Goal: Task Accomplishment & Management: Complete application form

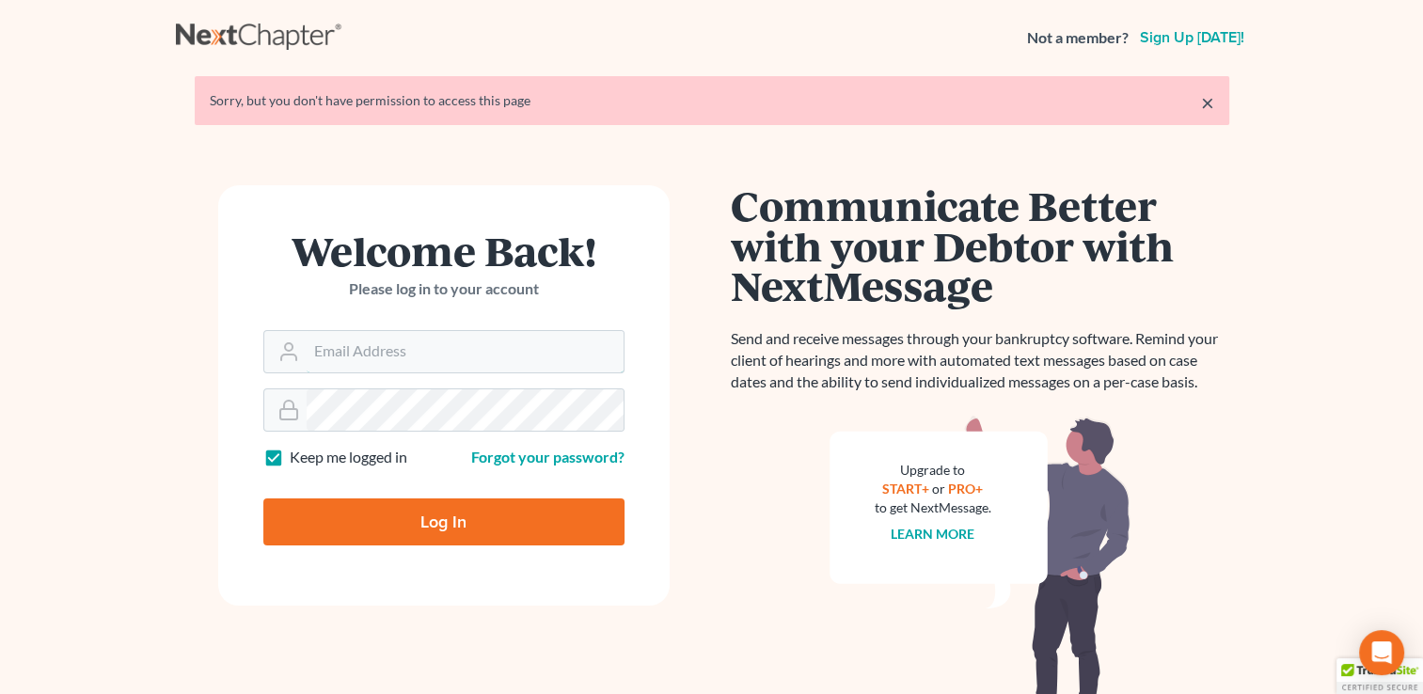
type input "[EMAIL_ADDRESS][DOMAIN_NAME]"
click at [445, 524] on input "Log In" at bounding box center [443, 521] width 361 height 47
type input "Thinking..."
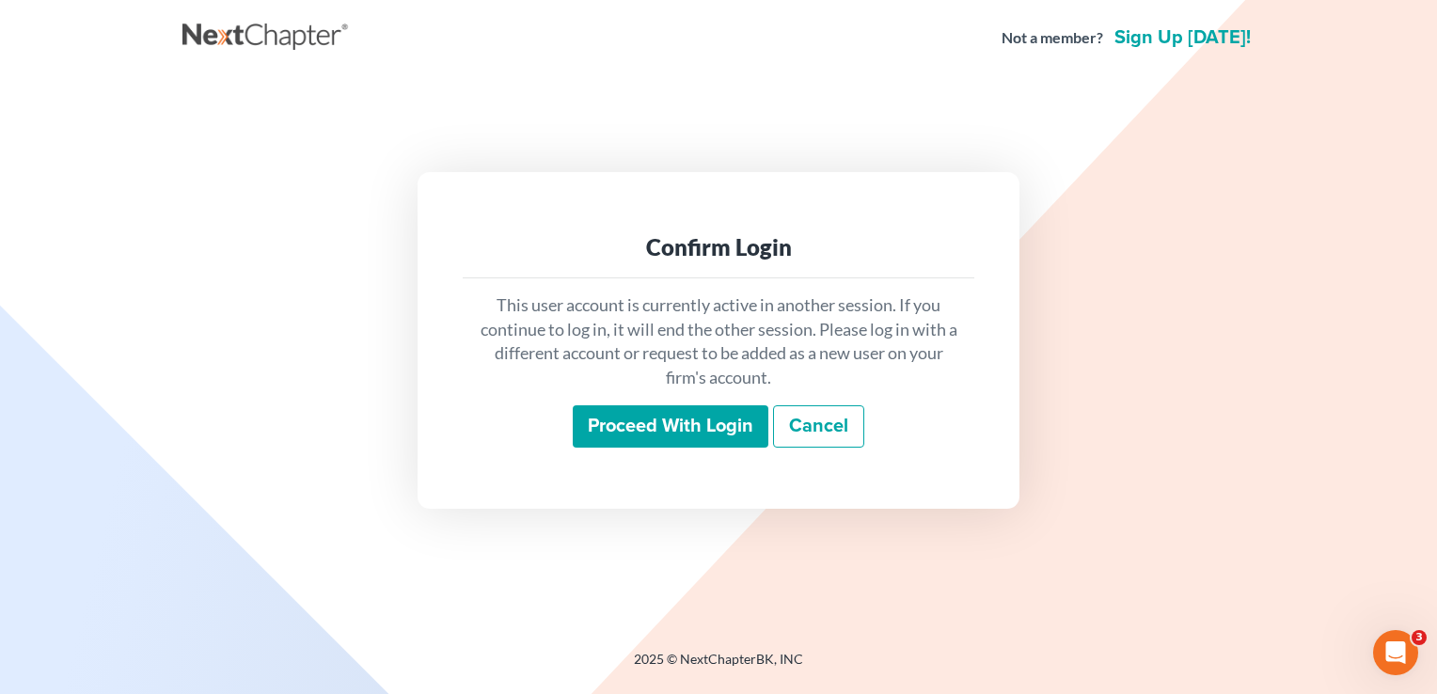
click at [642, 429] on input "Proceed with login" at bounding box center [671, 426] width 196 height 43
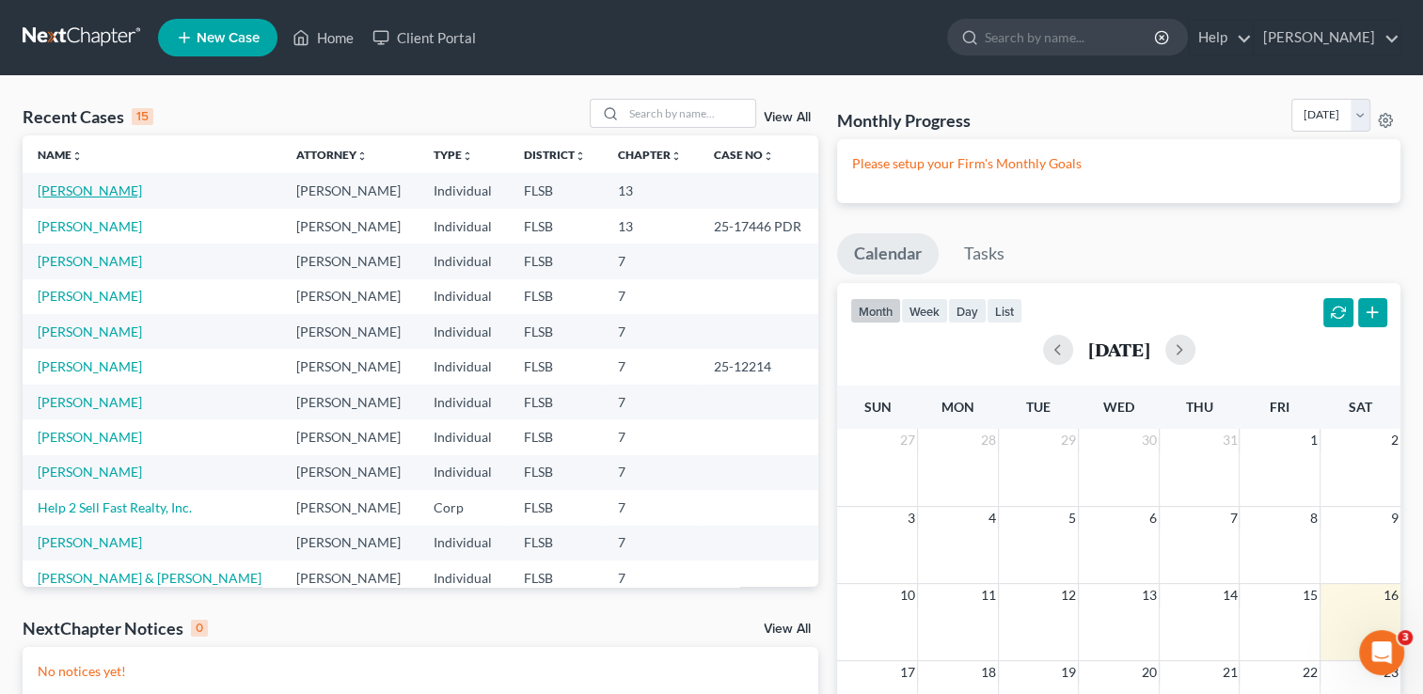
click at [134, 192] on link "[PERSON_NAME]" at bounding box center [90, 190] width 104 height 16
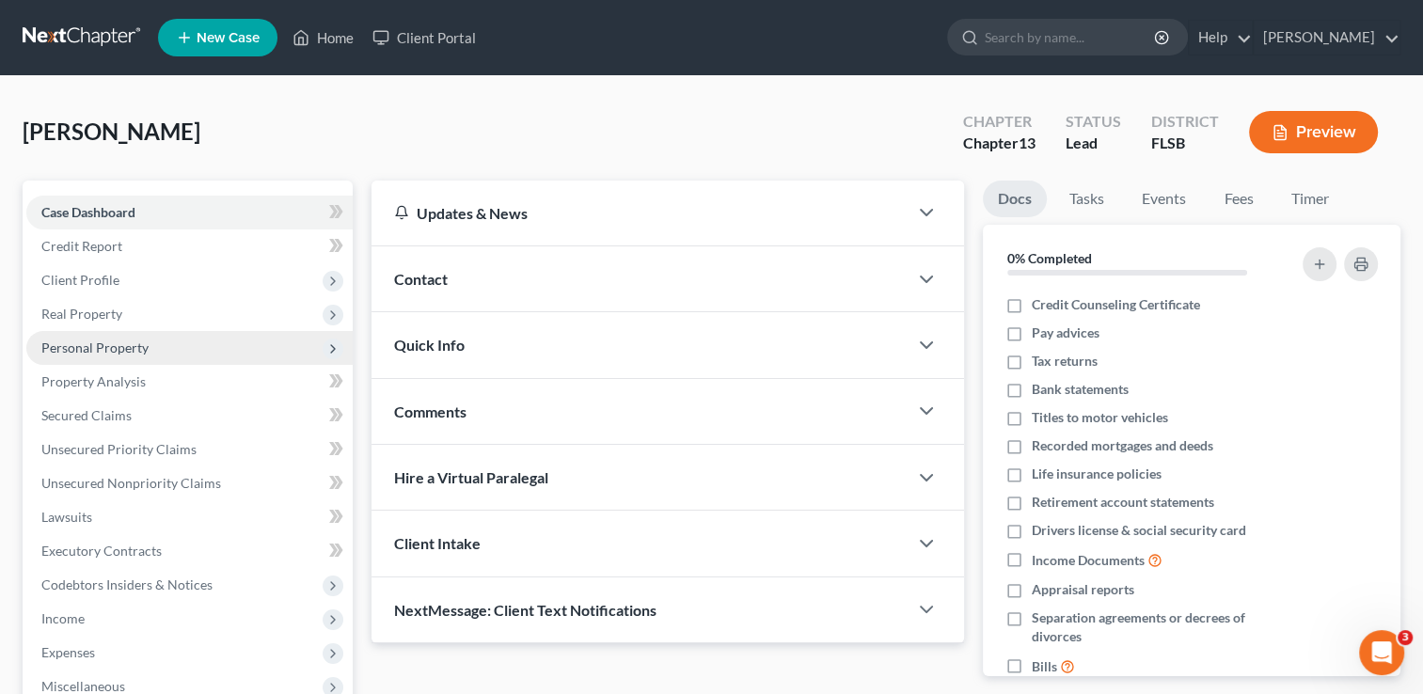
click at [120, 357] on span "Personal Property" at bounding box center [189, 348] width 326 height 34
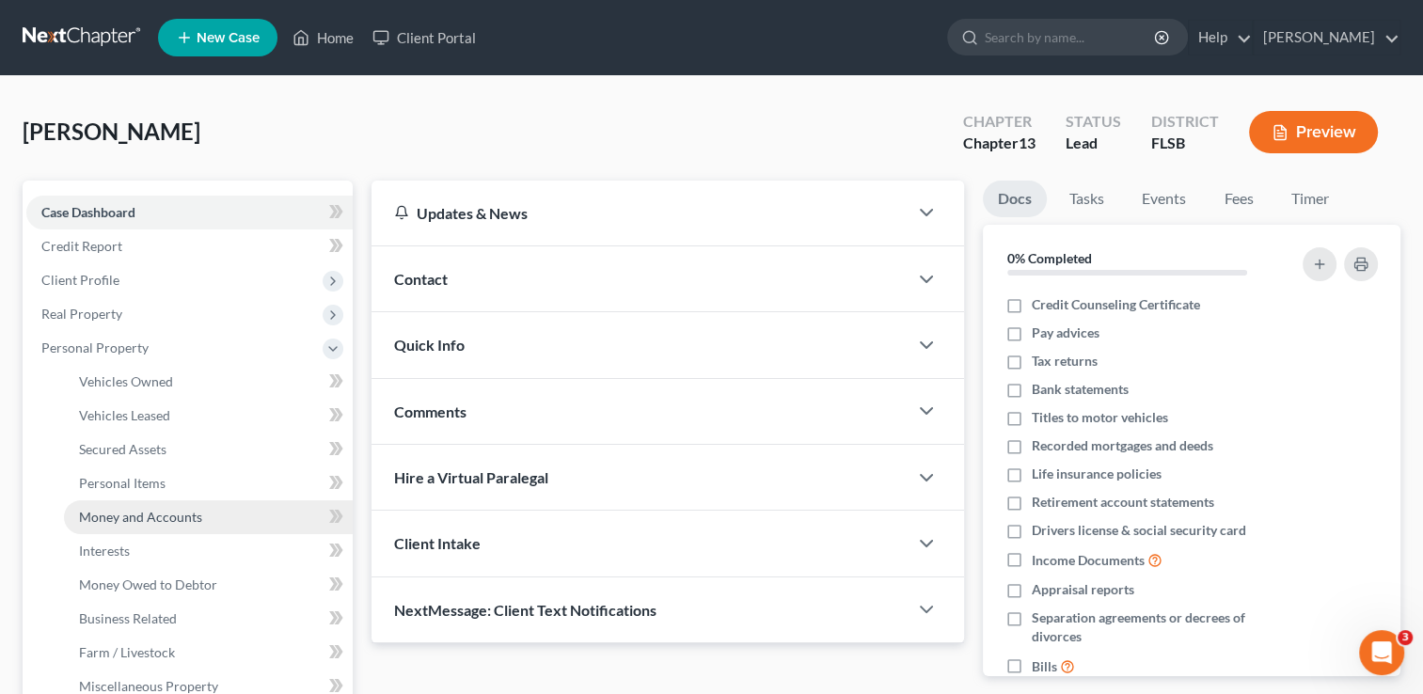
click at [163, 524] on span "Money and Accounts" at bounding box center [140, 517] width 123 height 16
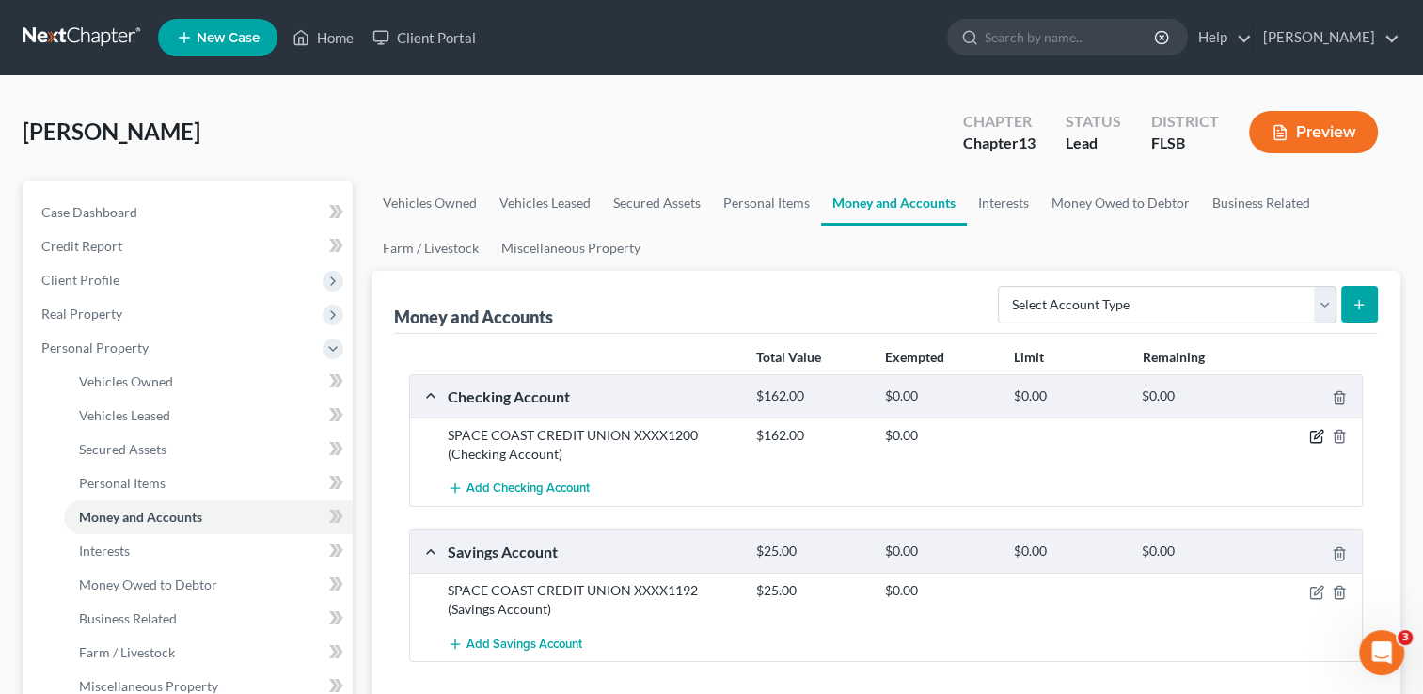
click at [1316, 432] on icon "button" at bounding box center [1316, 436] width 15 height 15
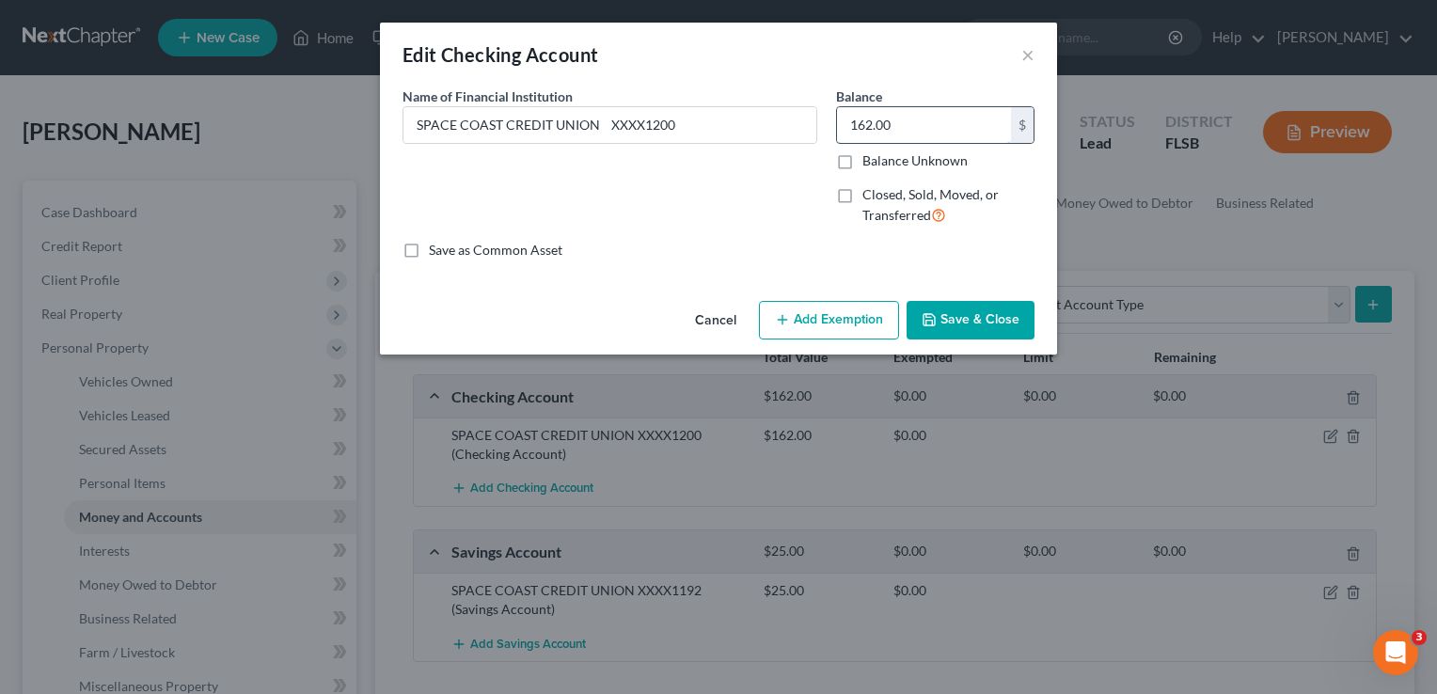
click at [913, 118] on input "162.00" at bounding box center [924, 125] width 174 height 36
type input "7,647"
click at [839, 315] on button "Add Exemption" at bounding box center [829, 320] width 140 height 39
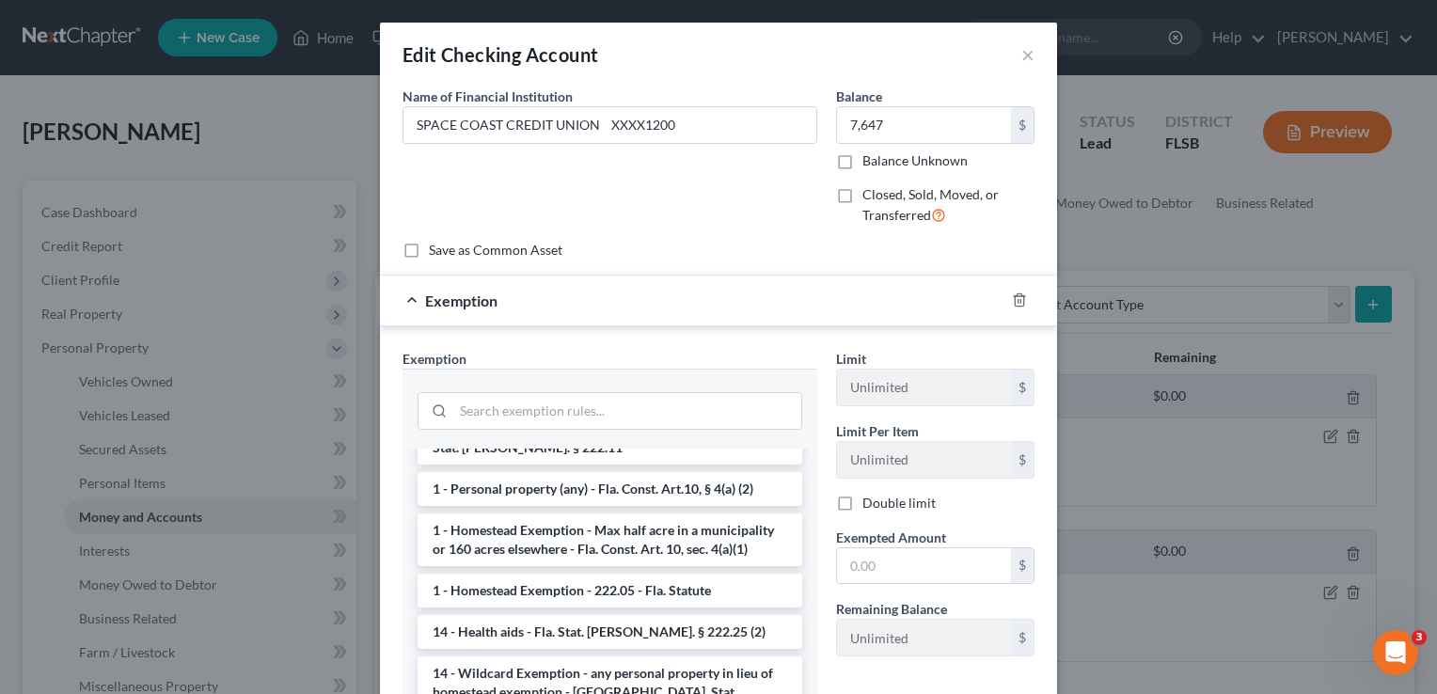
scroll to position [222, 0]
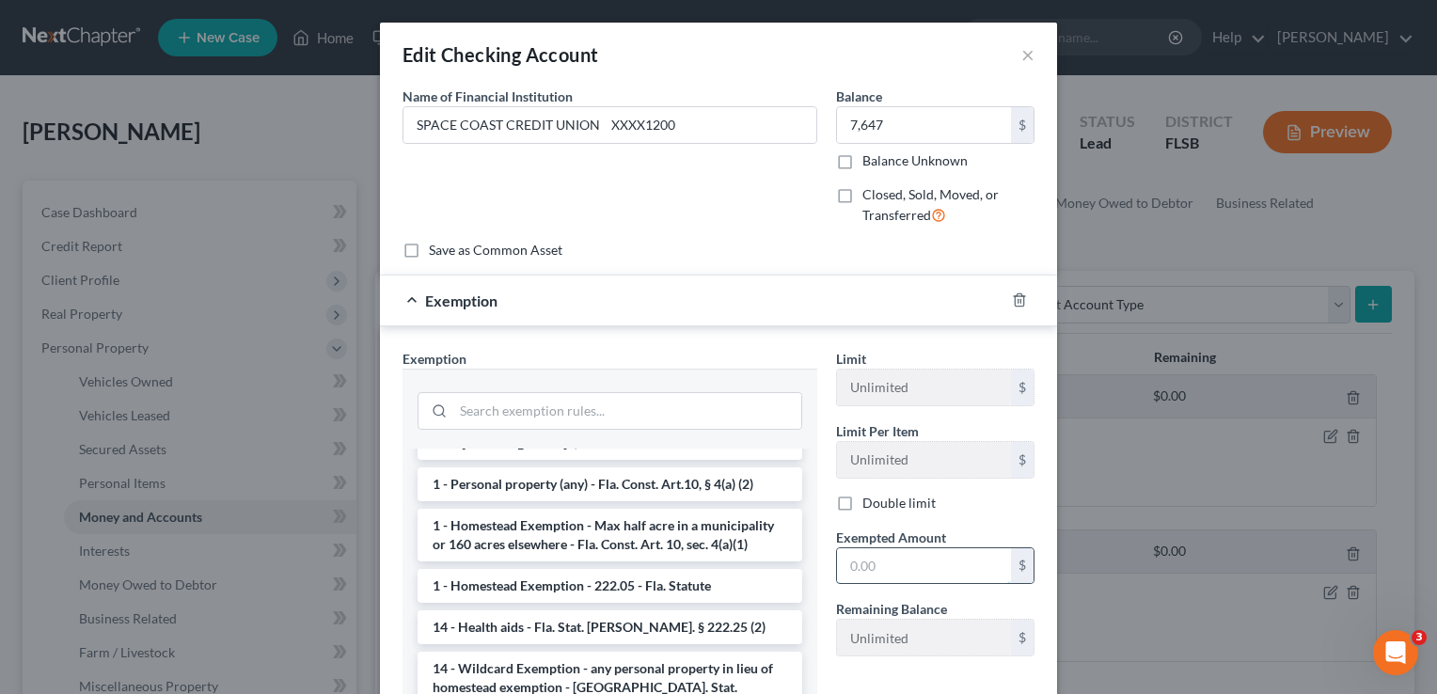
click at [855, 574] on input "text" at bounding box center [924, 566] width 174 height 36
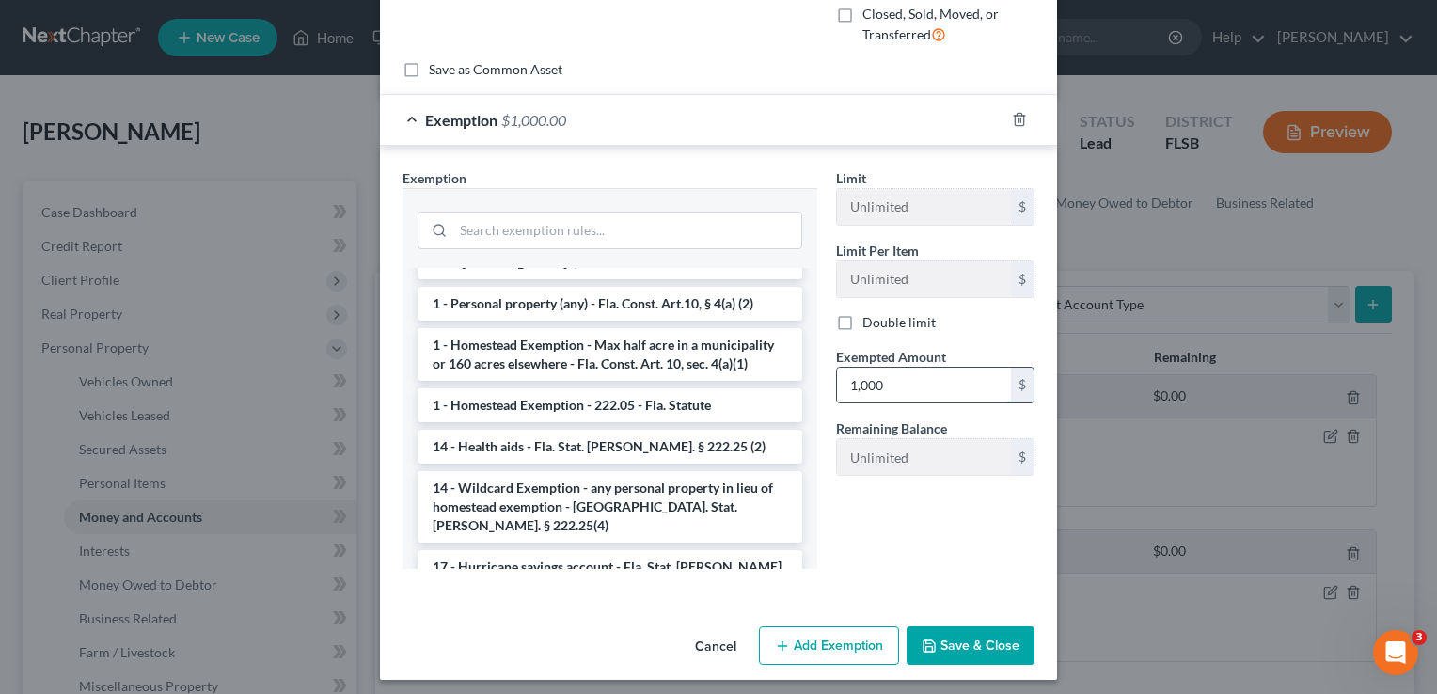
scroll to position [181, 0]
type input "1,000"
click at [970, 654] on button "Save & Close" at bounding box center [971, 645] width 128 height 39
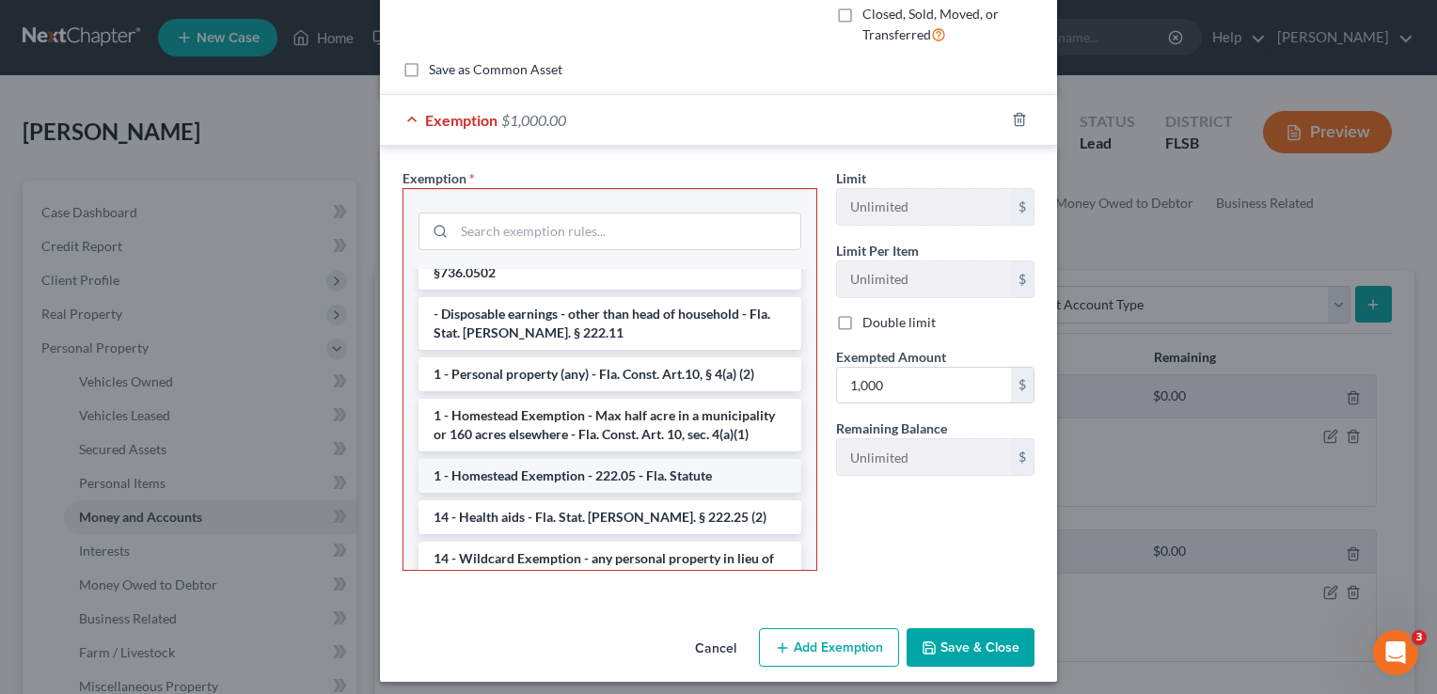
scroll to position [153, 0]
click at [628, 356] on li "1 - Personal property (any) - Fla. Const. Art.10, § 4(a) (2)" at bounding box center [609, 373] width 383 height 34
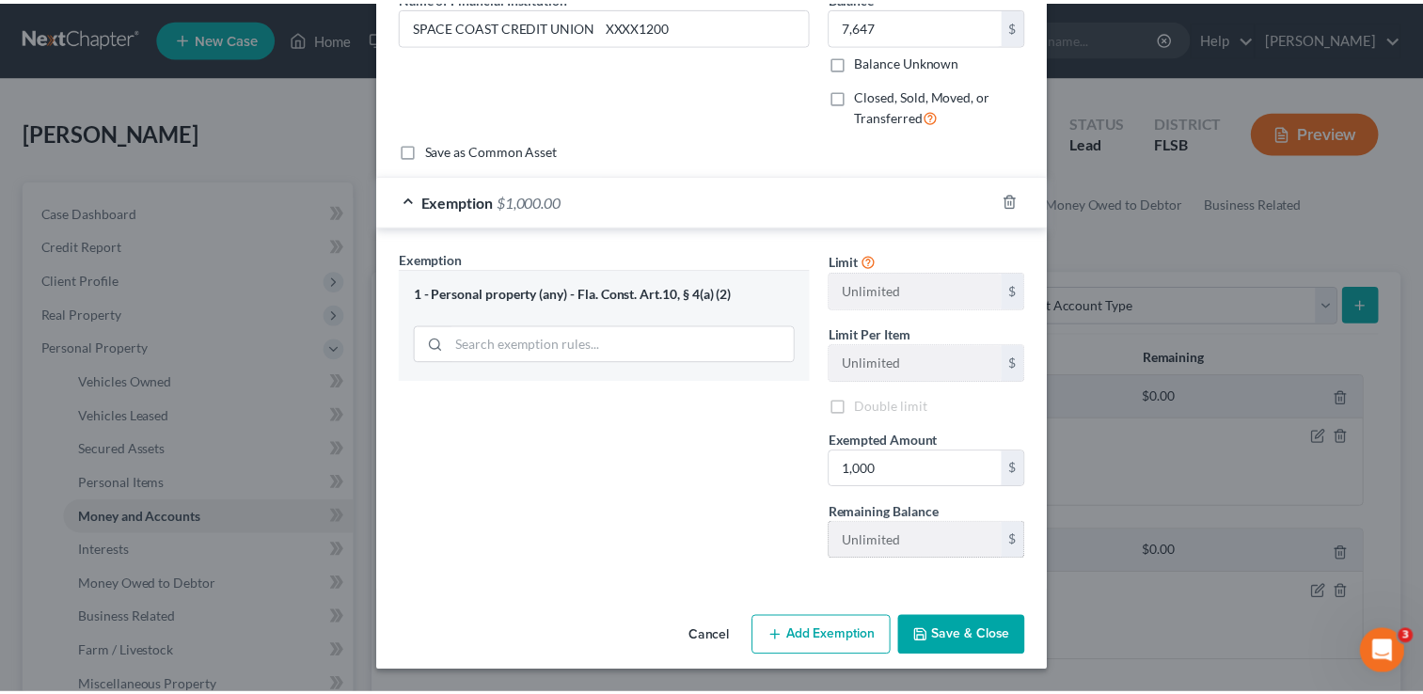
scroll to position [97, 0]
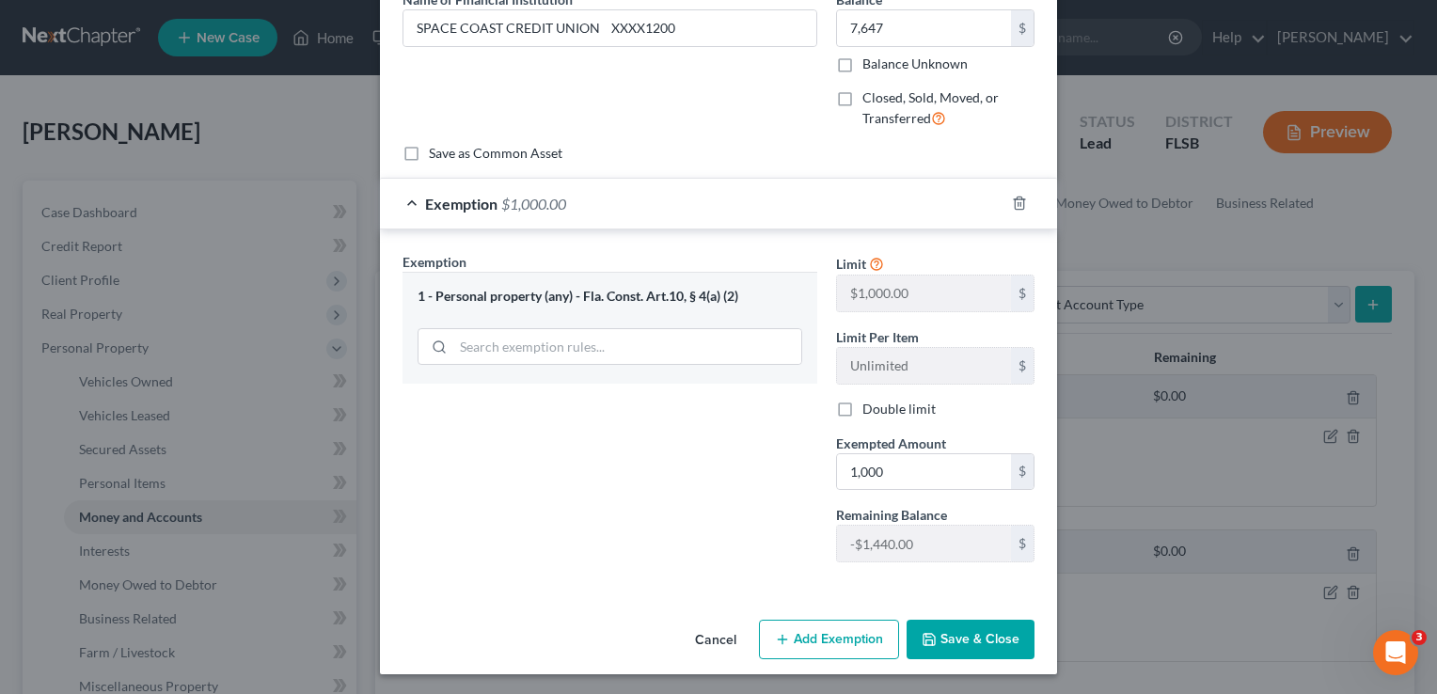
click at [955, 631] on button "Save & Close" at bounding box center [971, 639] width 128 height 39
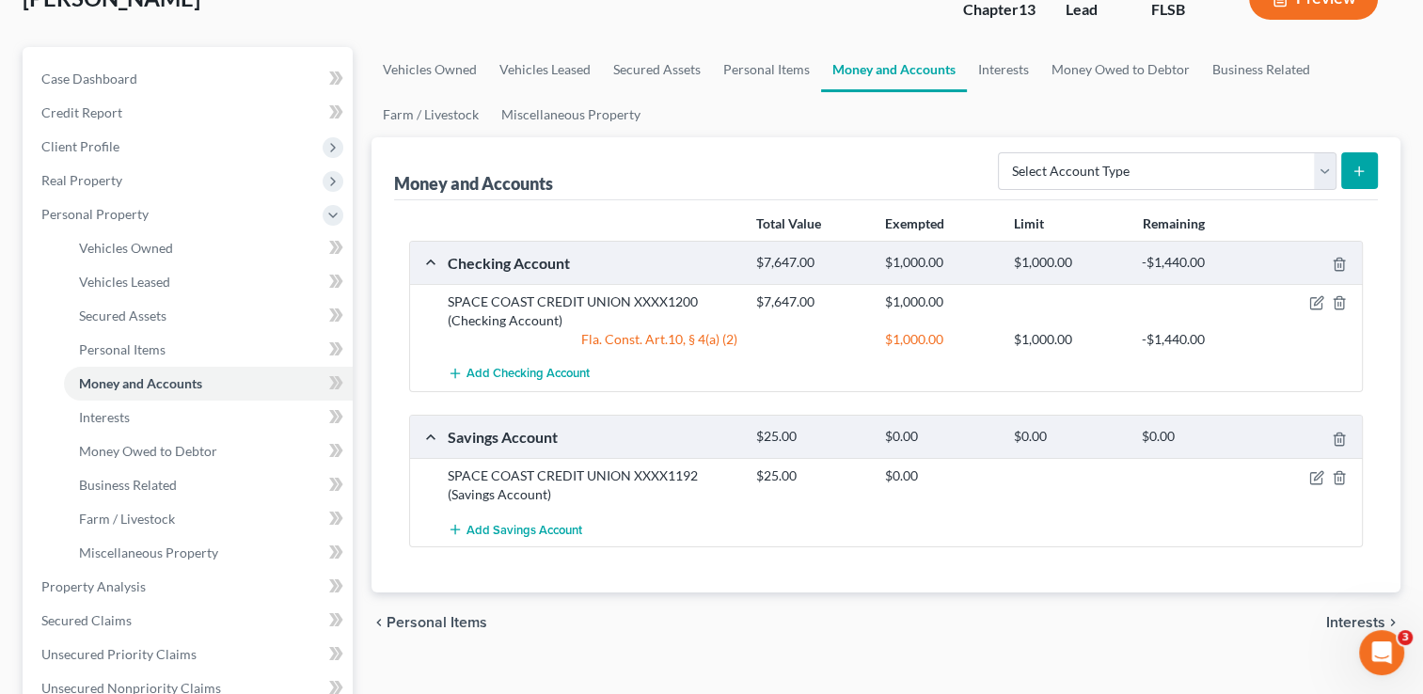
scroll to position [134, 0]
click at [1316, 472] on icon "button" at bounding box center [1318, 474] width 8 height 8
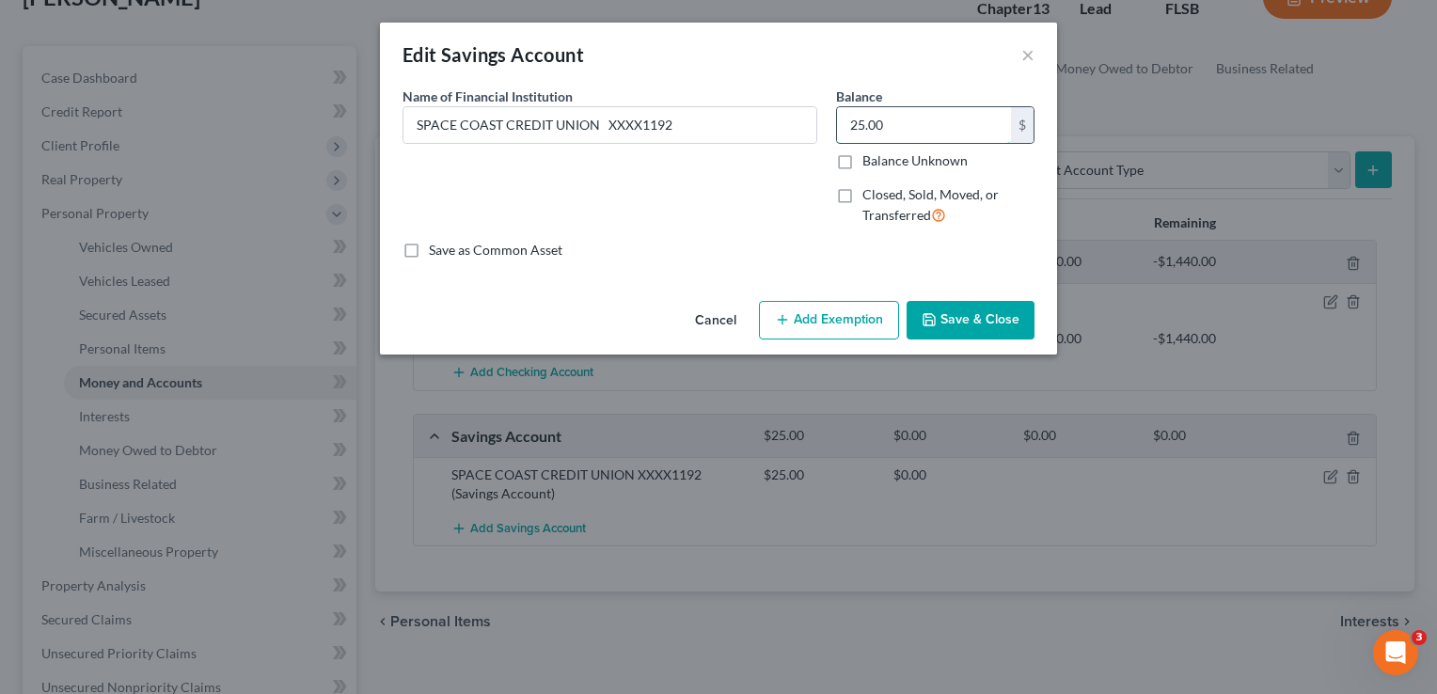
click at [891, 127] on input "25.00" at bounding box center [924, 125] width 174 height 36
type input "1,150"
click at [604, 125] on input "SPACE COAST CREDIT UNION XXXX1192" at bounding box center [609, 125] width 413 height 36
type input "SPACE COAST CREDIT UNION savings XXXX1192"
click at [959, 323] on button "Save & Close" at bounding box center [971, 320] width 128 height 39
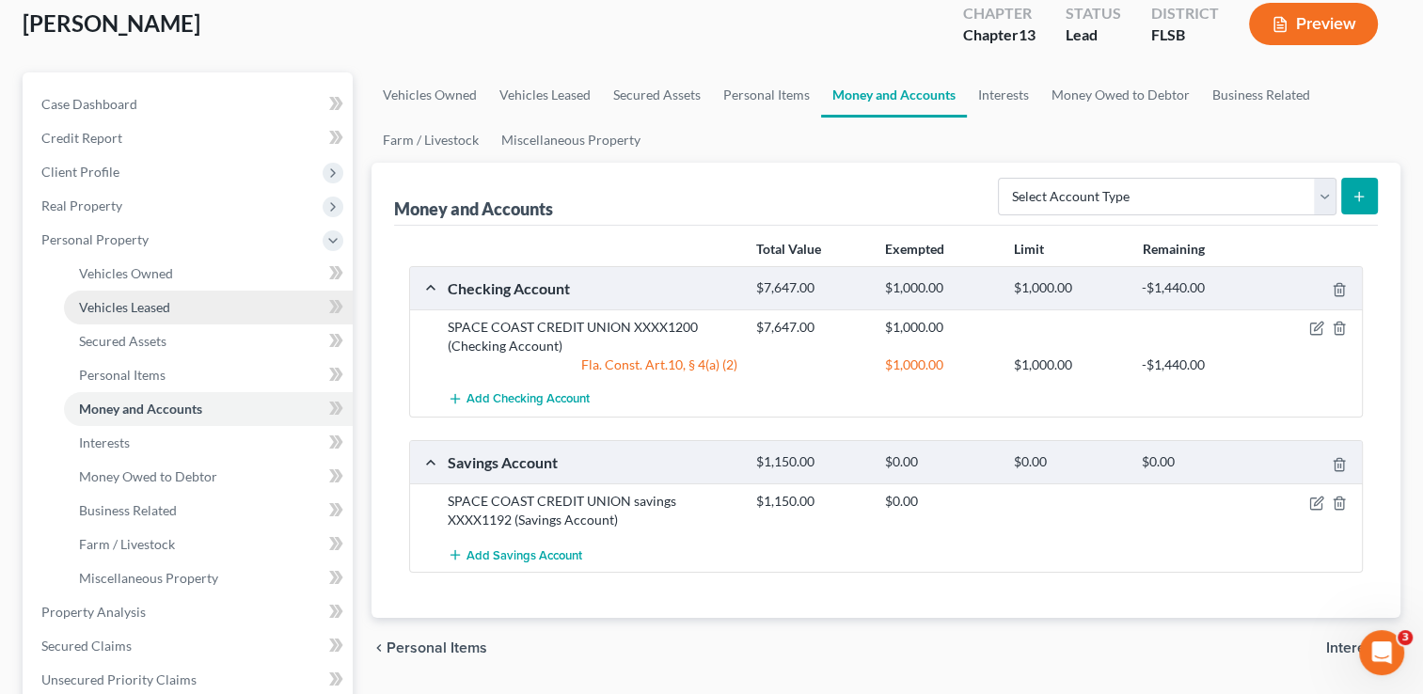
scroll to position [109, 0]
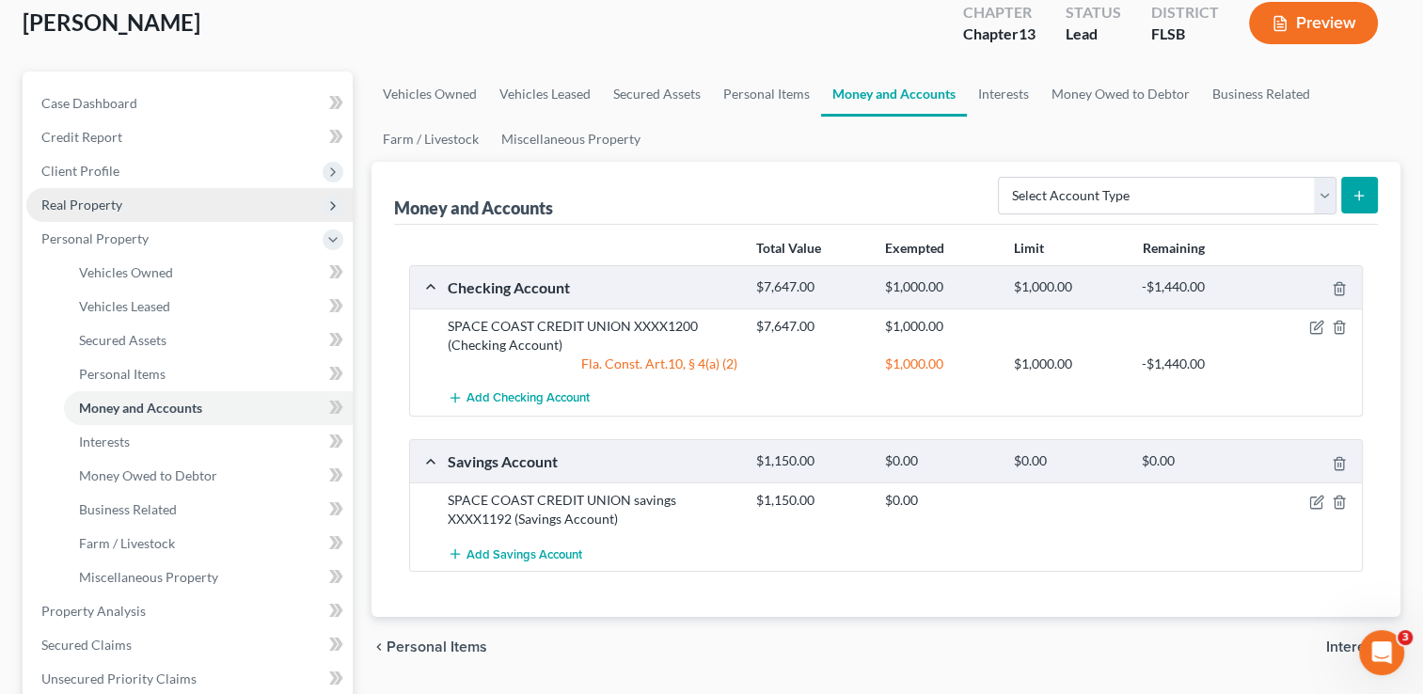
click at [118, 205] on span "Real Property" at bounding box center [81, 205] width 81 height 16
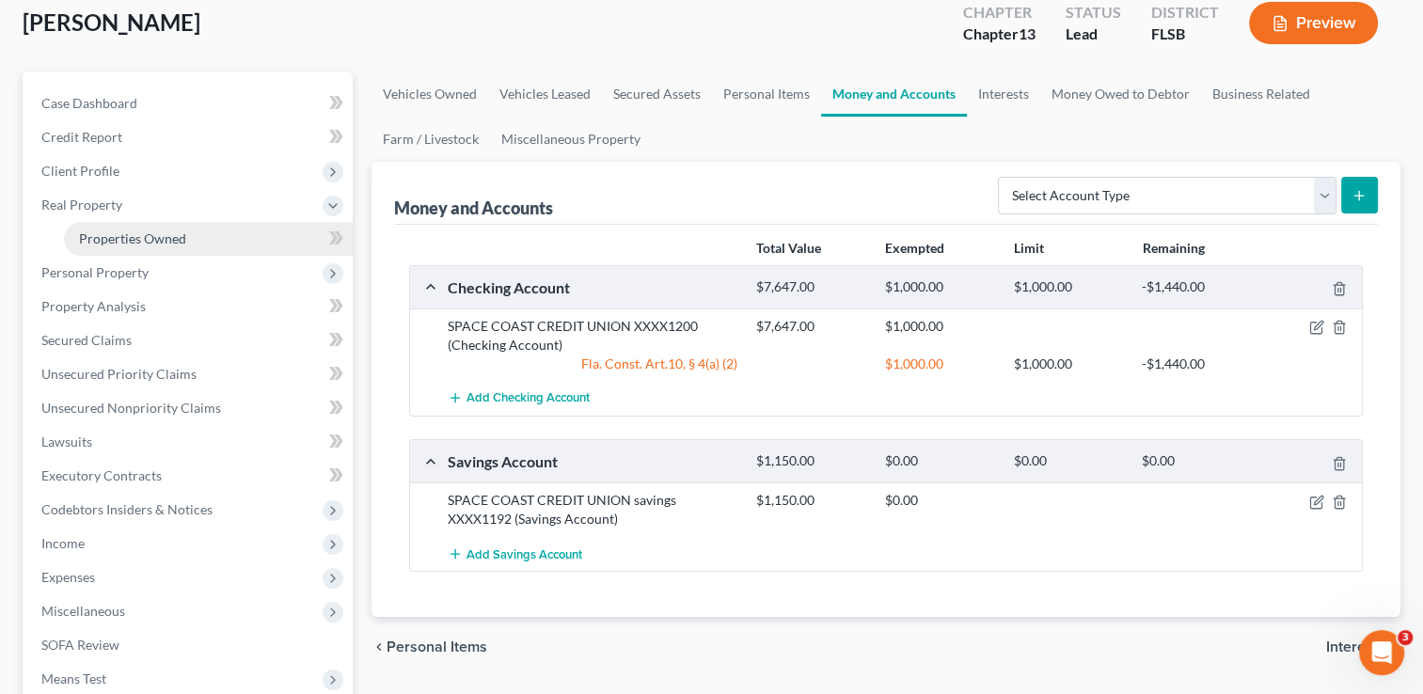
click at [132, 238] on span "Properties Owned" at bounding box center [132, 238] width 107 height 16
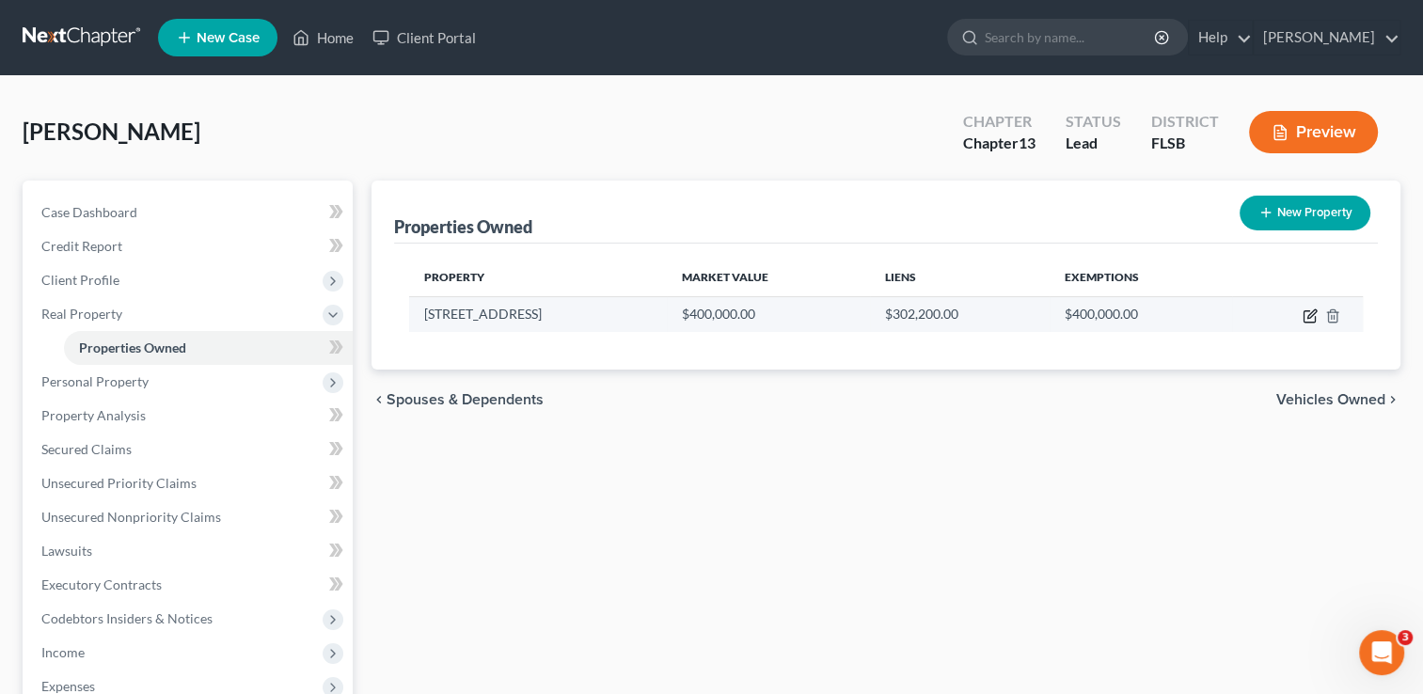
click at [1312, 313] on icon "button" at bounding box center [1309, 315] width 15 height 15
select select "9"
select select "2"
select select "0"
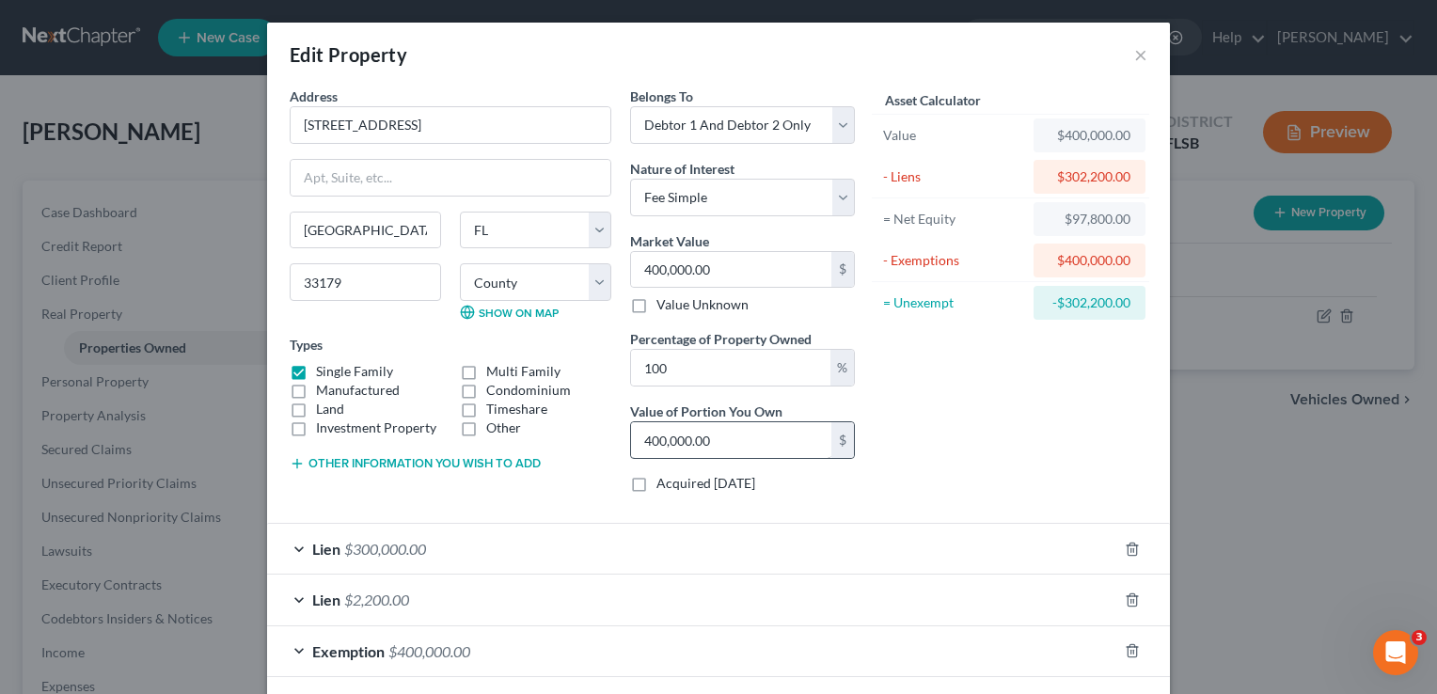
scroll to position [83, 0]
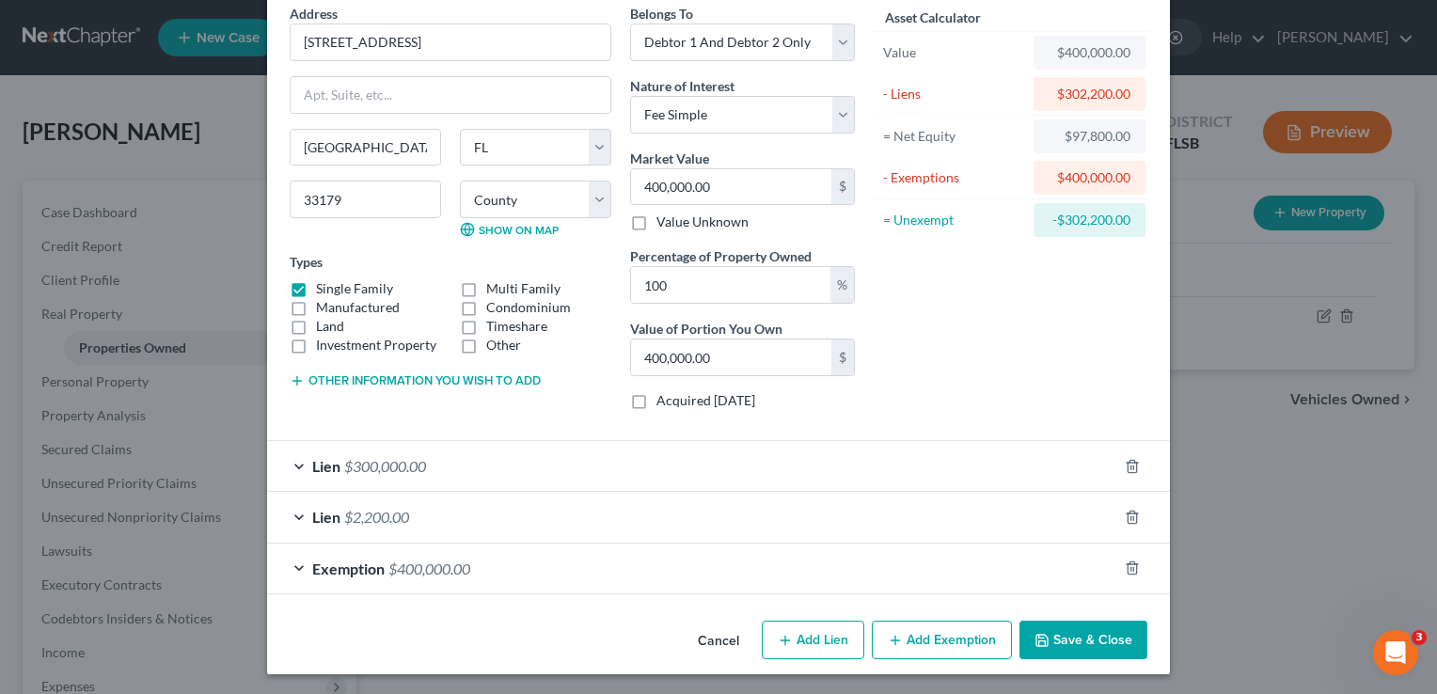
click at [354, 566] on span "Exemption" at bounding box center [348, 569] width 72 height 18
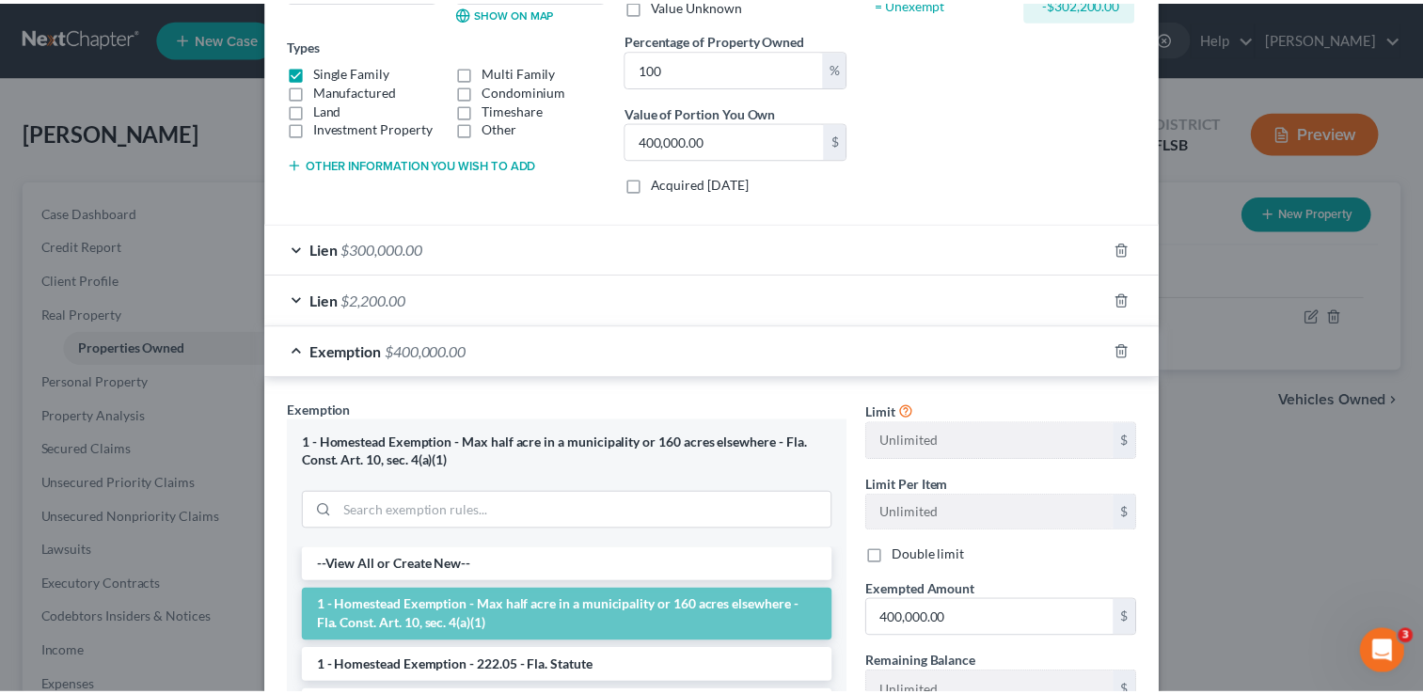
scroll to position [0, 0]
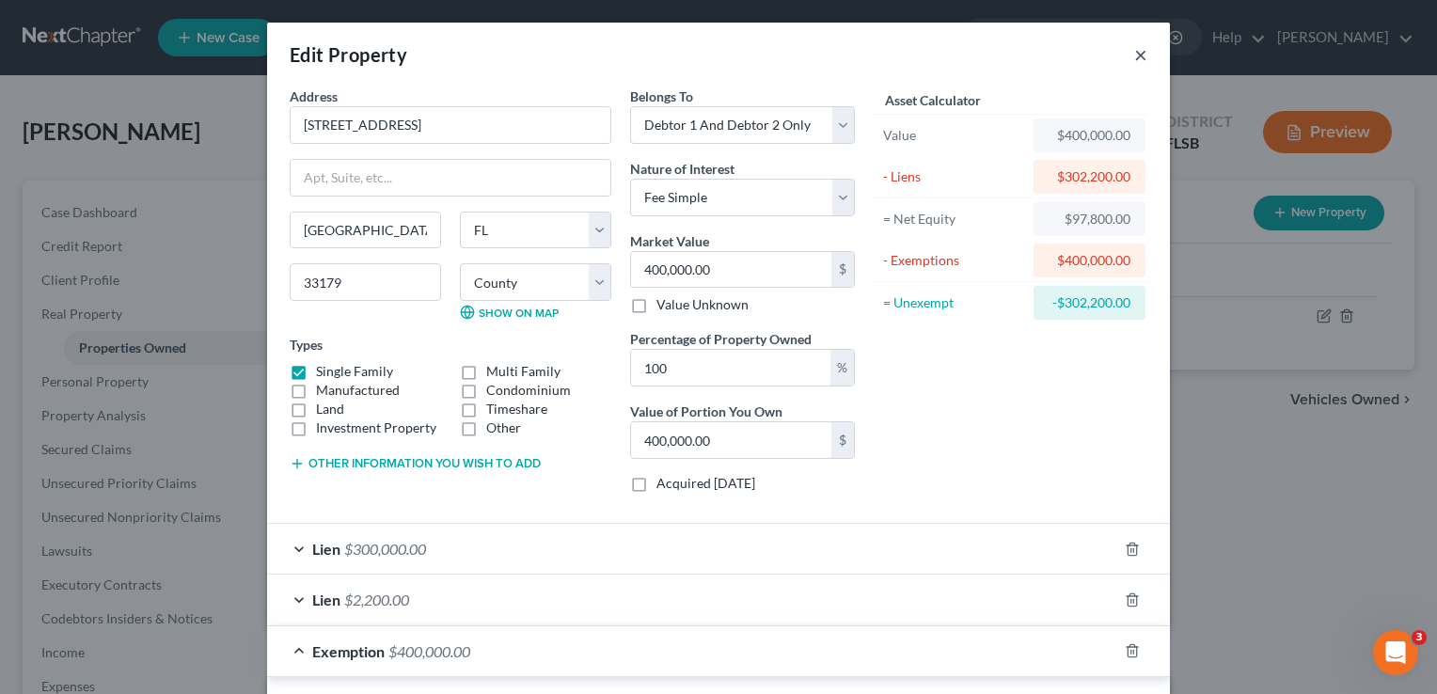
click at [1138, 55] on button "×" at bounding box center [1140, 54] width 13 height 23
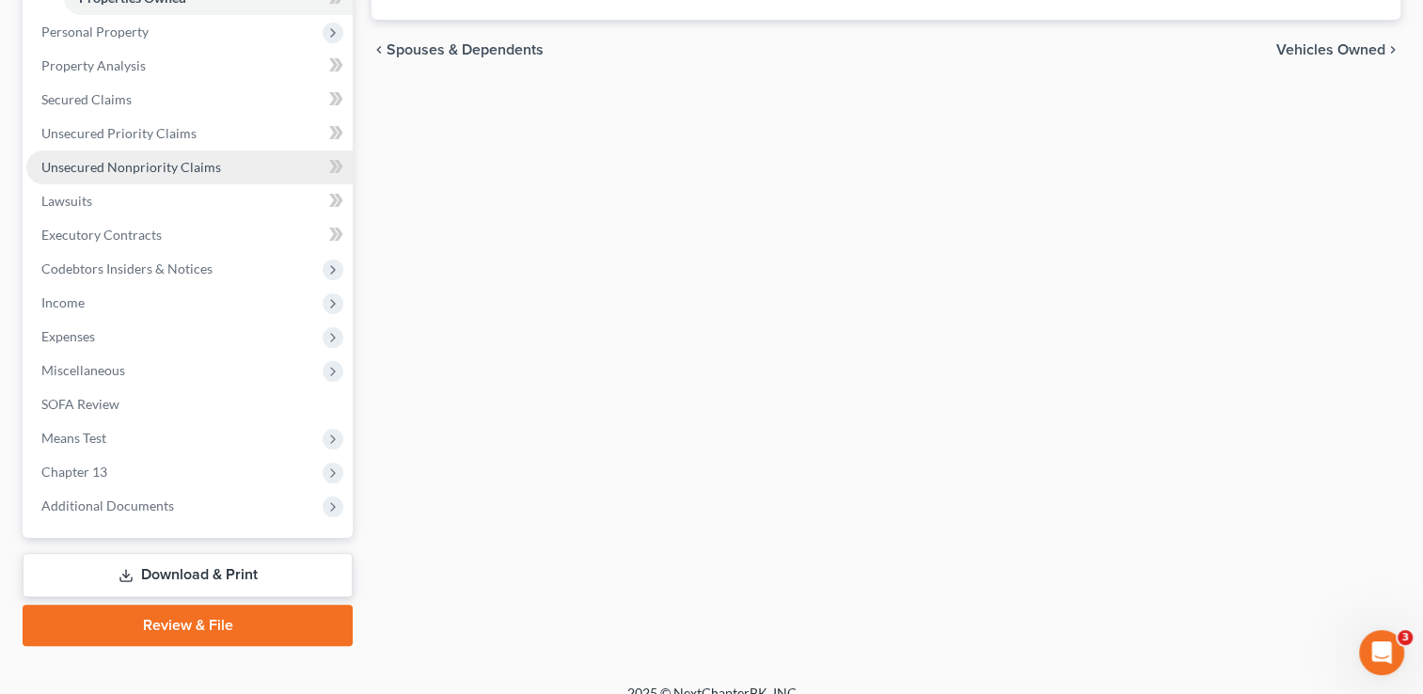
scroll to position [365, 0]
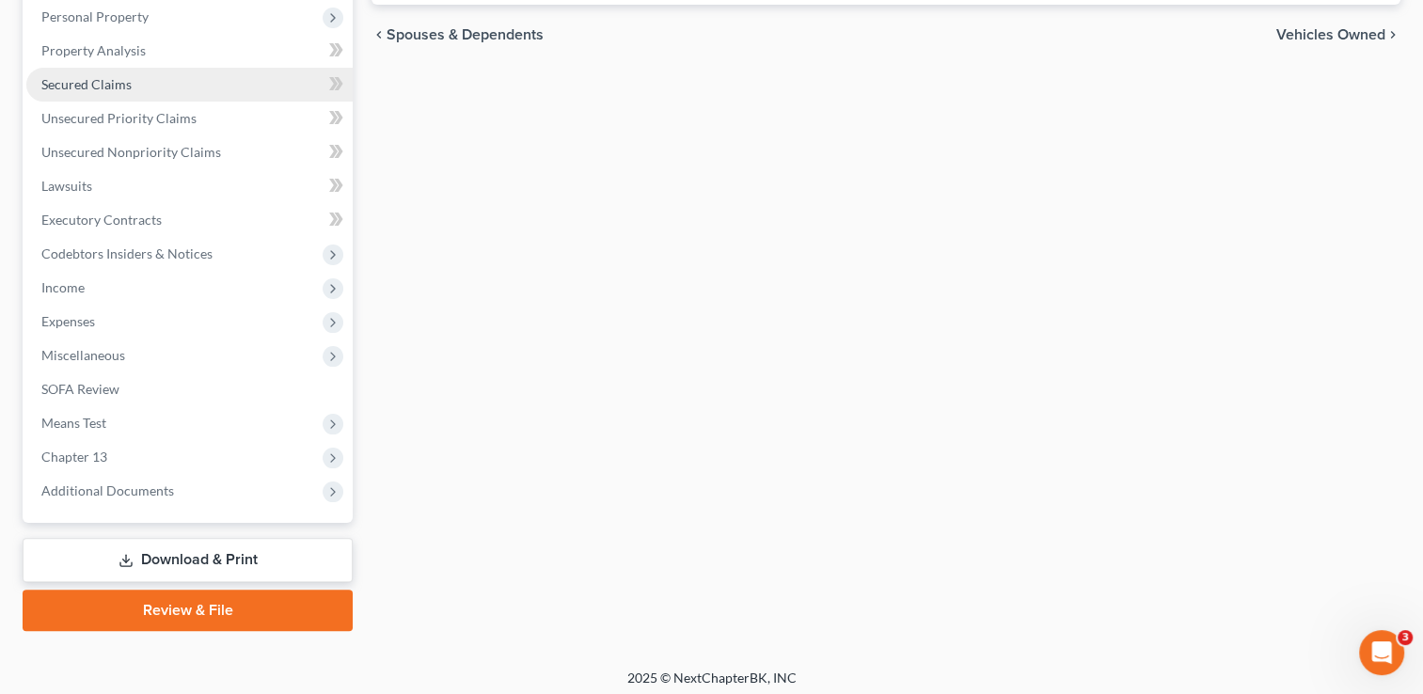
click at [100, 81] on span "Secured Claims" at bounding box center [86, 84] width 90 height 16
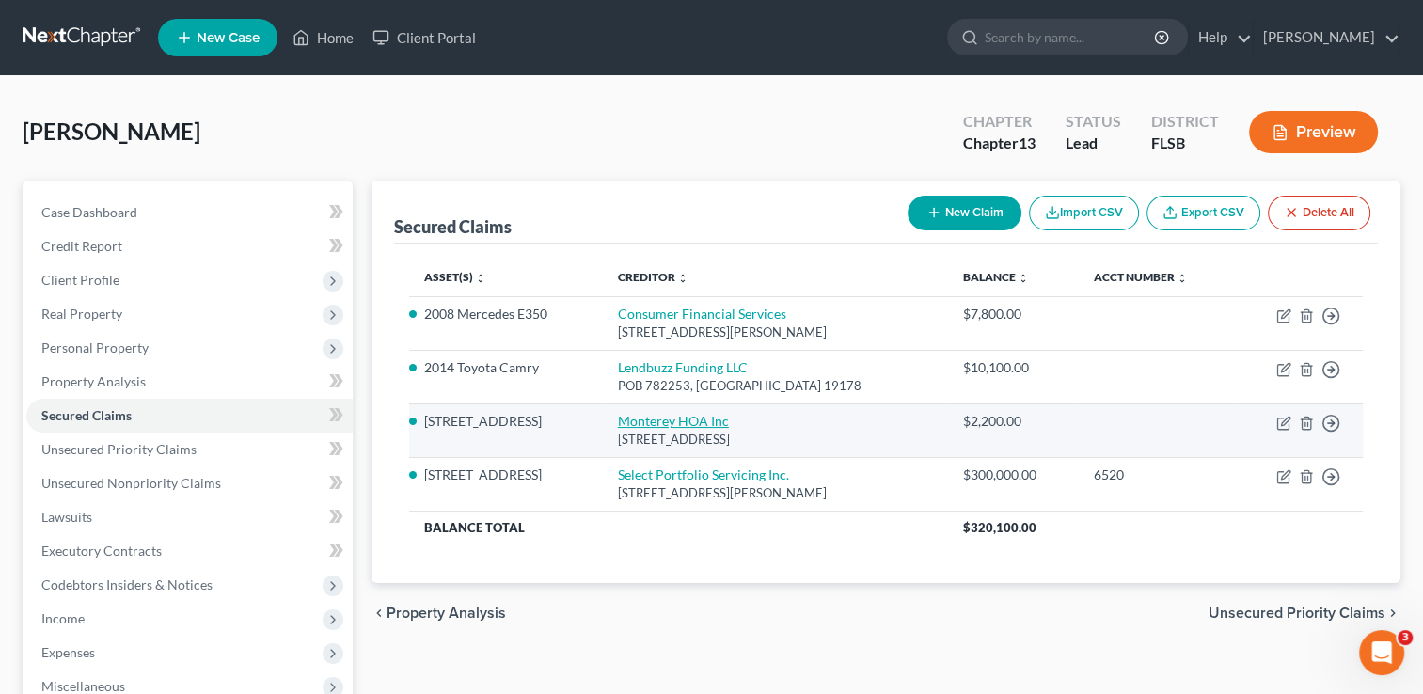
click at [657, 424] on link "Monterey HOA Inc" at bounding box center [673, 421] width 111 height 16
select select "9"
select select "2"
select select "0"
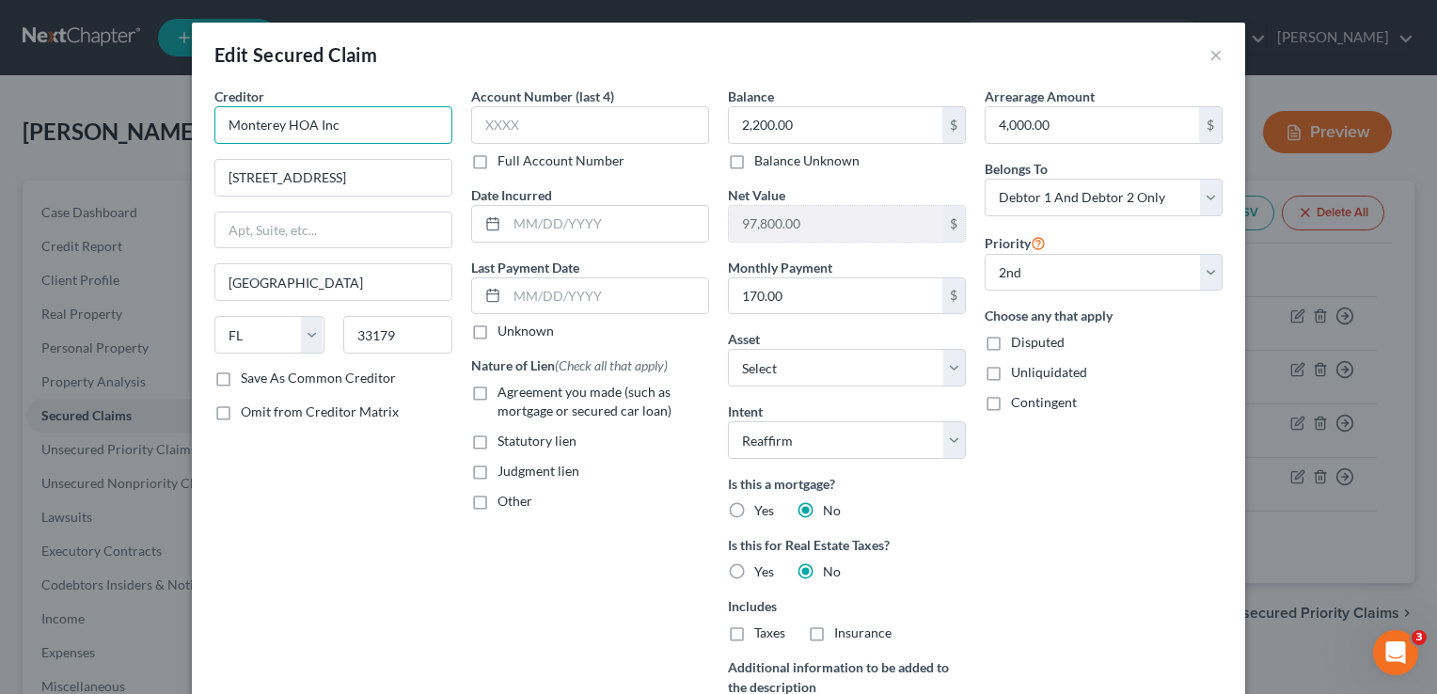
click at [220, 124] on input "Monterey HOA Inc" at bounding box center [333, 125] width 238 height 38
type input "Townhomes of Monterey HOA Inc"
click at [241, 380] on label "Save As Common Creditor" at bounding box center [318, 378] width 155 height 19
click at [248, 380] on input "Save As Common Creditor" at bounding box center [254, 375] width 12 height 12
checkbox input "true"
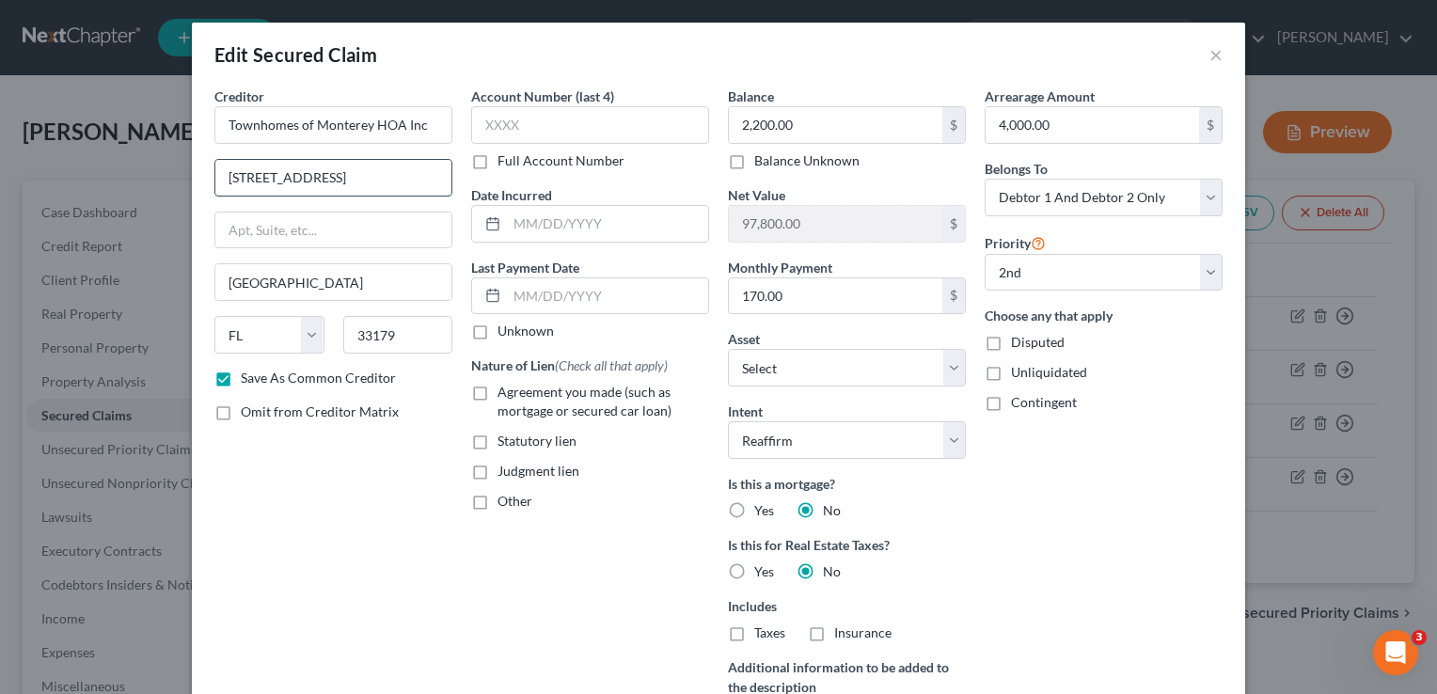
click at [365, 180] on input "[STREET_ADDRESS]" at bounding box center [333, 178] width 236 height 36
type input "8"
type input "POB 2424"
click at [267, 280] on input "[GEOGRAPHIC_DATA]" at bounding box center [333, 282] width 236 height 36
type input "M"
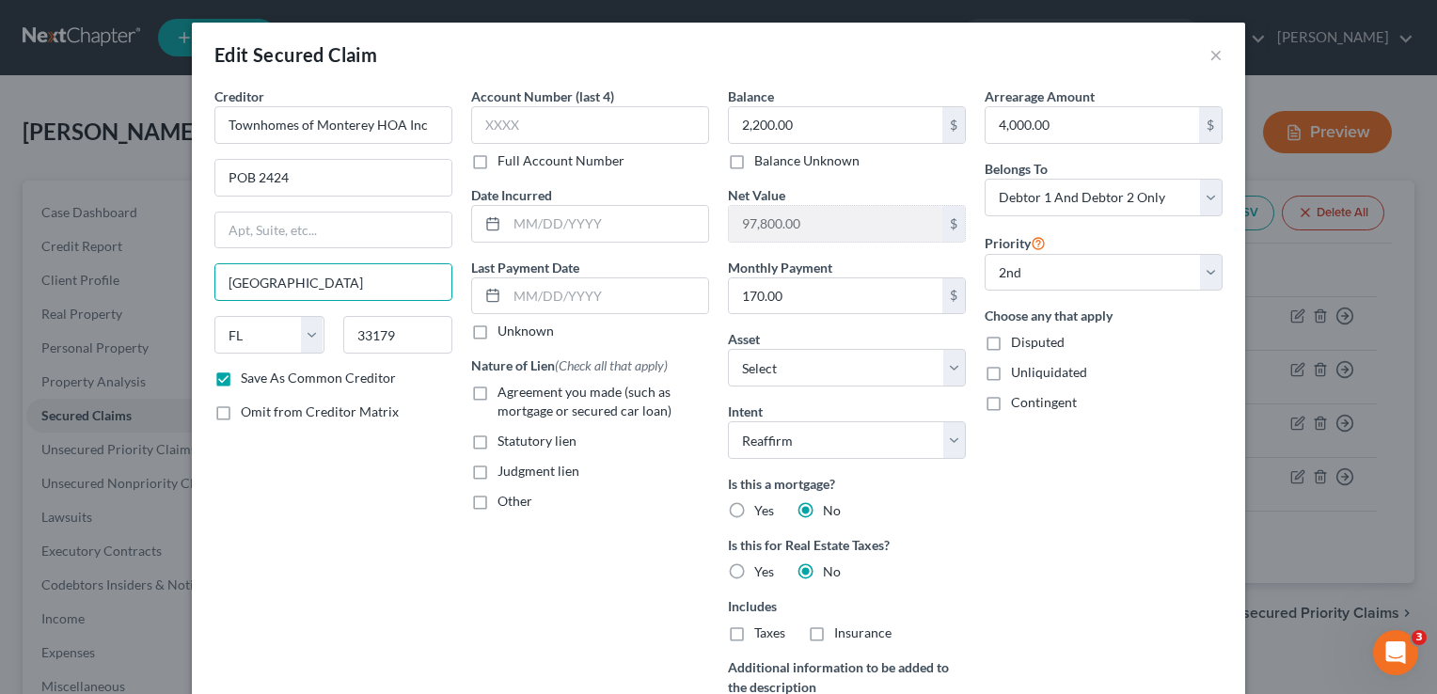
type input "[GEOGRAPHIC_DATA]"
click at [319, 481] on div "Creditor * Townhomes of Monterey HOA Inc POB 2424 [GEOGRAPHIC_DATA] [US_STATE][…" at bounding box center [333, 434] width 257 height 695
click at [408, 330] on input "33179" at bounding box center [398, 335] width 110 height 38
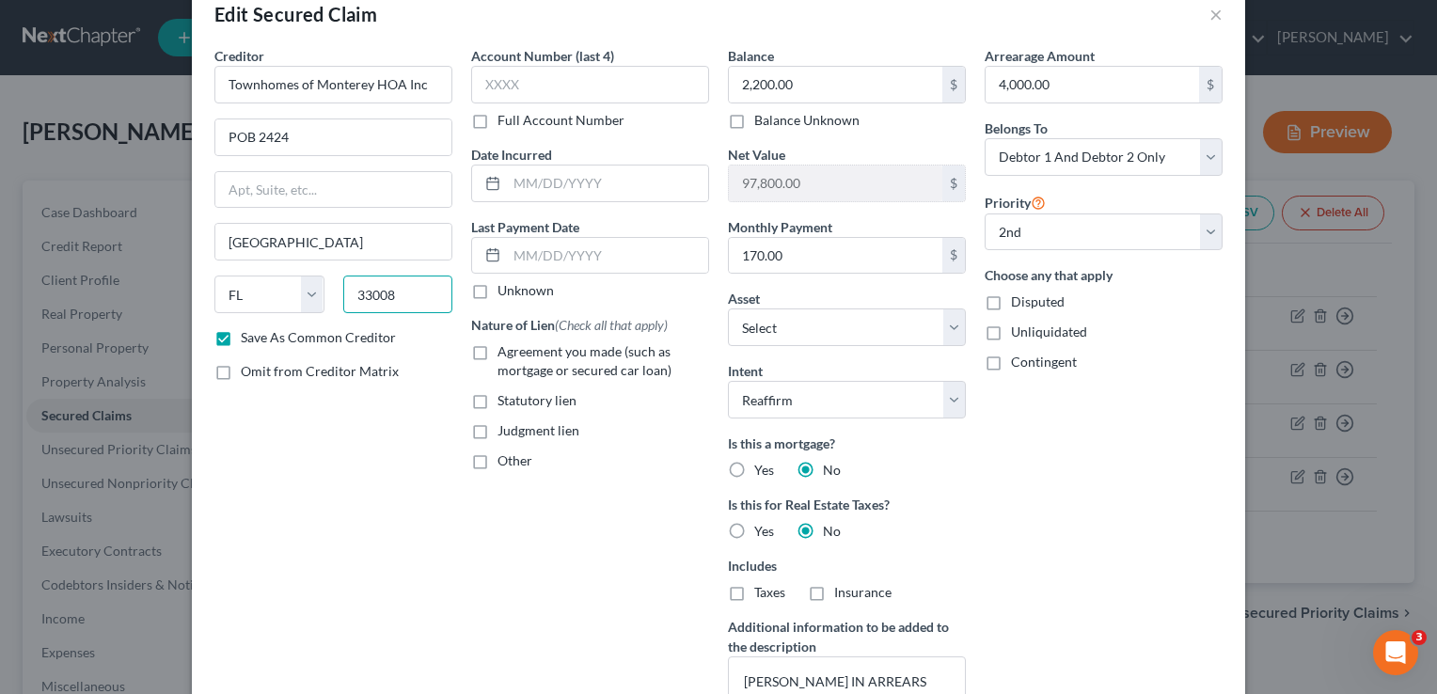
scroll to position [41, 0]
type input "33008"
click at [1210, 12] on button "×" at bounding box center [1215, 13] width 13 height 23
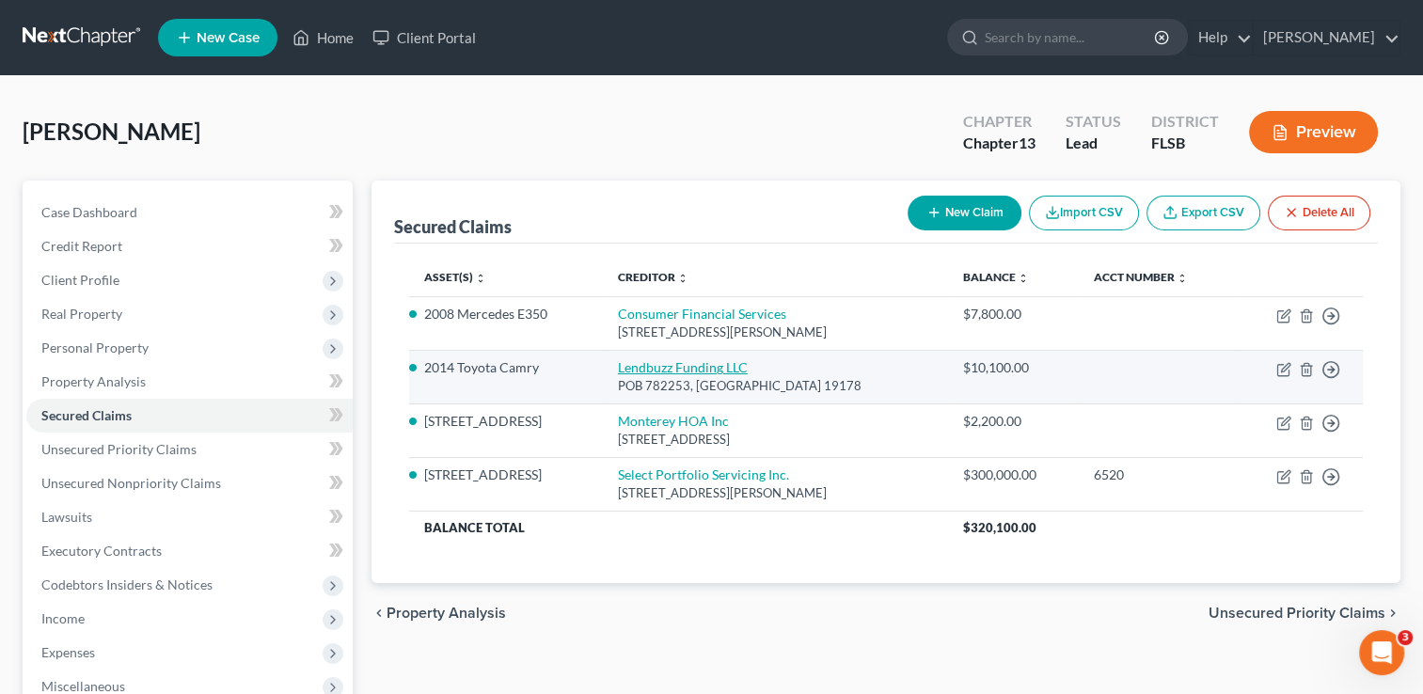
click at [656, 368] on link "Lendbuzz Funding LLC" at bounding box center [683, 367] width 130 height 16
select select "39"
select select "3"
select select "2"
select select "0"
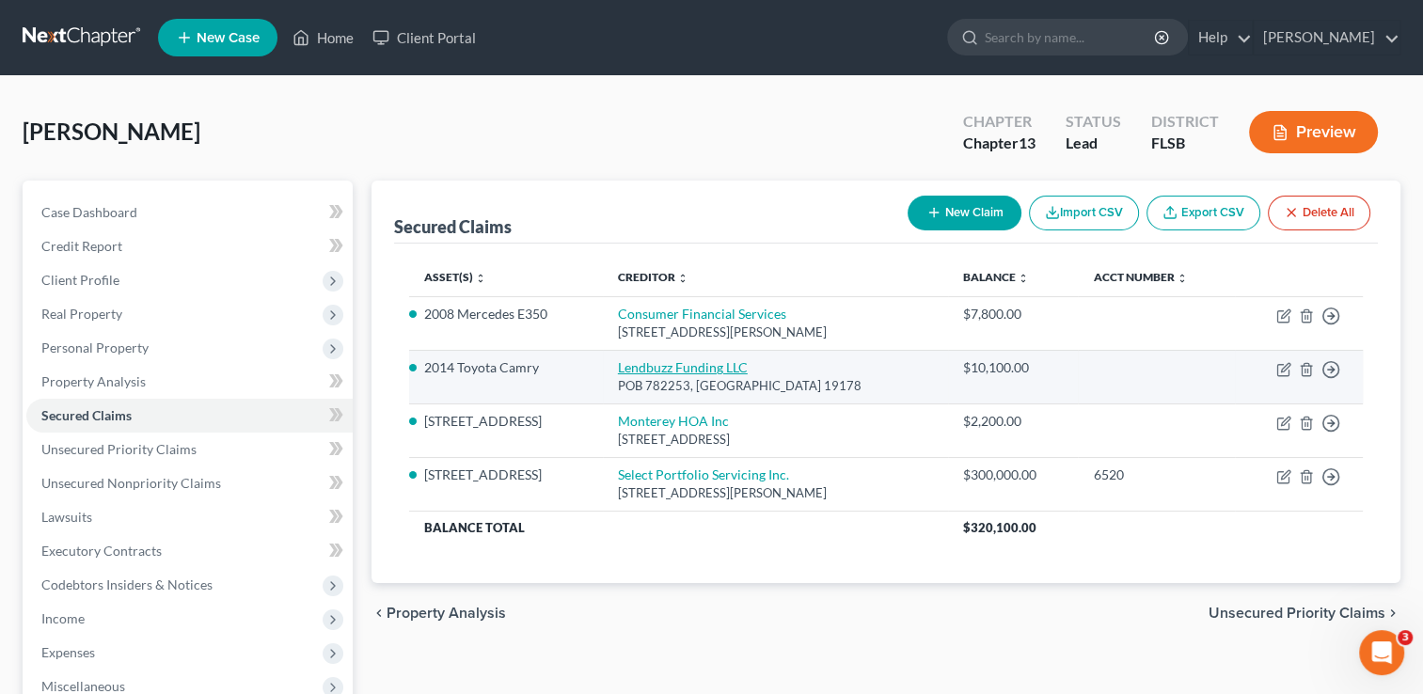
select select "0"
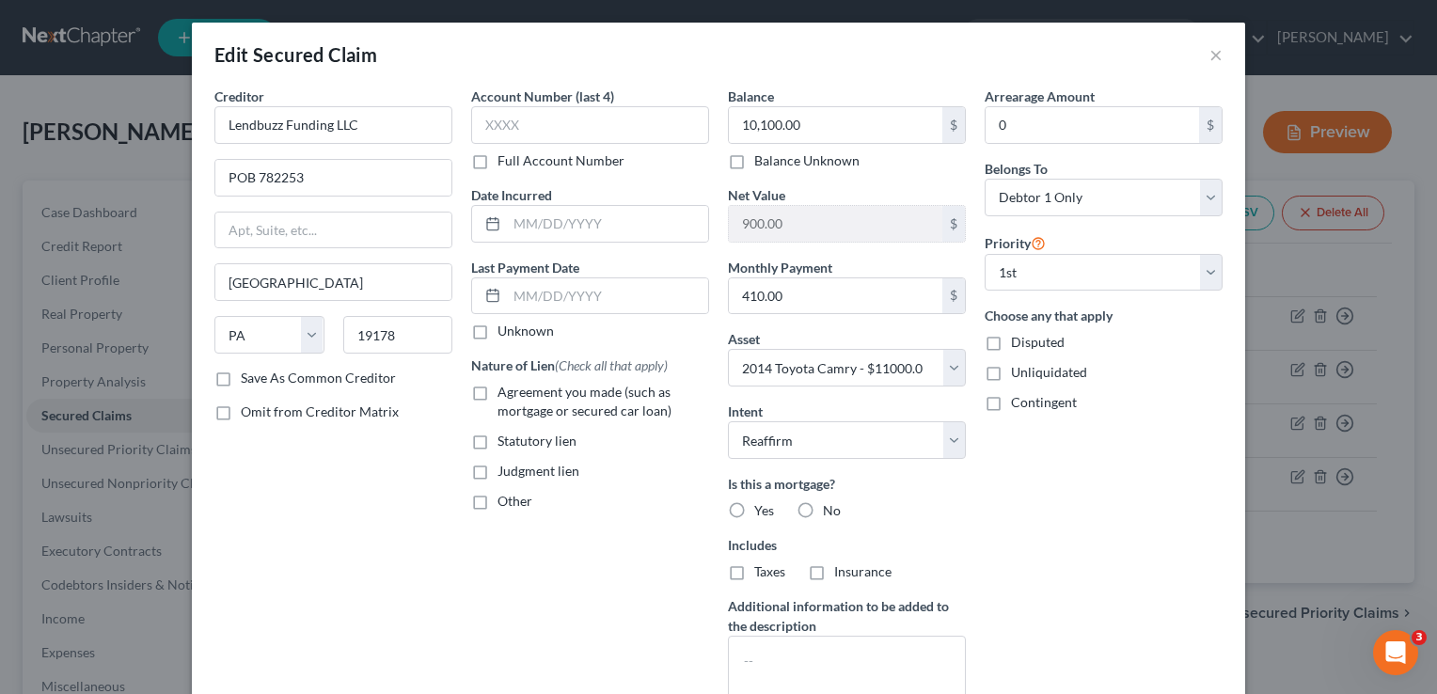
click at [1200, 56] on div "Edit Secured Claim ×" at bounding box center [718, 55] width 1053 height 64
click at [1209, 51] on button "×" at bounding box center [1215, 54] width 13 height 23
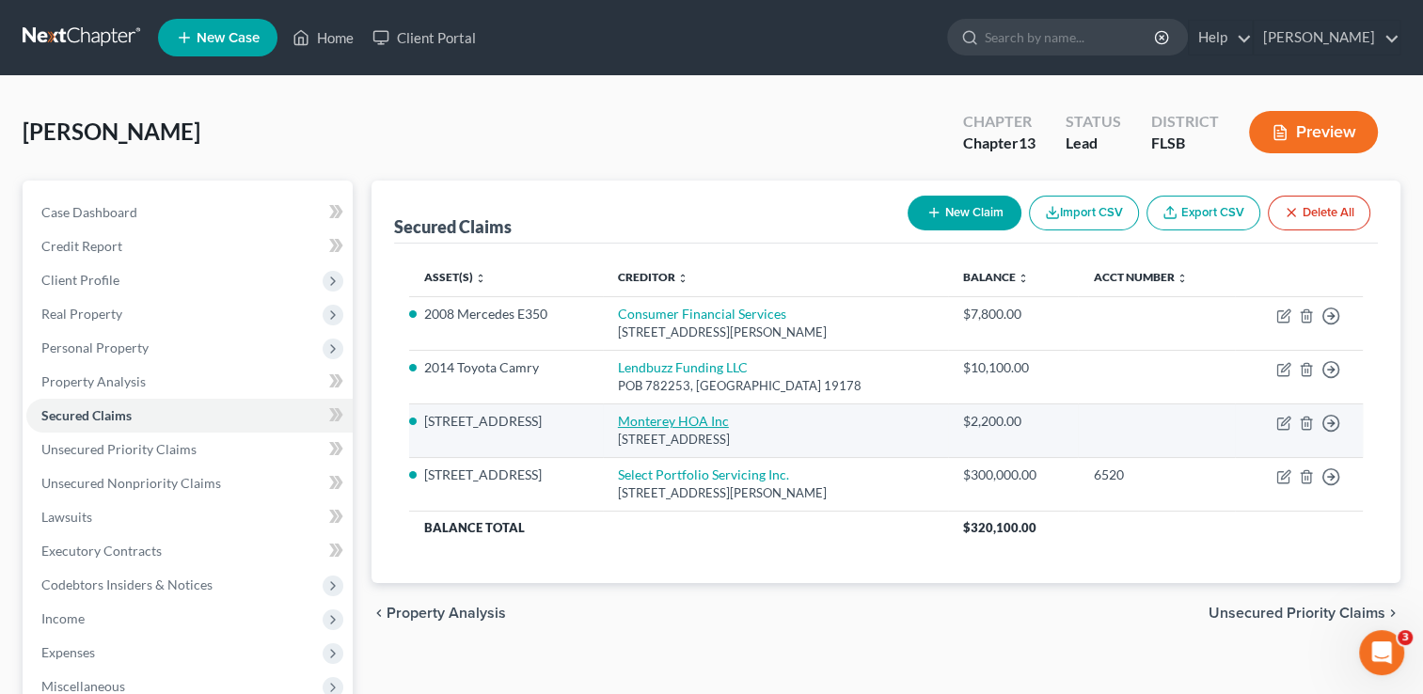
click at [657, 417] on link "Monterey HOA Inc" at bounding box center [673, 421] width 111 height 16
select select "9"
select select "11"
select select "2"
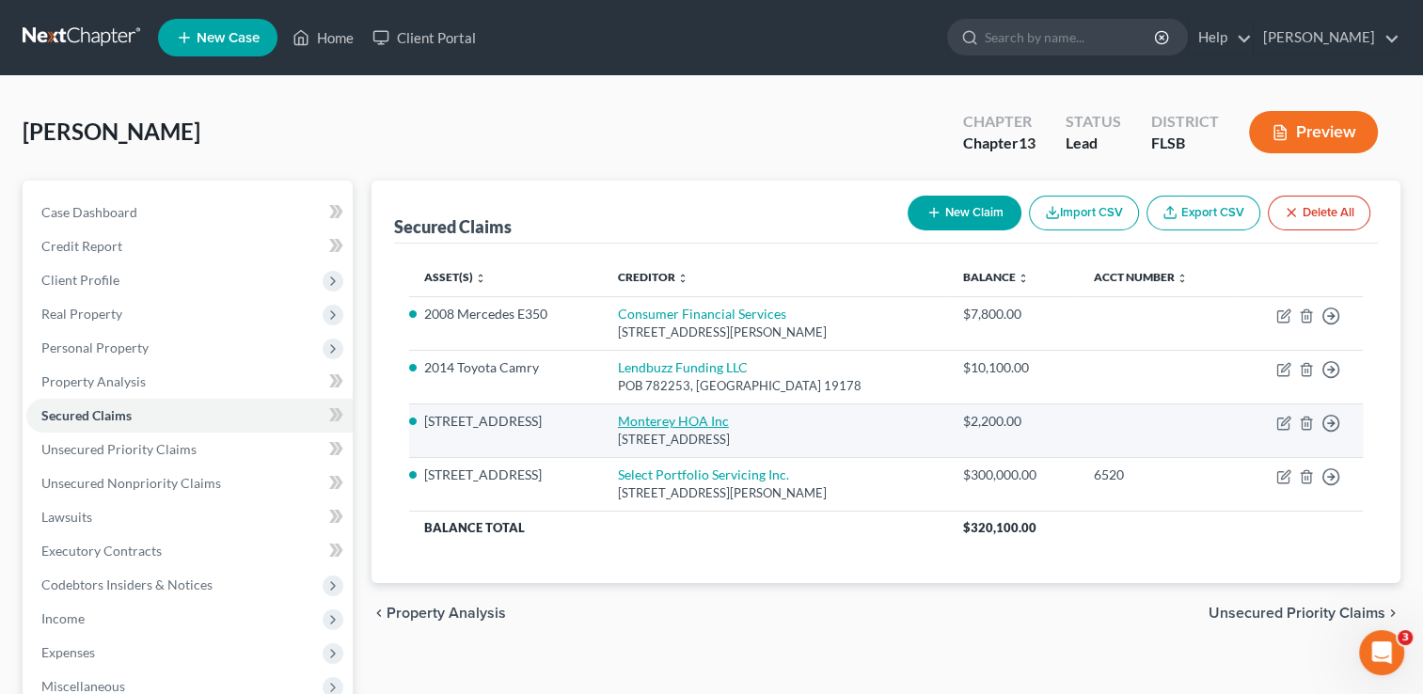
select select "0"
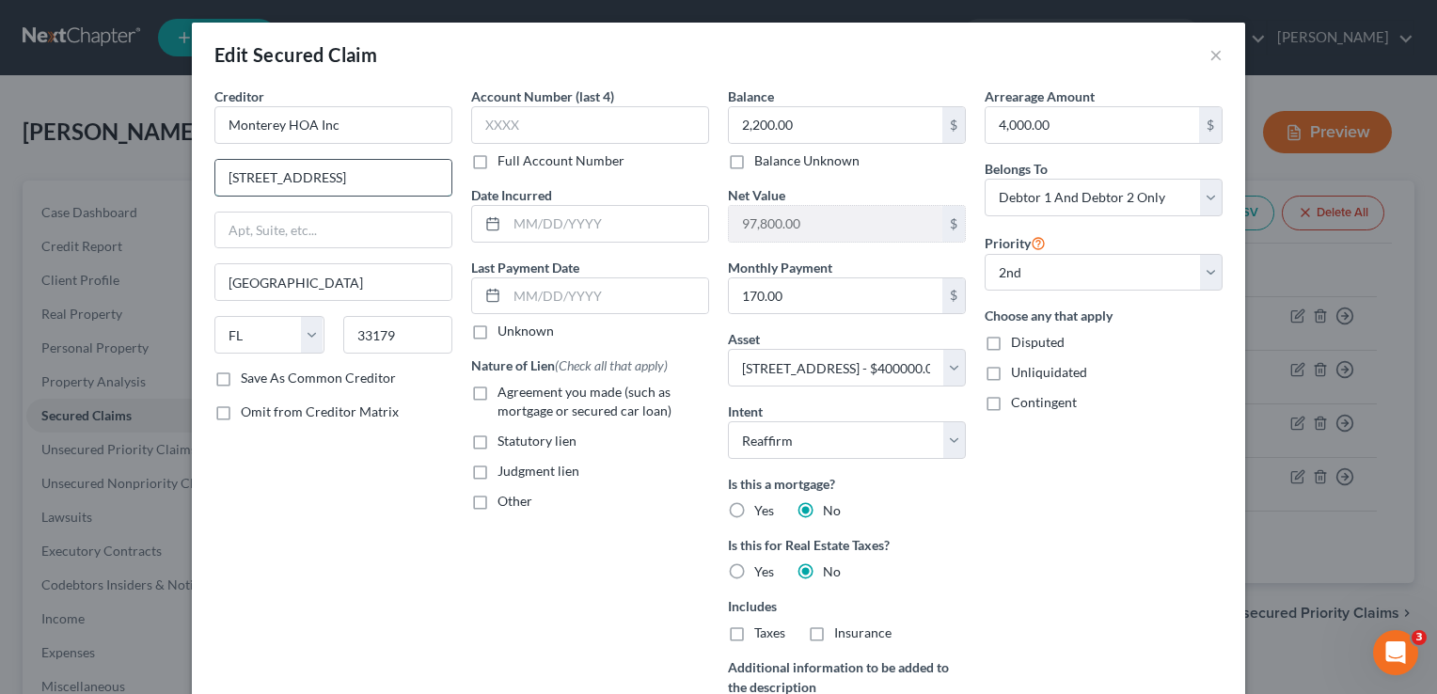
click at [364, 173] on input "[STREET_ADDRESS]" at bounding box center [333, 178] width 236 height 36
type input "8"
type input "POB 2424"
click at [270, 276] on input "[GEOGRAPHIC_DATA]" at bounding box center [333, 282] width 236 height 36
type input "M"
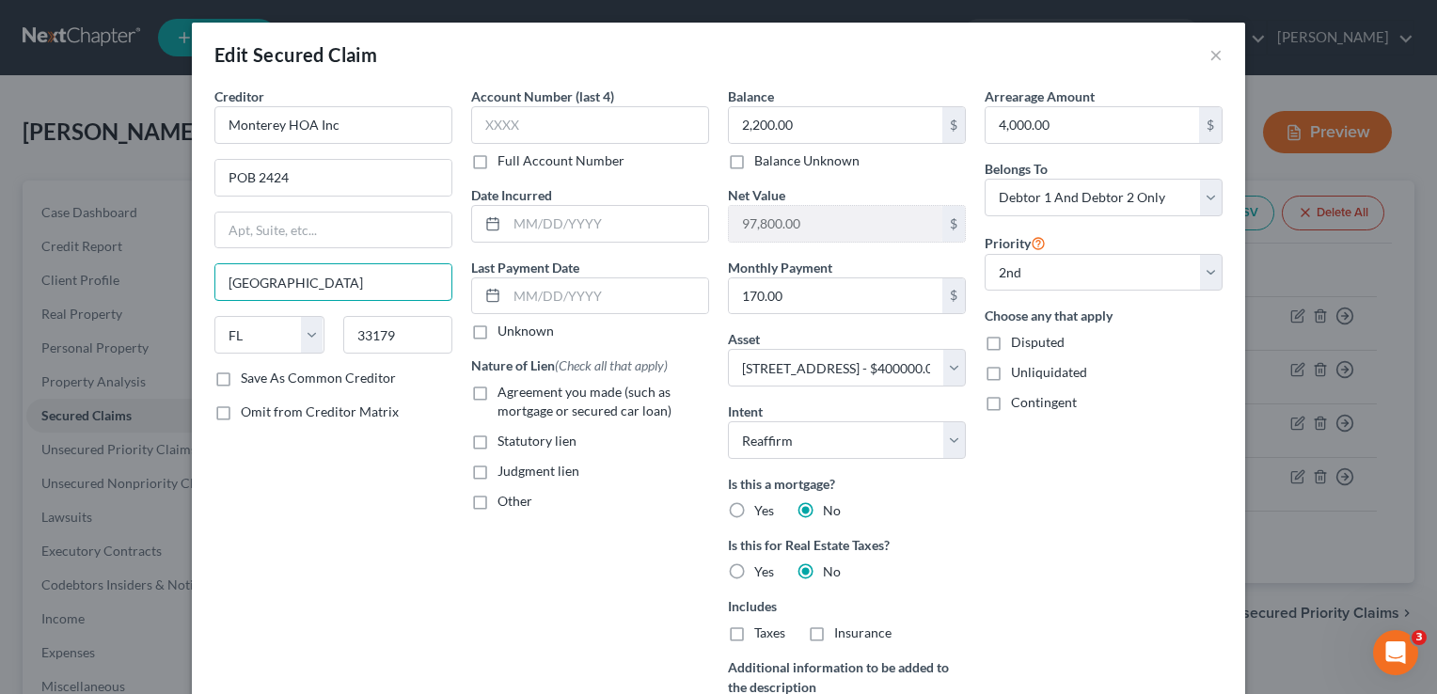
type input "[GEOGRAPHIC_DATA]"
click at [343, 494] on div "Creditor * Monterey HOA Inc POB [GEOGRAPHIC_DATA] [US_STATE][GEOGRAPHIC_DATA] […" at bounding box center [333, 434] width 257 height 695
click at [387, 325] on input "33179" at bounding box center [398, 335] width 110 height 38
type input "33008"
type input "Hallandale"
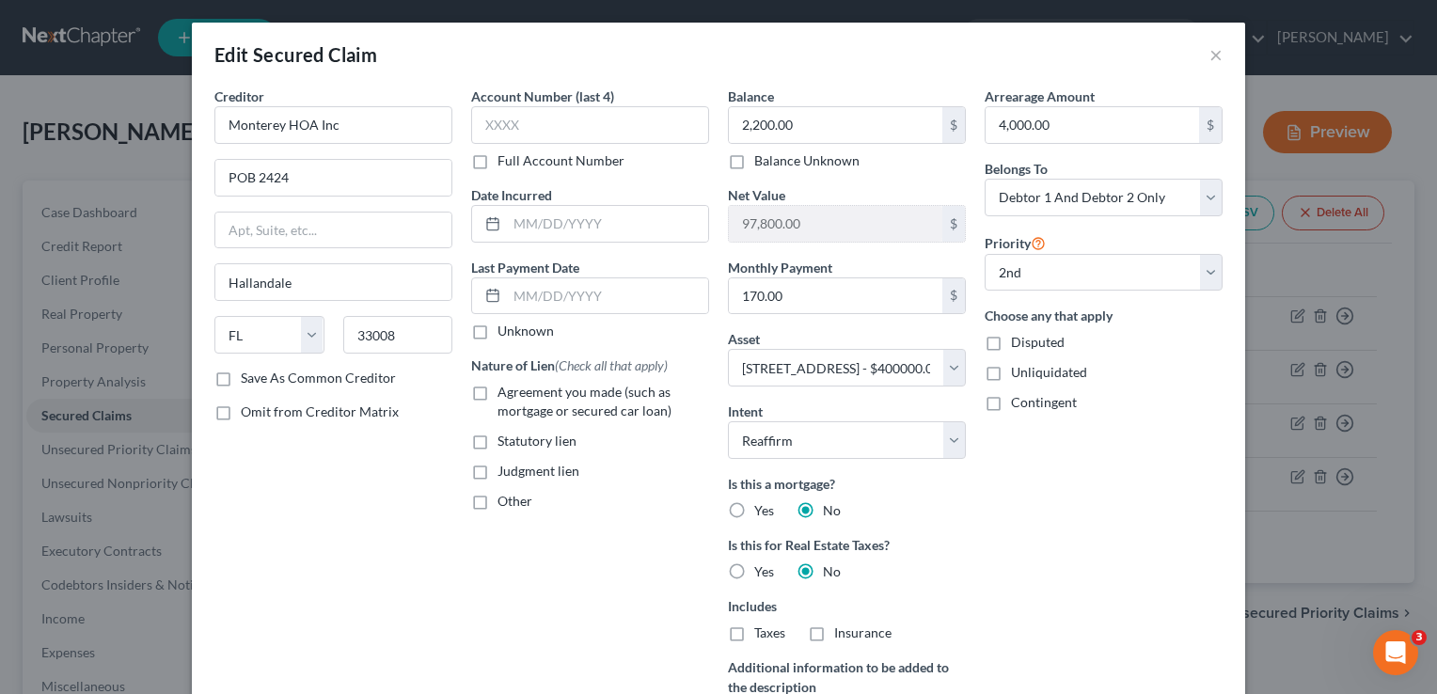
click at [241, 378] on label "Save As Common Creditor" at bounding box center [318, 378] width 155 height 19
click at [248, 378] on input "Save As Common Creditor" at bounding box center [254, 375] width 12 height 12
checkbox input "true"
click at [1209, 55] on button "×" at bounding box center [1215, 54] width 13 height 23
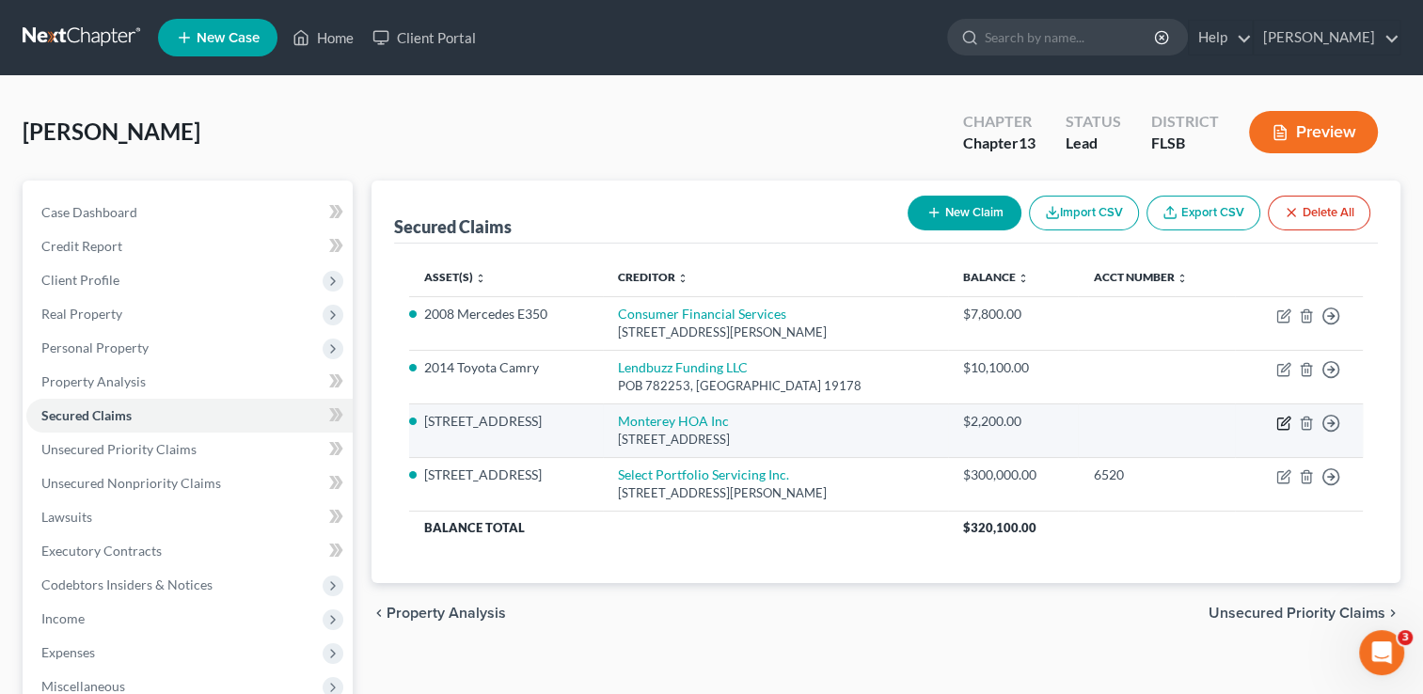
click at [1277, 426] on icon "button" at bounding box center [1282, 423] width 11 height 11
select select "9"
select select "11"
select select "2"
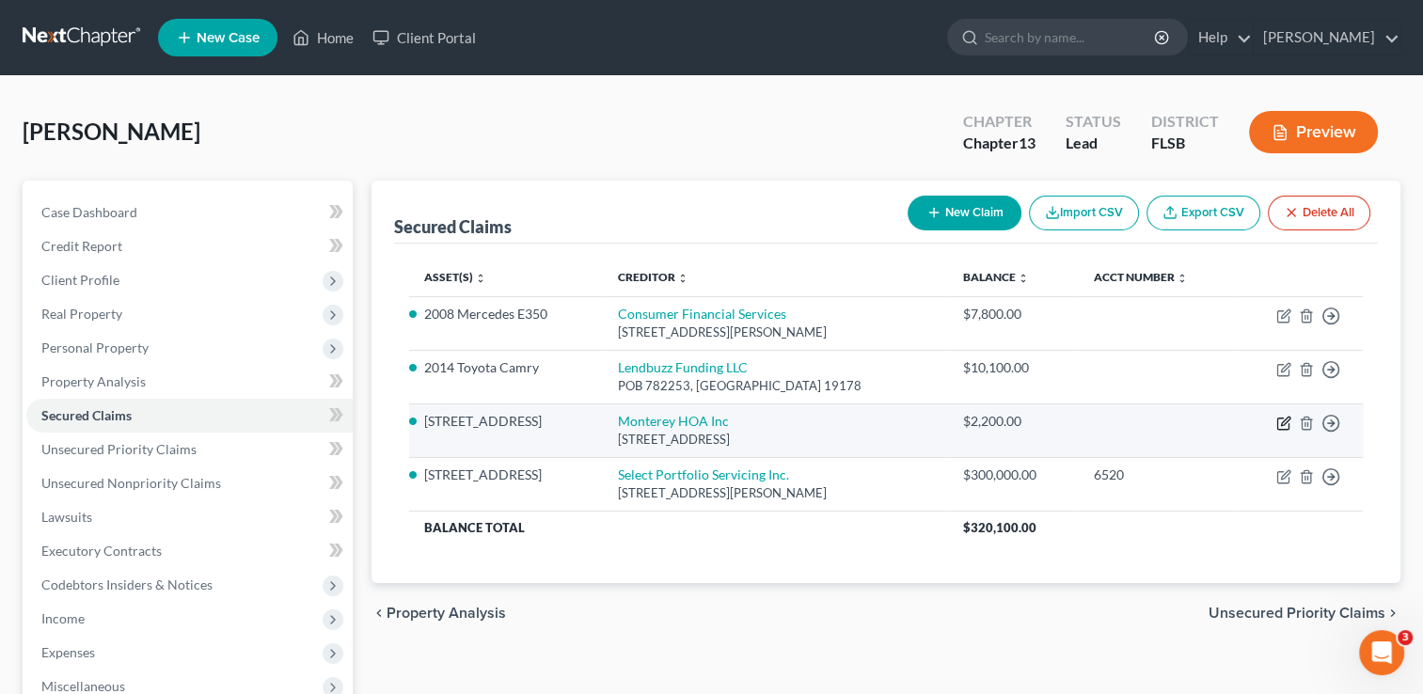
select select "0"
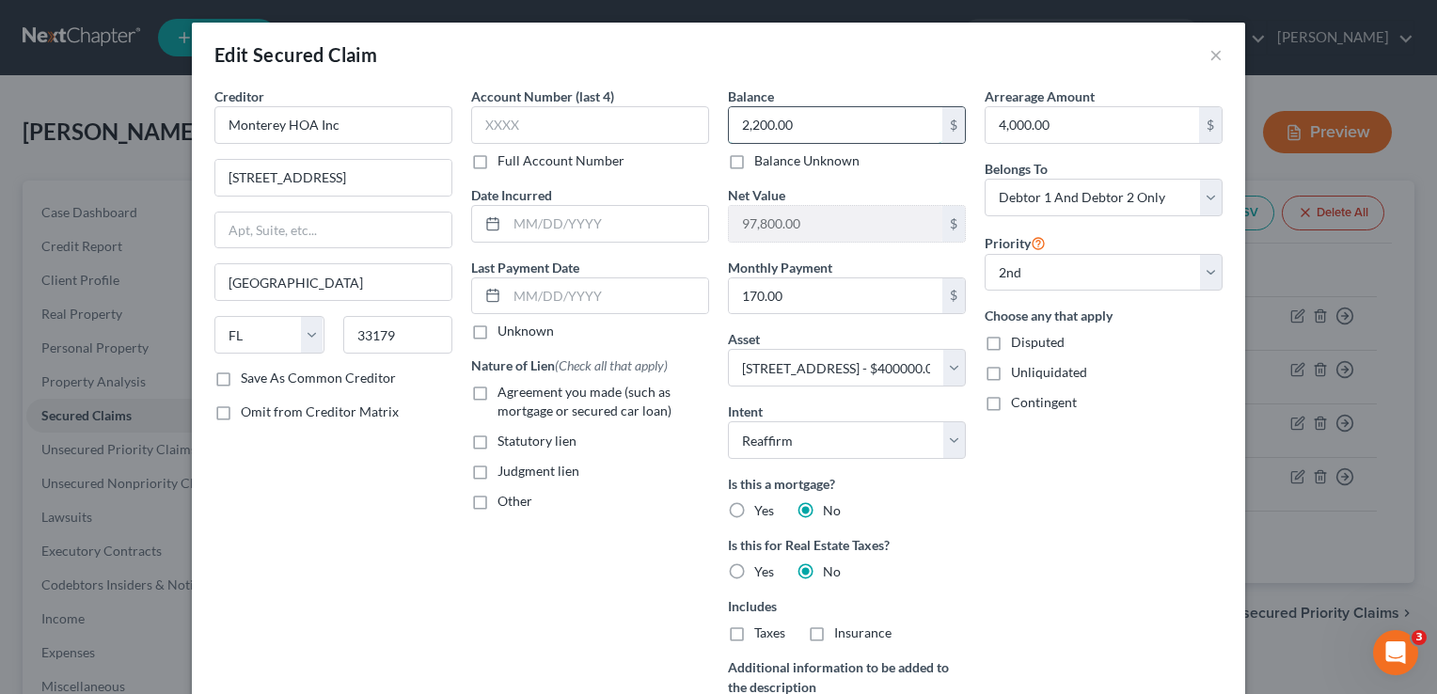
click at [824, 123] on input "2,200.00" at bounding box center [835, 125] width 213 height 36
type input "4,085"
click at [792, 297] on input "170.00" at bounding box center [835, 296] width 213 height 36
type input "190.00"
click at [217, 120] on input "Monterey HOA Inc" at bounding box center [333, 125] width 238 height 38
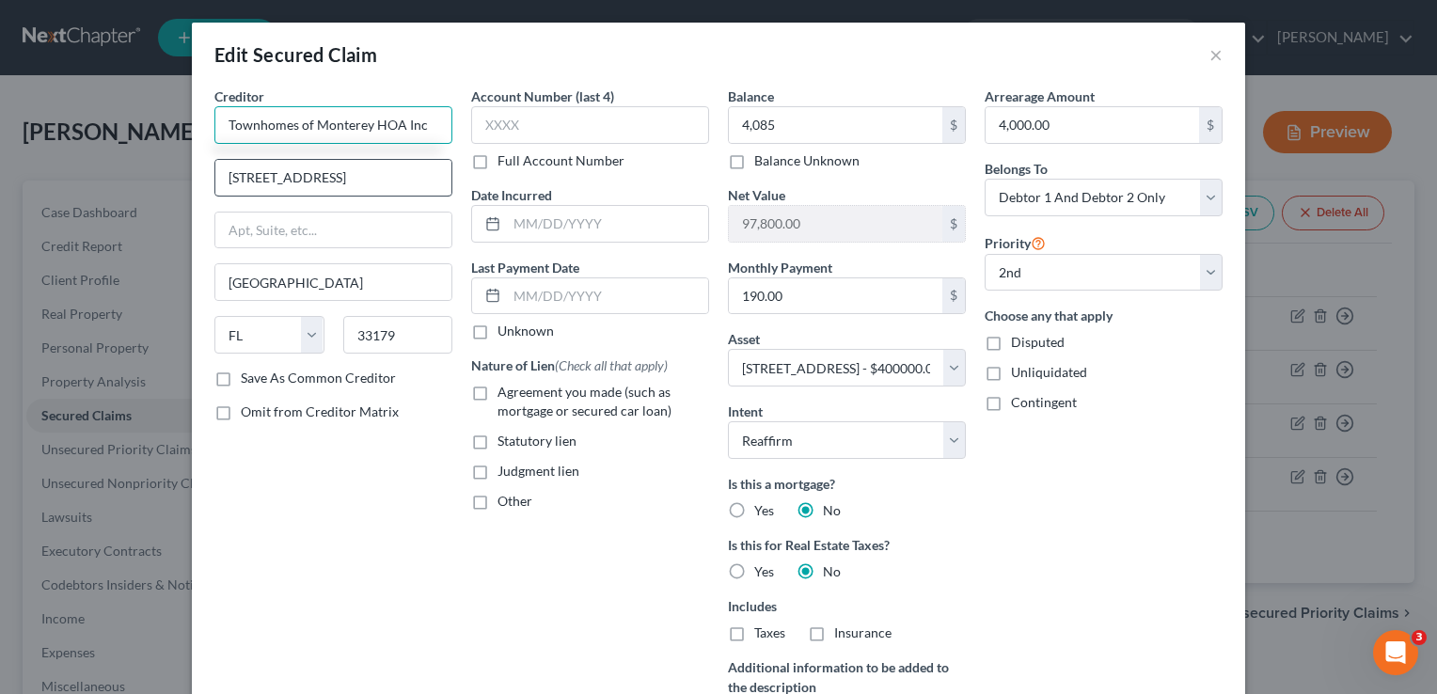
type input "Townhomes of Monterey HOA Inc"
click at [338, 181] on input "[STREET_ADDRESS]" at bounding box center [333, 178] width 236 height 36
type input "8"
type input "POB 2424"
click at [288, 284] on input "[GEOGRAPHIC_DATA]" at bounding box center [333, 282] width 236 height 36
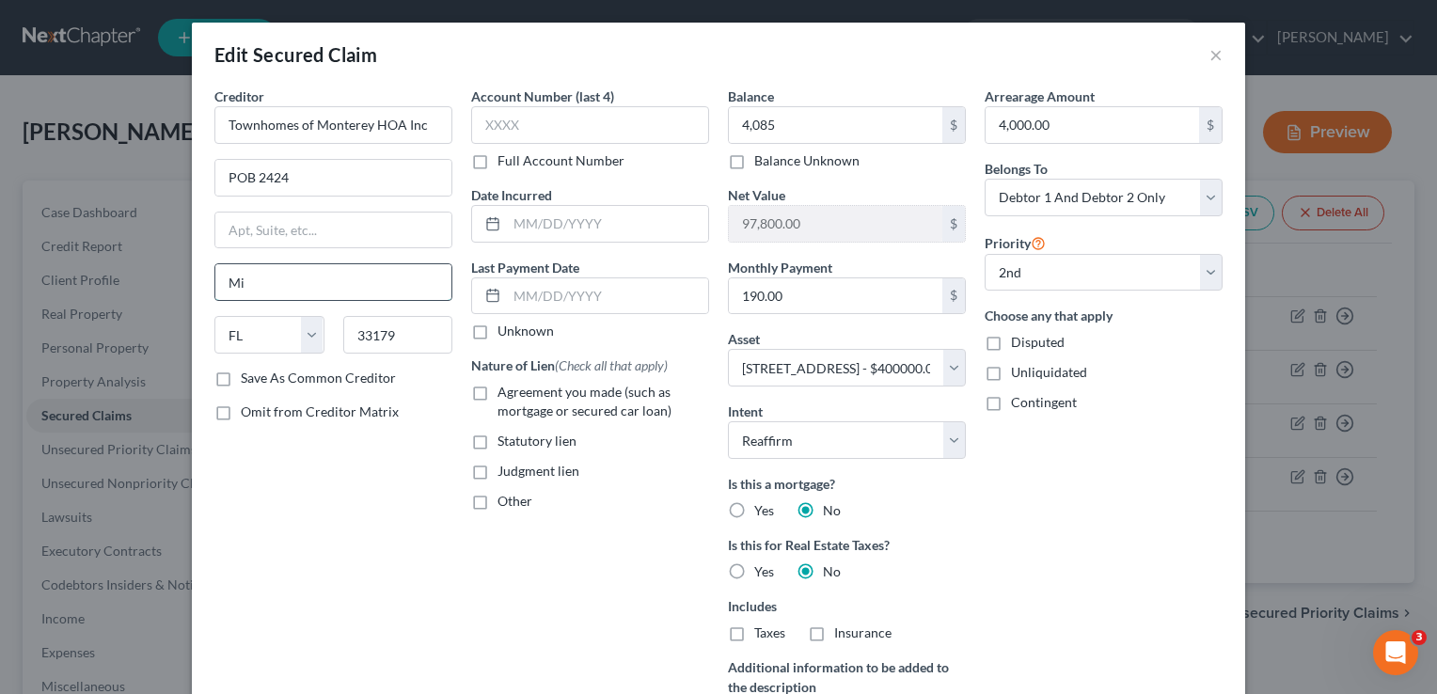
type input "M"
type input "[GEOGRAPHIC_DATA]"
click at [391, 323] on input "33179" at bounding box center [398, 335] width 110 height 38
type input "33008"
type input "Hallandale"
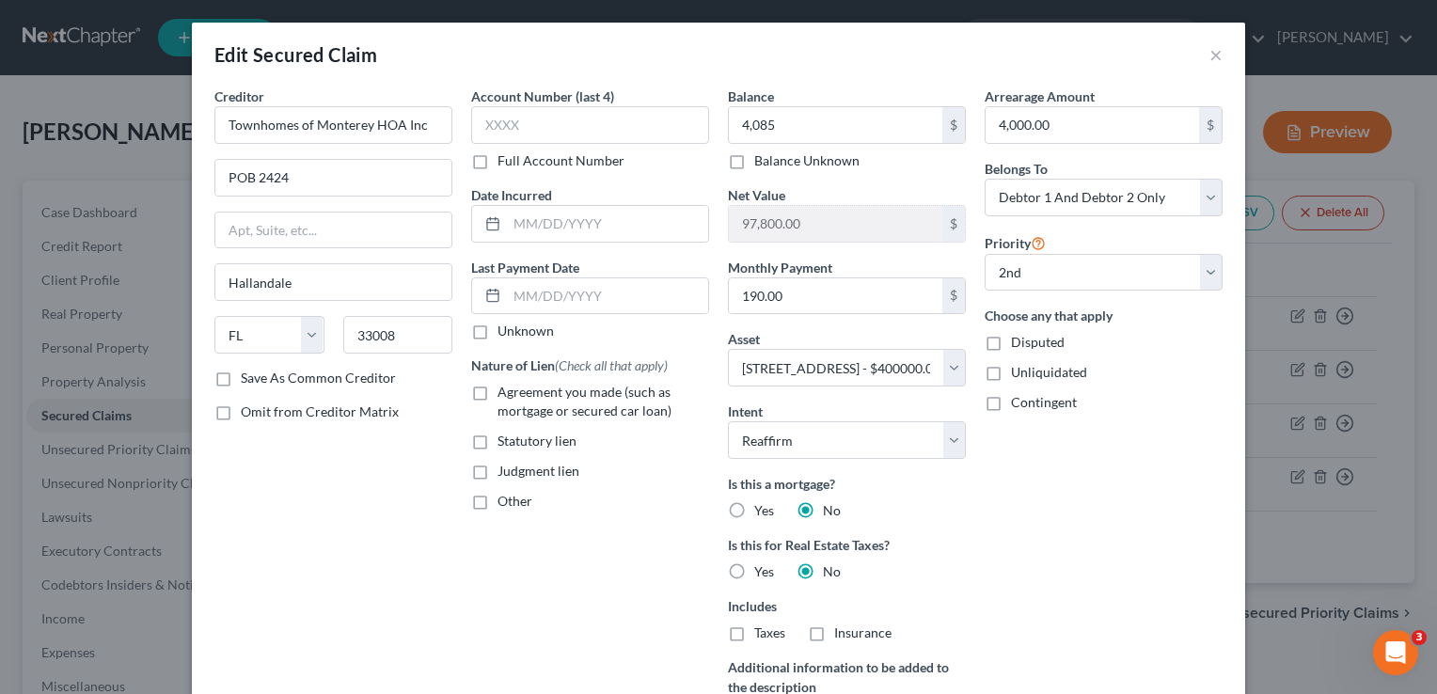
click at [241, 372] on label "Save As Common Creditor" at bounding box center [318, 378] width 155 height 19
click at [248, 372] on input "Save As Common Creditor" at bounding box center [254, 375] width 12 height 12
checkbox input "true"
click at [497, 498] on label "Other" at bounding box center [514, 501] width 35 height 19
click at [505, 498] on input "Other" at bounding box center [511, 498] width 12 height 12
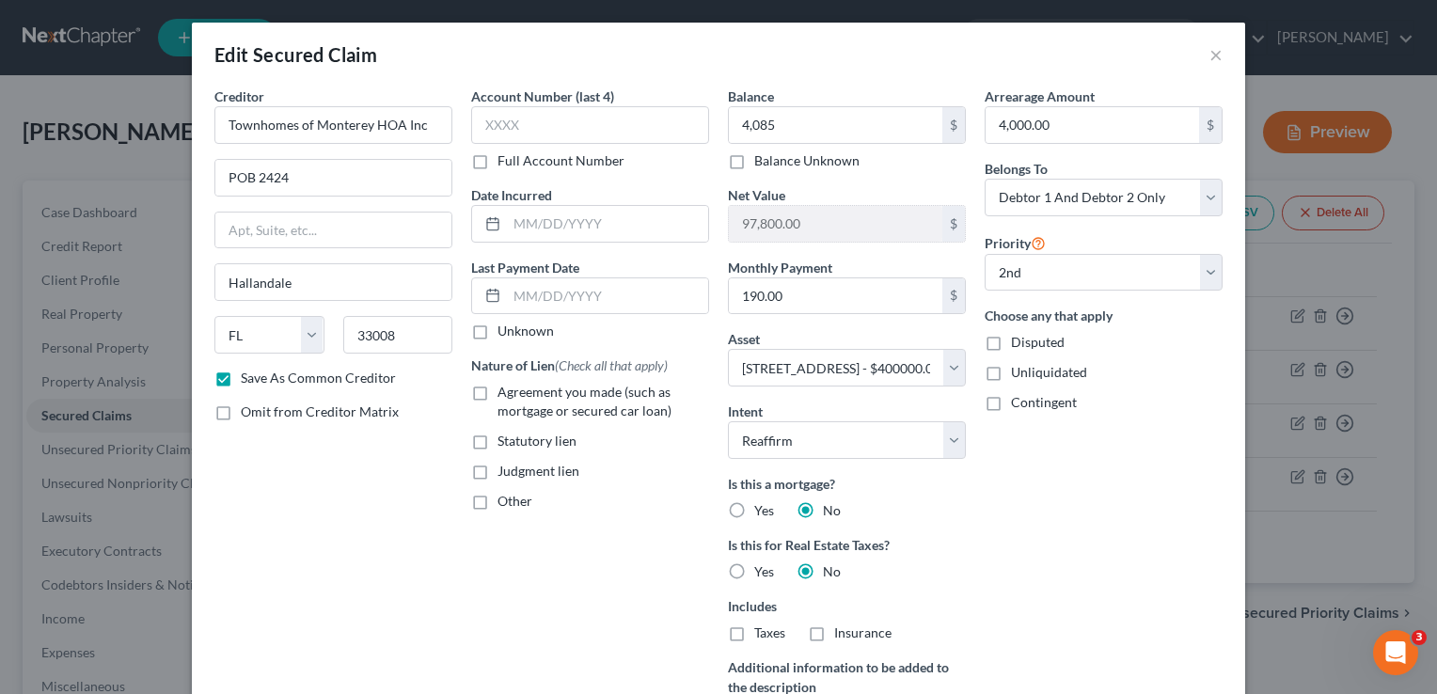
checkbox input "true"
click at [492, 547] on input "text" at bounding box center [590, 545] width 236 height 36
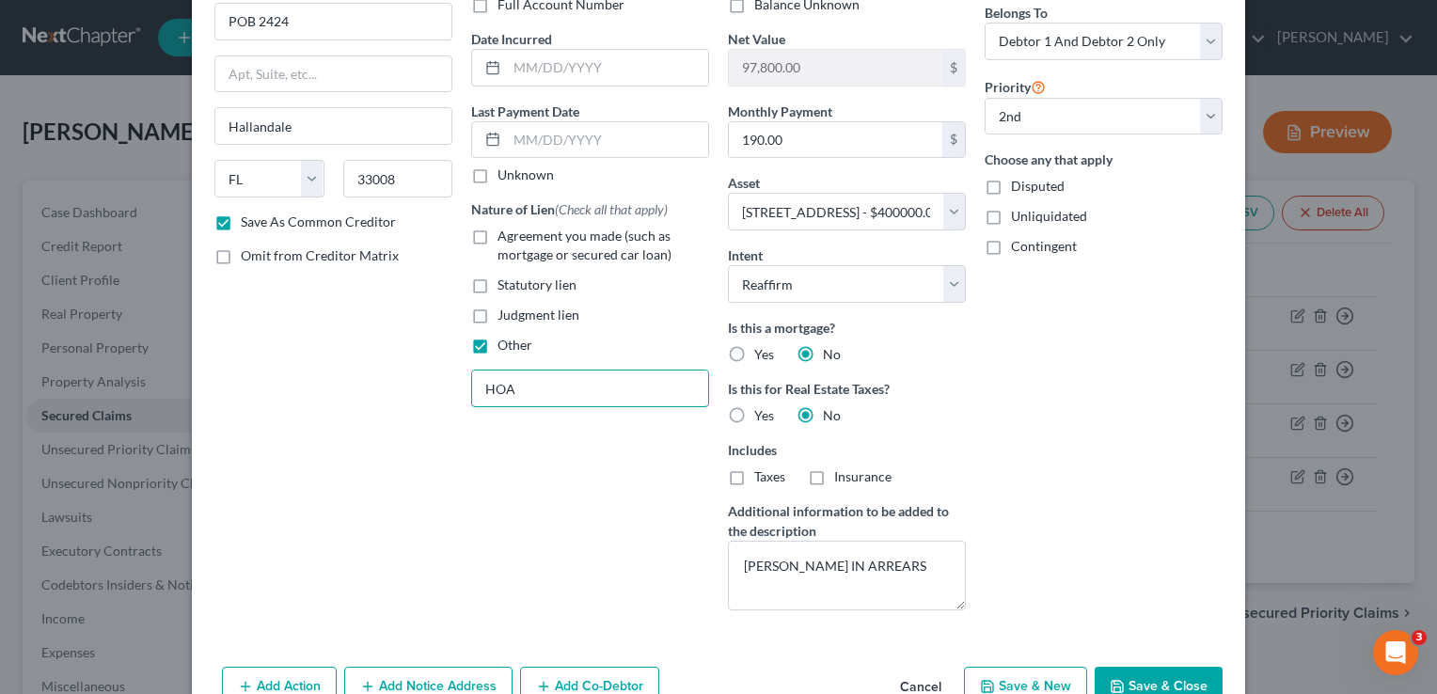
scroll to position [157, 0]
type input "HOA"
click at [497, 348] on label "Other" at bounding box center [514, 344] width 35 height 19
click at [505, 347] on input "Other" at bounding box center [511, 341] width 12 height 12
checkbox input "false"
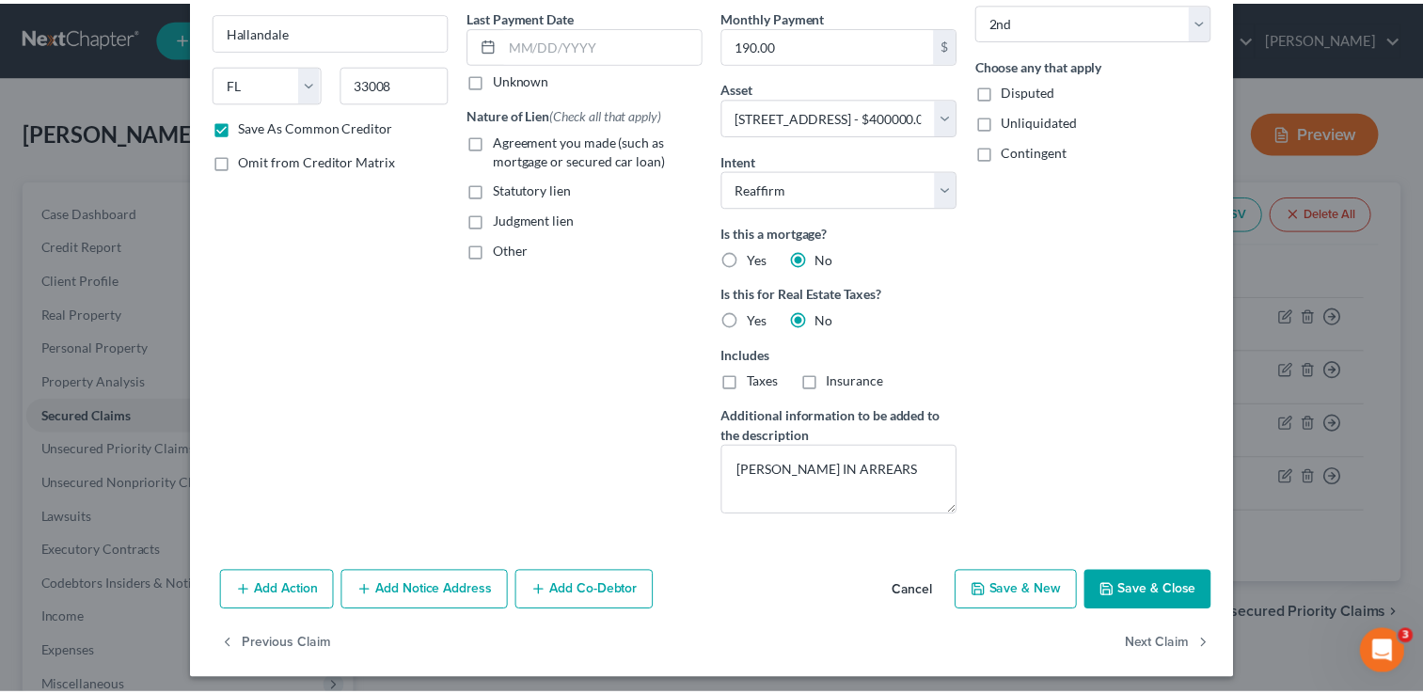
scroll to position [252, 0]
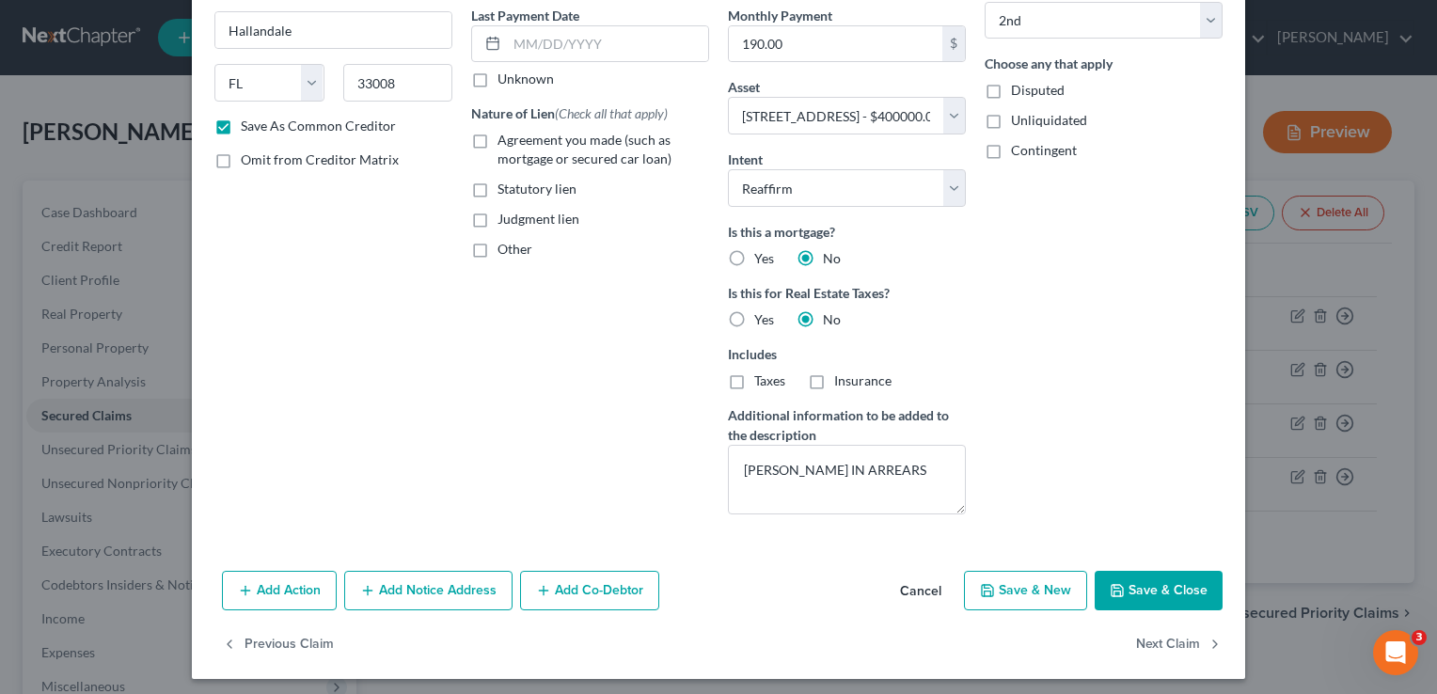
click at [1117, 589] on icon "button" at bounding box center [1117, 590] width 11 height 11
checkbox input "false"
select select
select select "1"
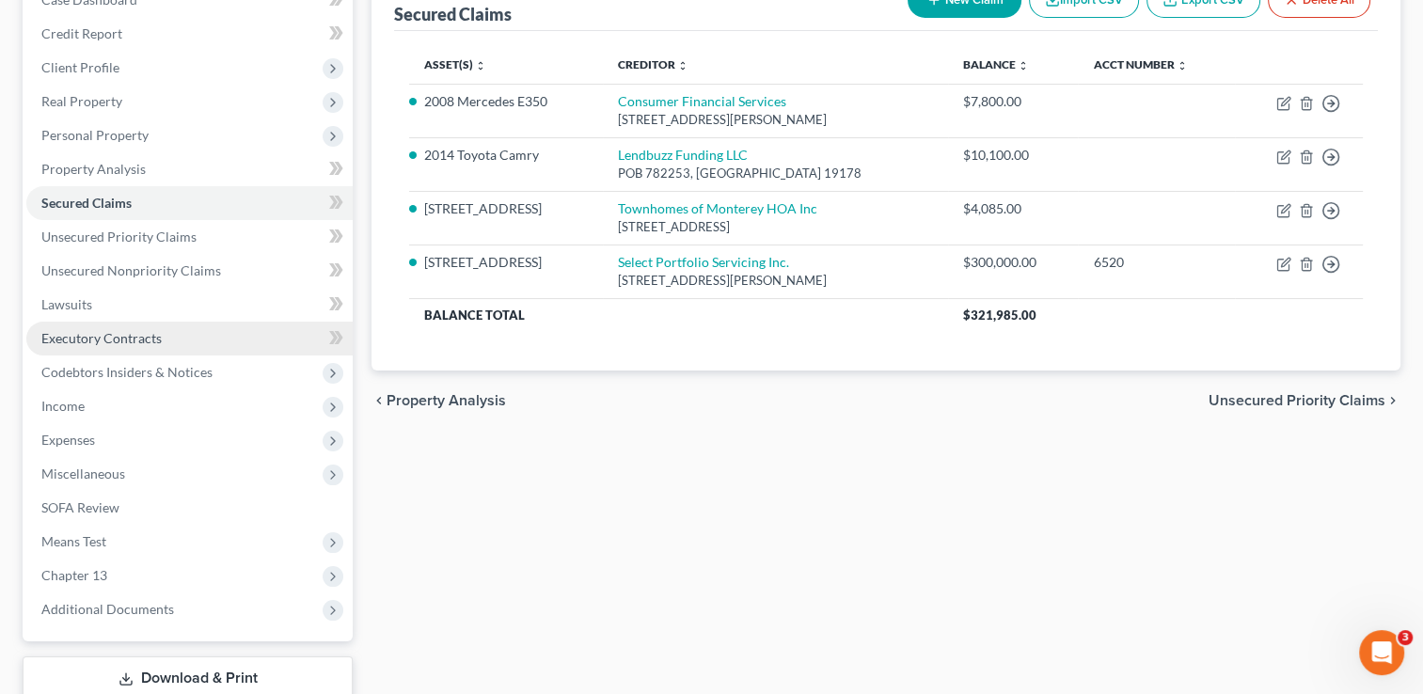
scroll to position [214, 0]
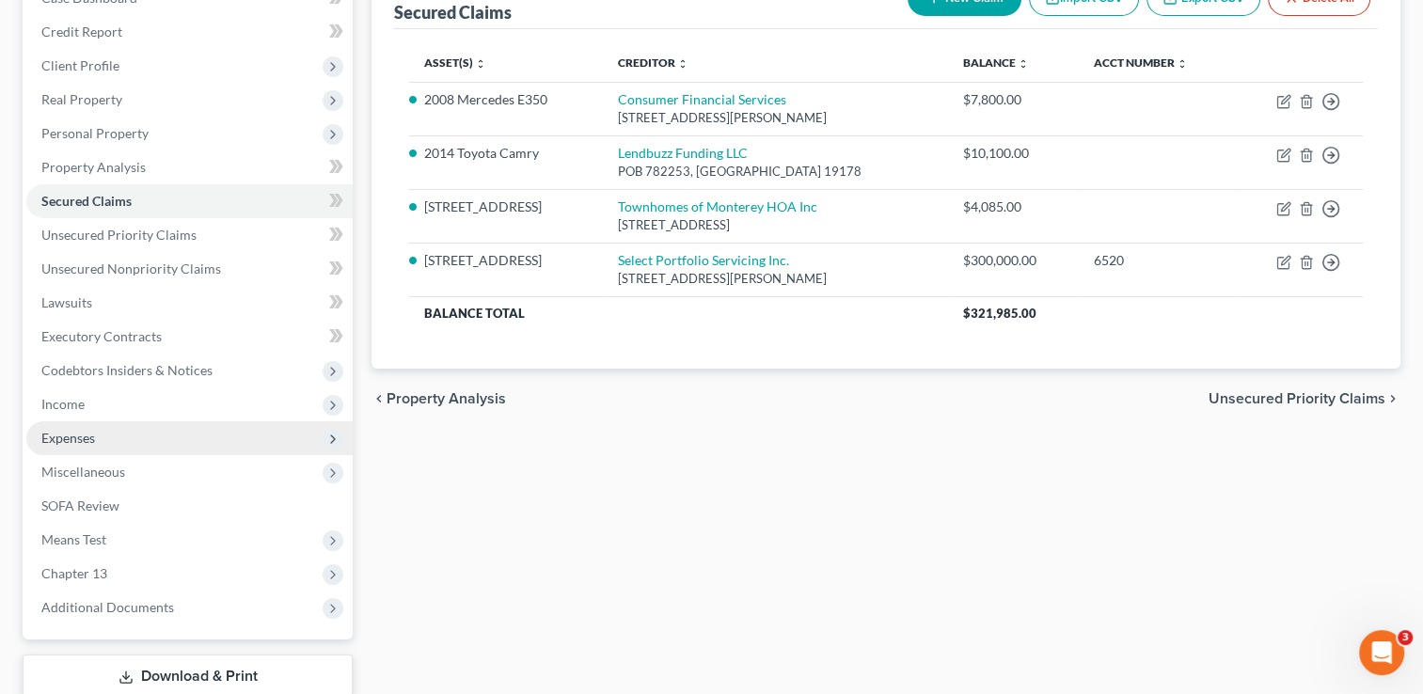
click at [66, 430] on span "Expenses" at bounding box center [68, 438] width 54 height 16
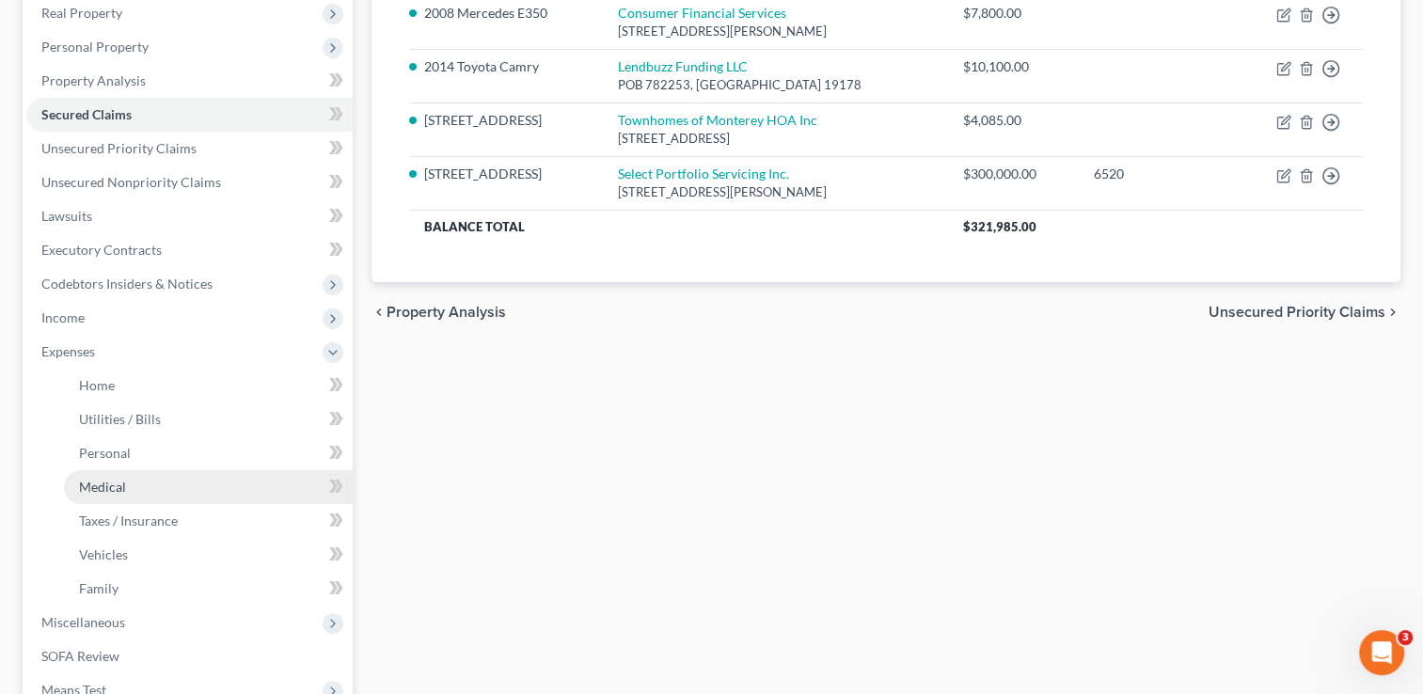
scroll to position [301, 0]
click at [87, 555] on span "Vehicles" at bounding box center [103, 554] width 49 height 16
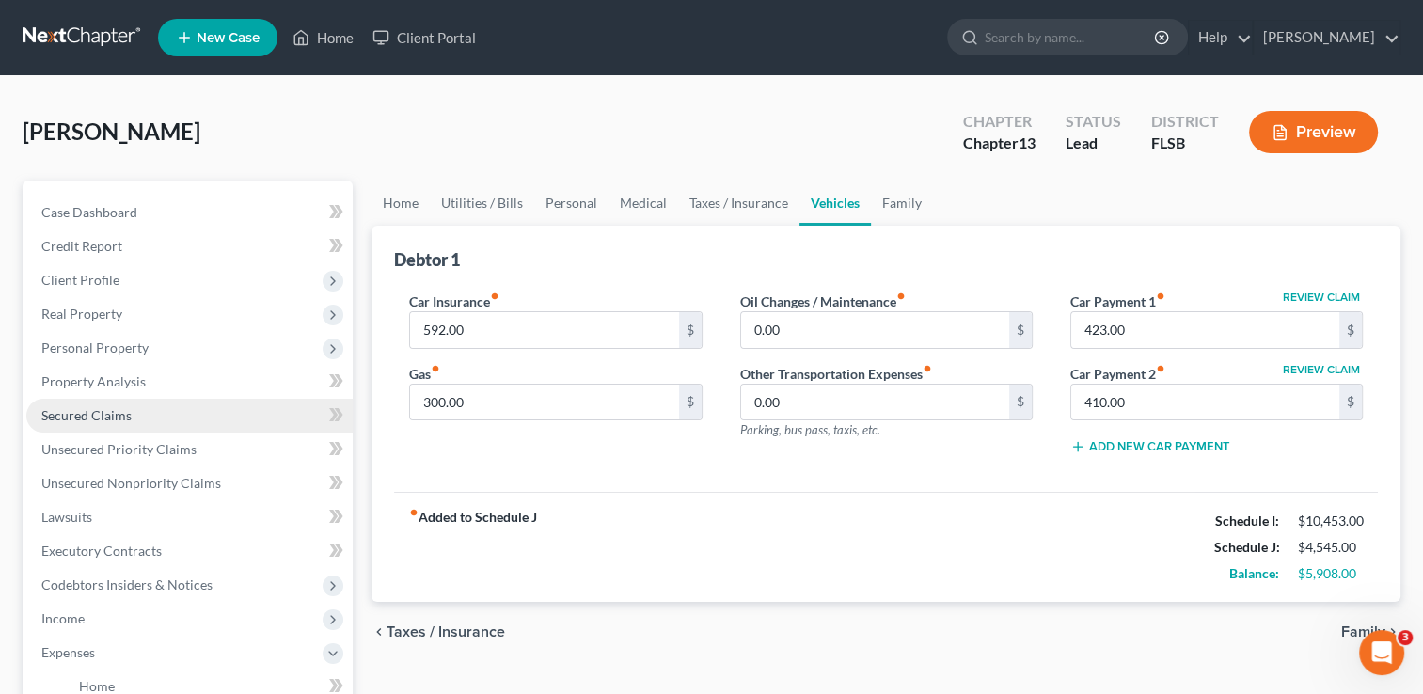
click at [67, 416] on span "Secured Claims" at bounding box center [86, 415] width 90 height 16
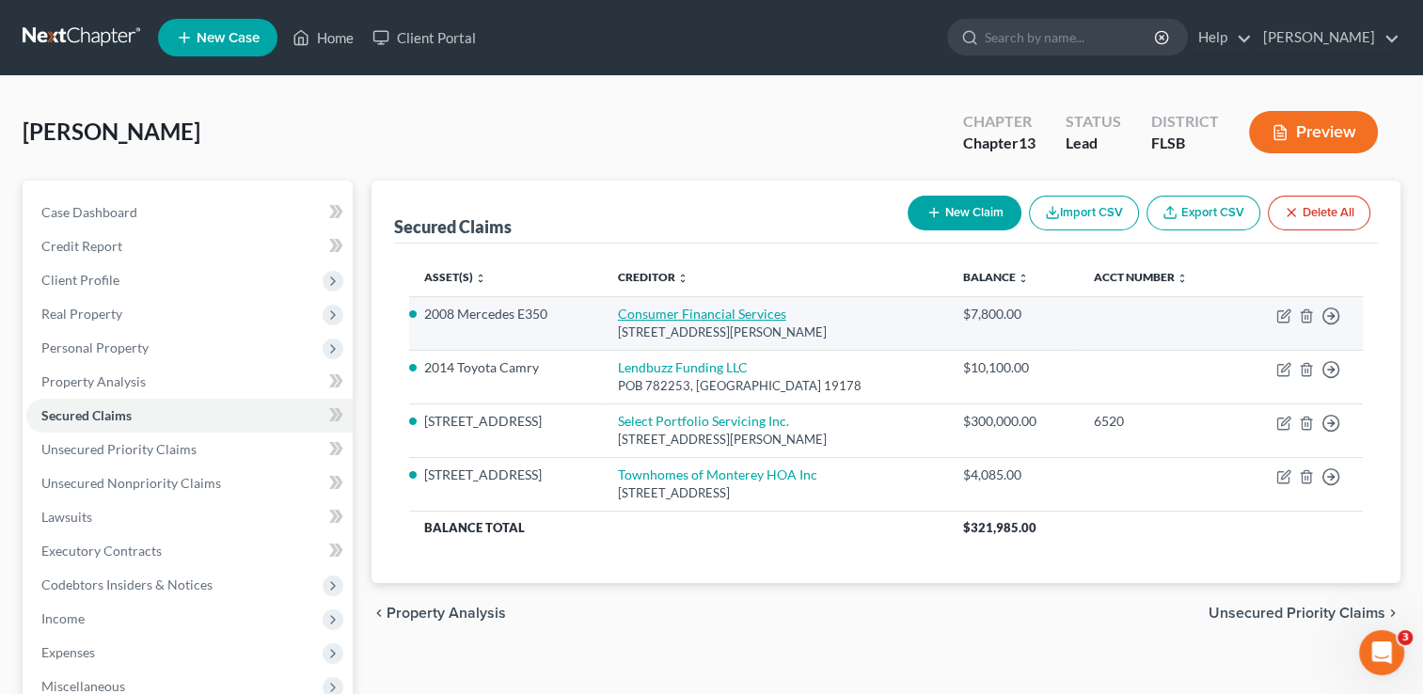
click at [644, 315] on link "Consumer Financial Services" at bounding box center [702, 314] width 168 height 16
select select "9"
select select "2"
select select "0"
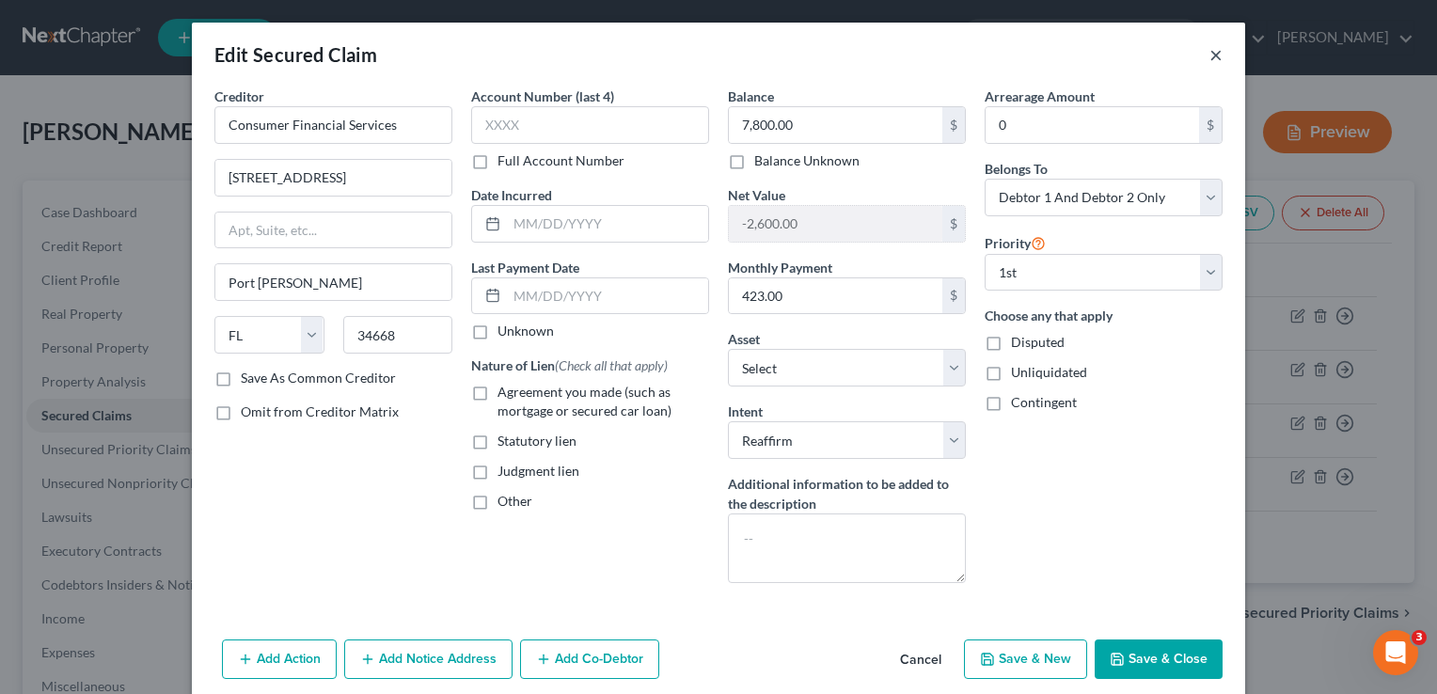
click at [1212, 53] on button "×" at bounding box center [1215, 54] width 13 height 23
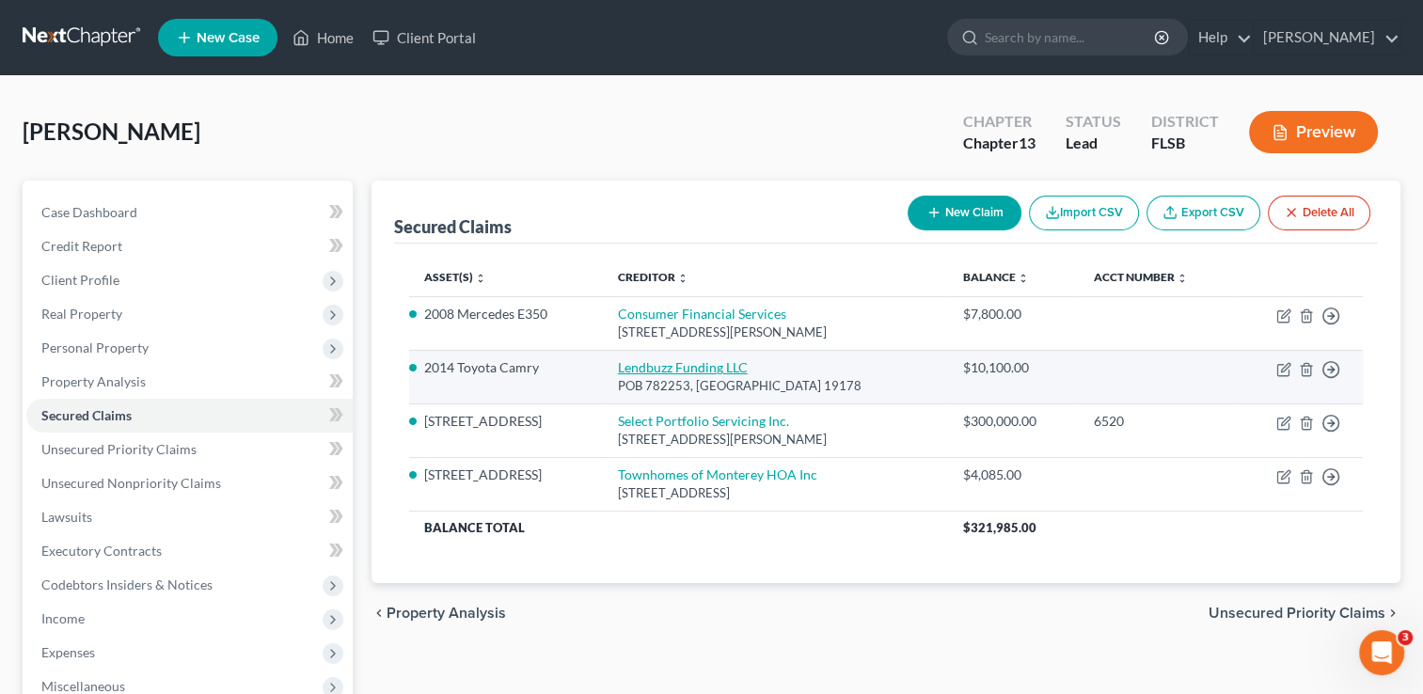
click at [675, 367] on link "Lendbuzz Funding LLC" at bounding box center [683, 367] width 130 height 16
select select "39"
select select "3"
select select "2"
select select "0"
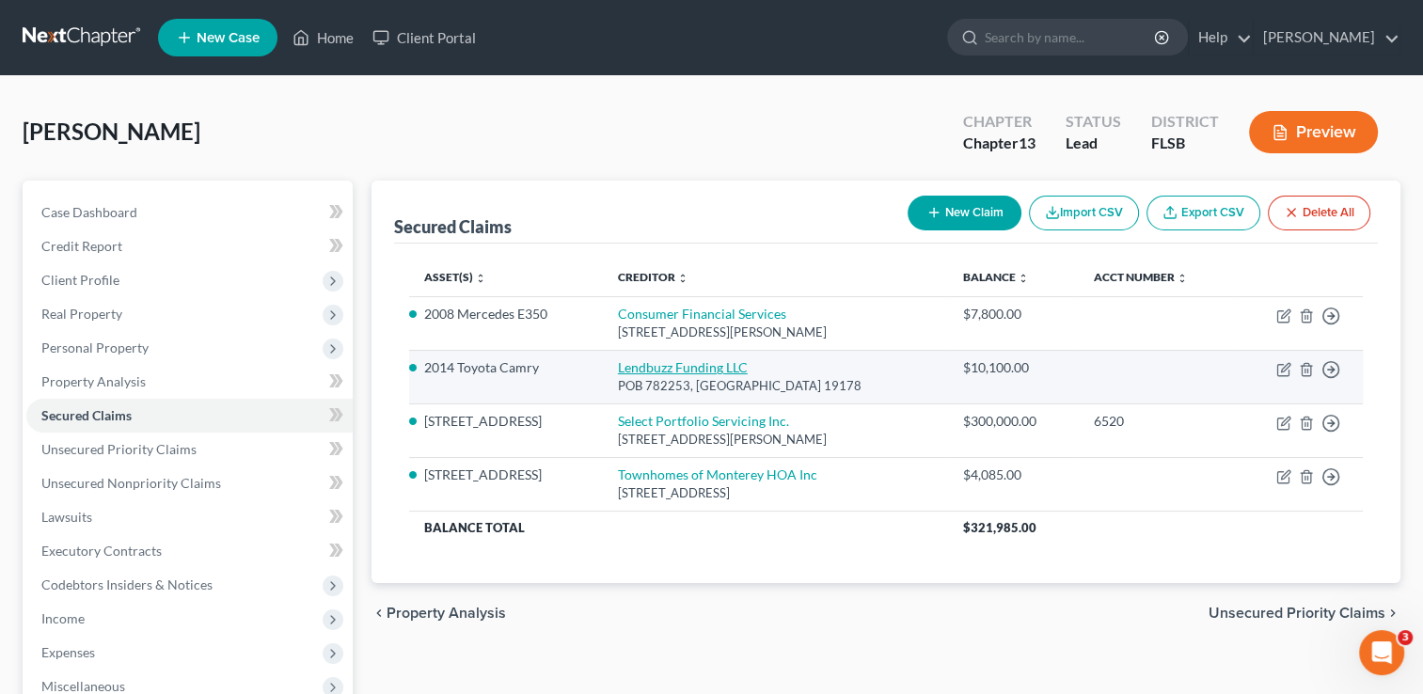
select select "0"
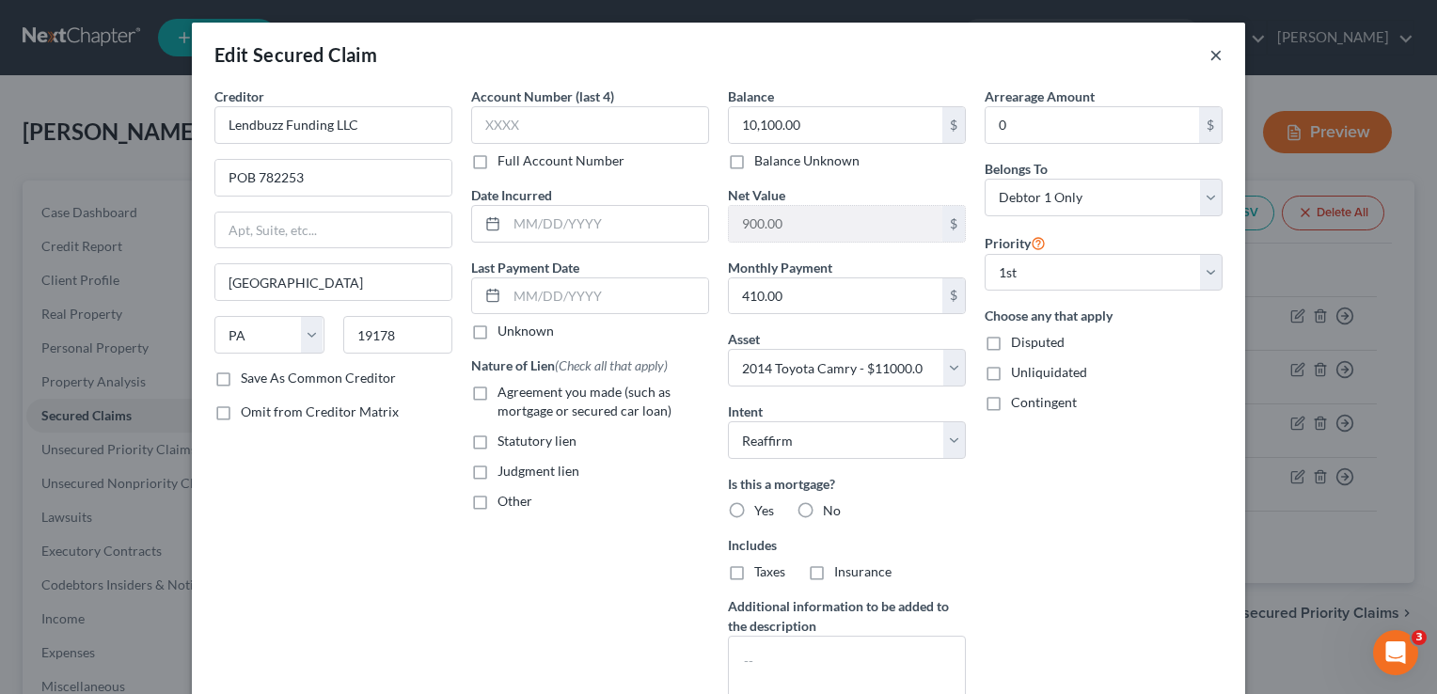
click at [1209, 48] on button "×" at bounding box center [1215, 54] width 13 height 23
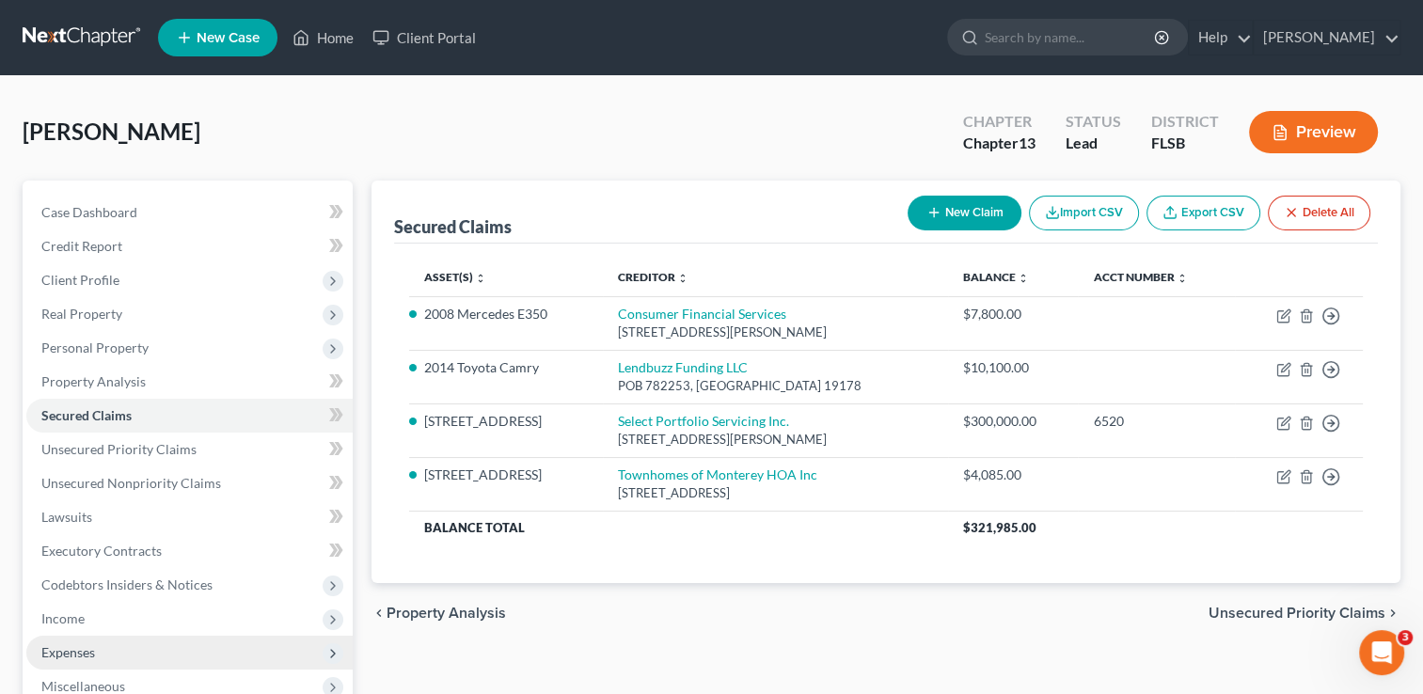
click at [78, 640] on span "Expenses" at bounding box center [189, 653] width 326 height 34
click at [78, 649] on span "Expenses" at bounding box center [68, 652] width 54 height 16
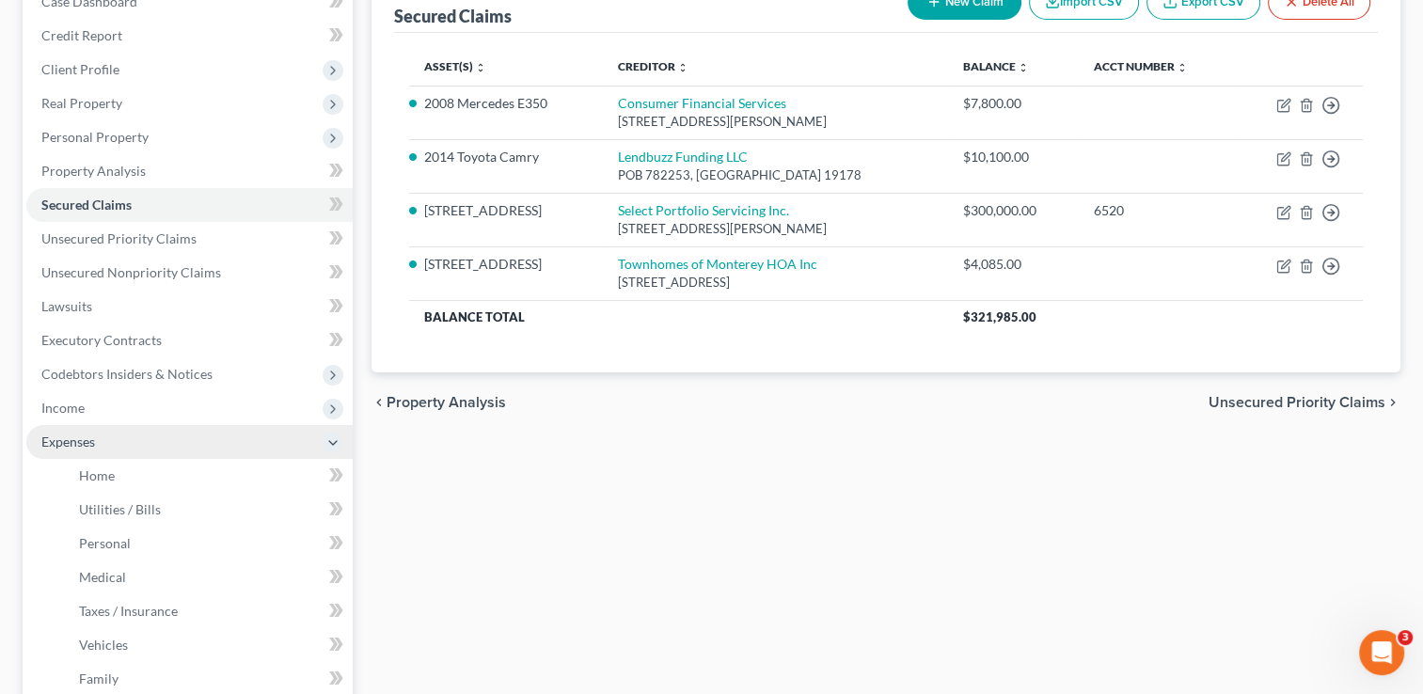
scroll to position [275, 0]
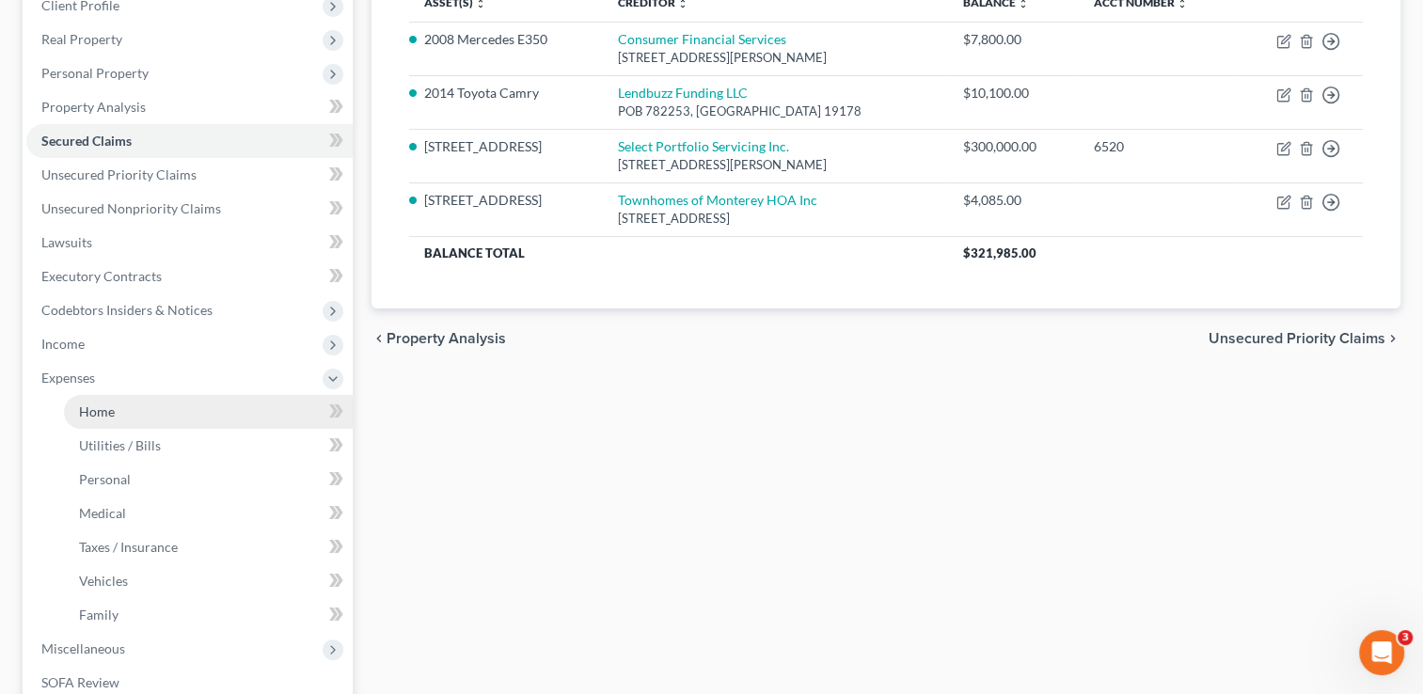
click at [104, 412] on span "Home" at bounding box center [97, 411] width 36 height 16
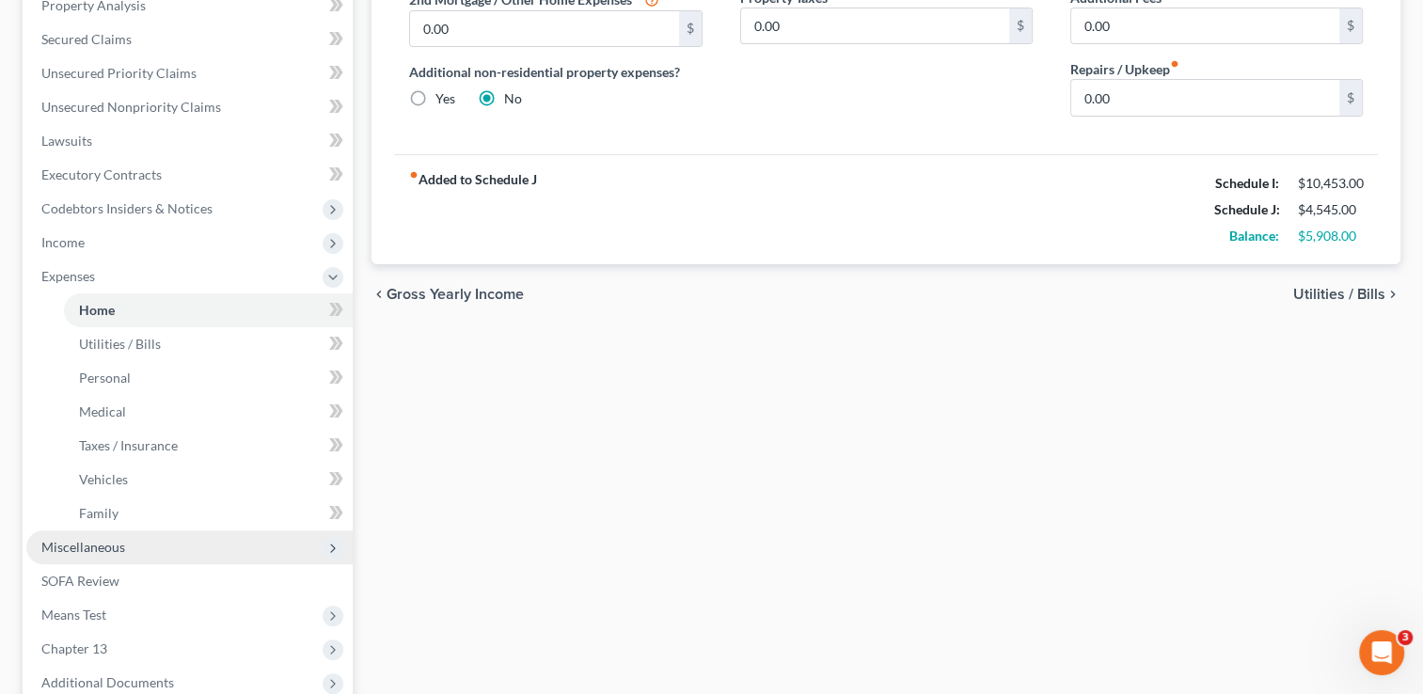
scroll to position [376, 0]
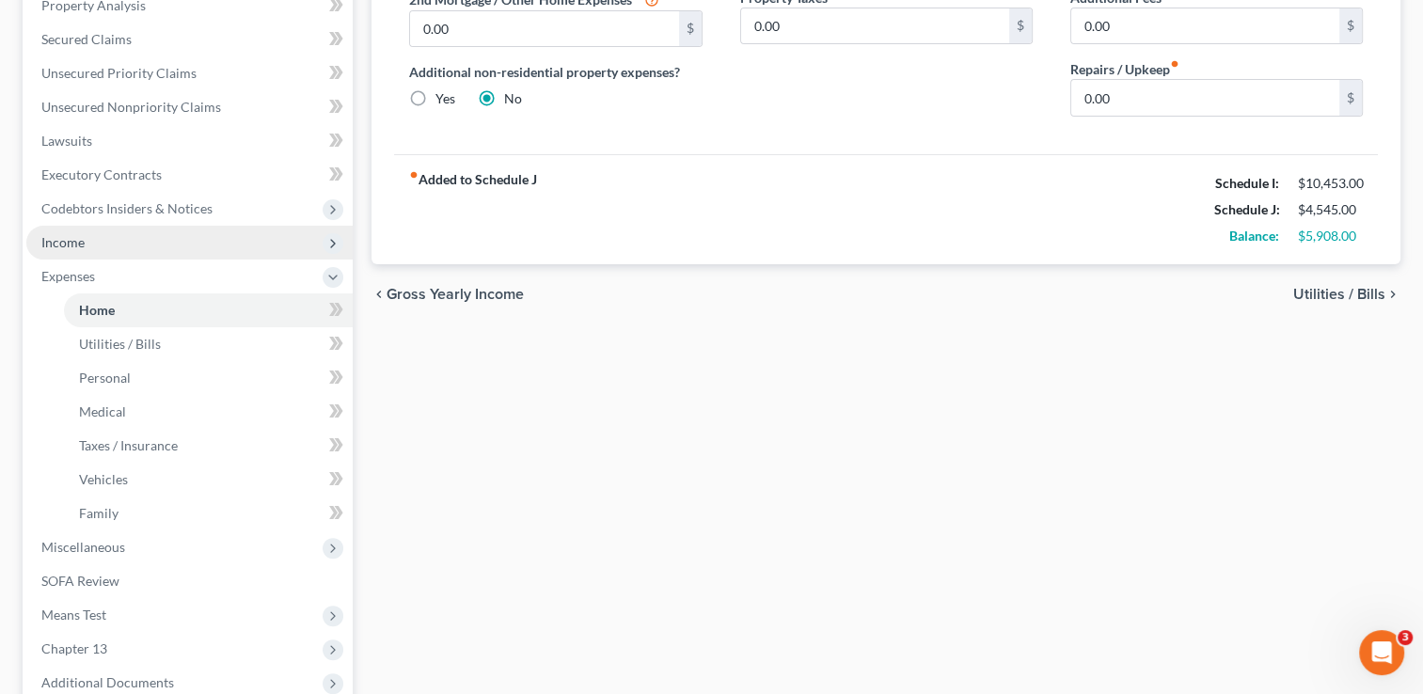
click at [51, 245] on span "Income" at bounding box center [62, 242] width 43 height 16
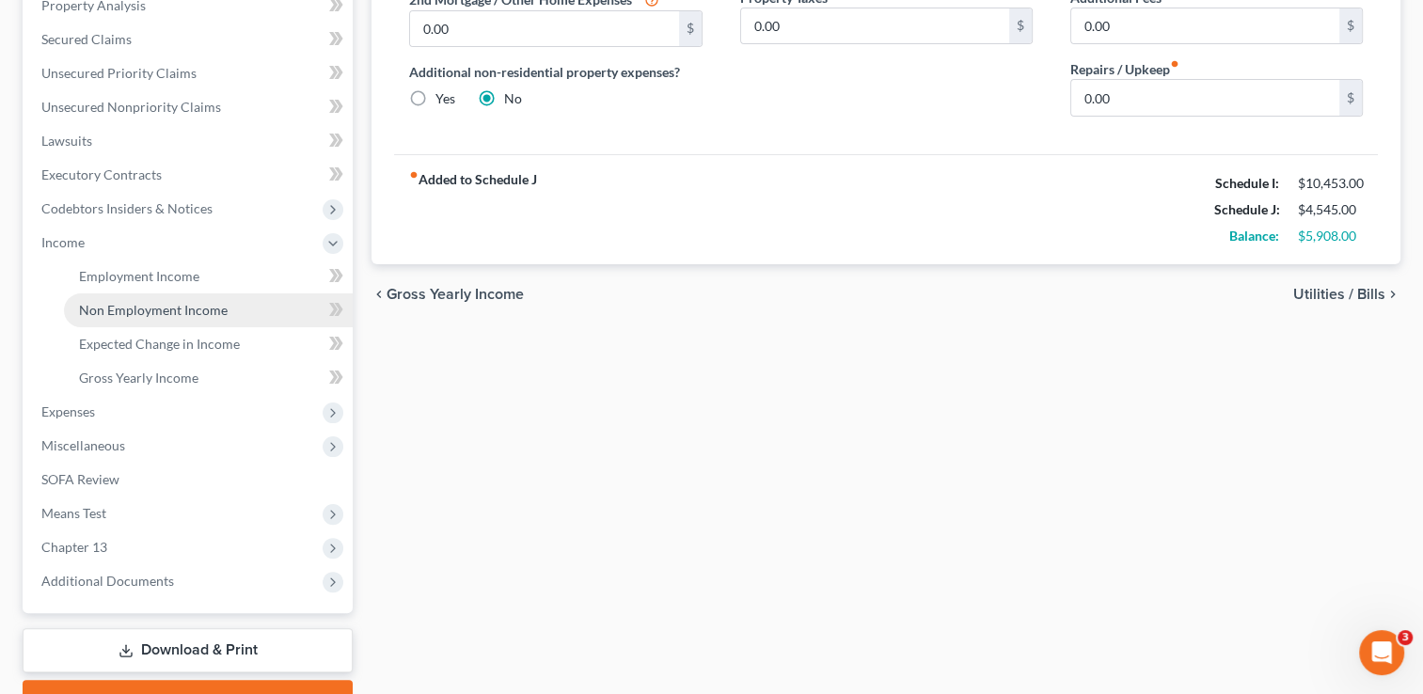
click at [146, 314] on span "Non Employment Income" at bounding box center [153, 310] width 149 height 16
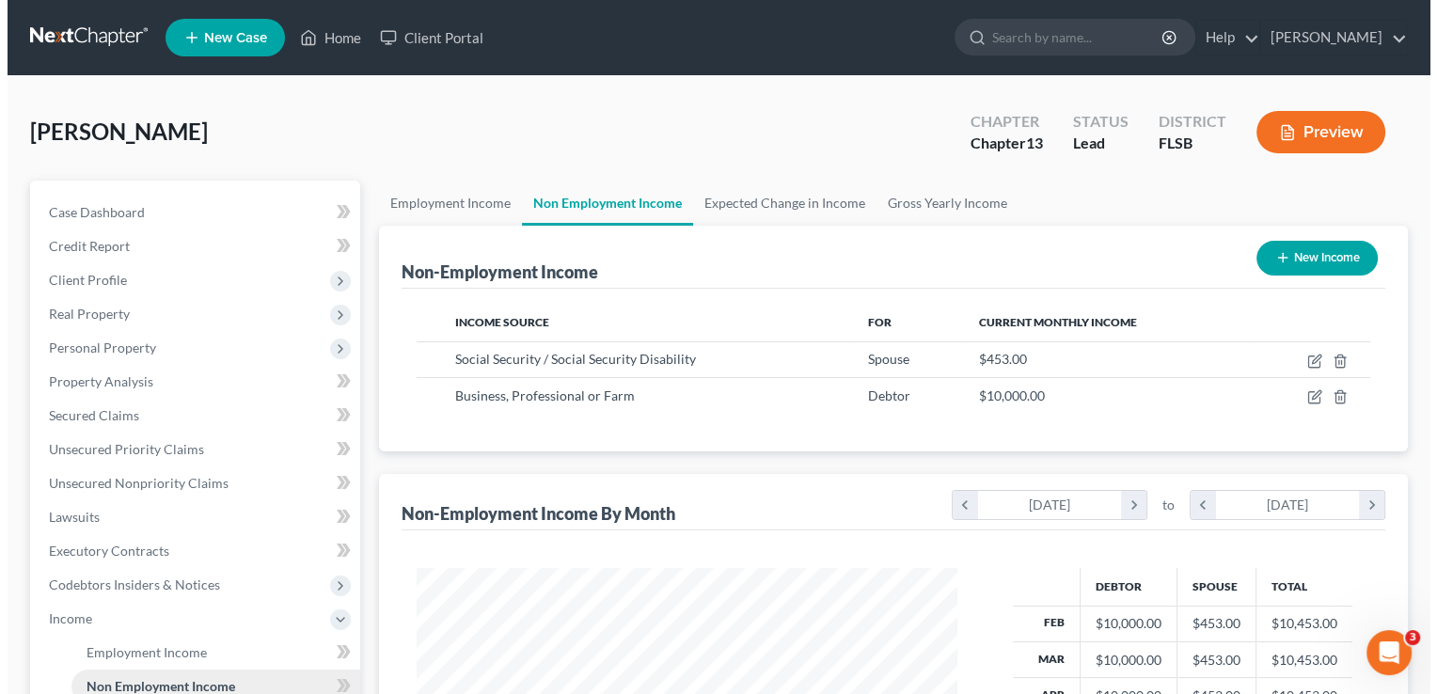
scroll to position [335, 578]
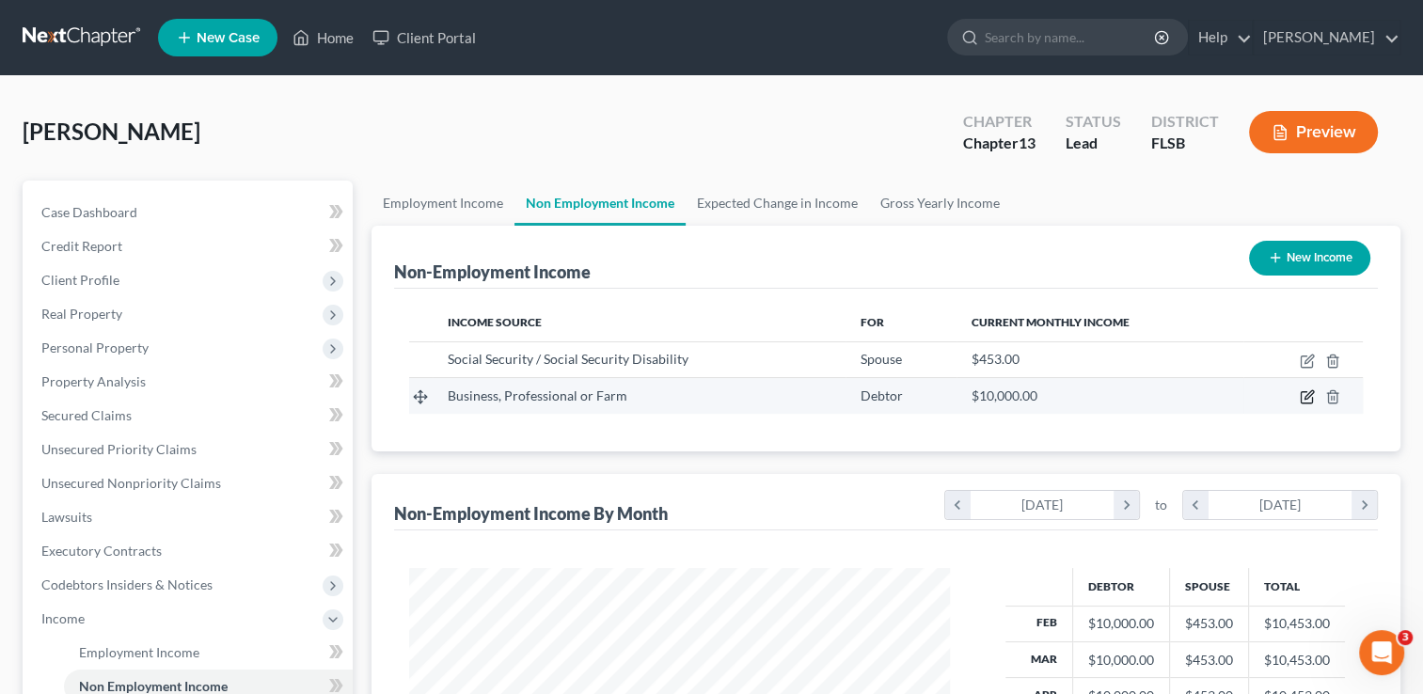
click at [1309, 401] on icon "button" at bounding box center [1307, 396] width 15 height 15
select select "10"
select select "0"
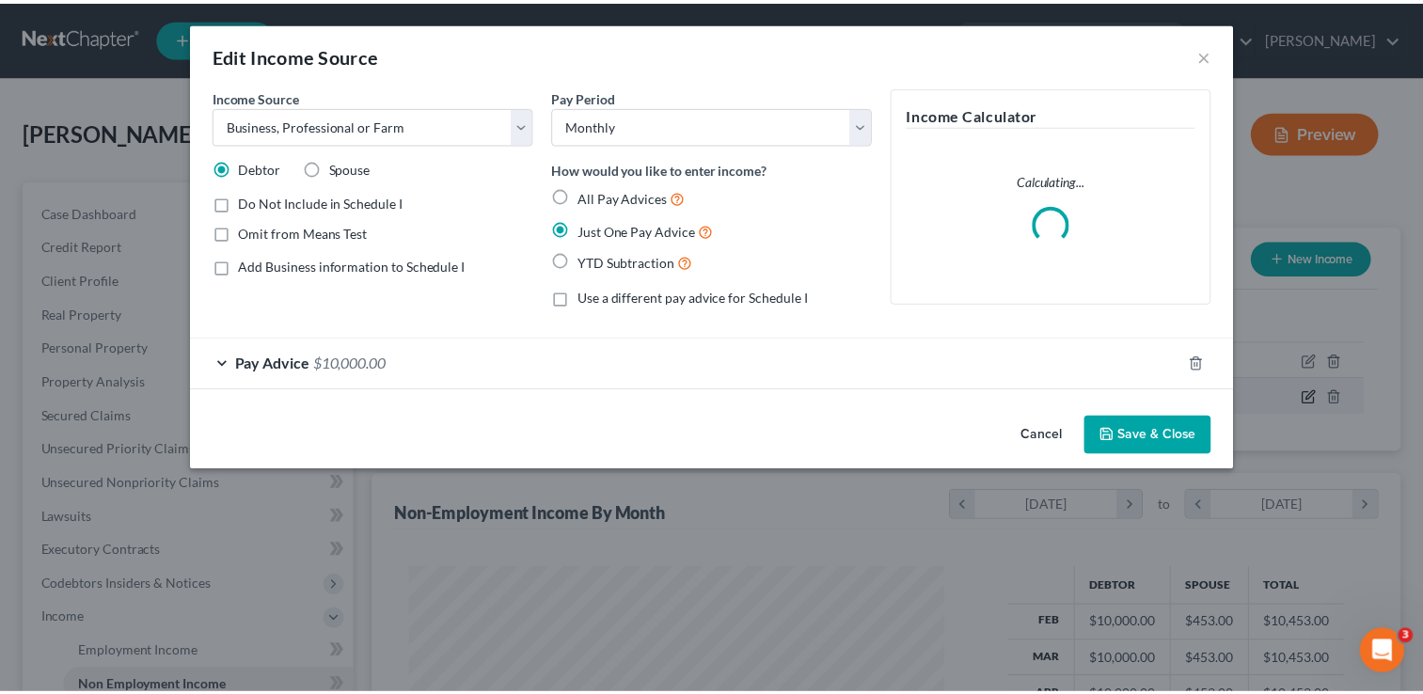
scroll to position [335, 583]
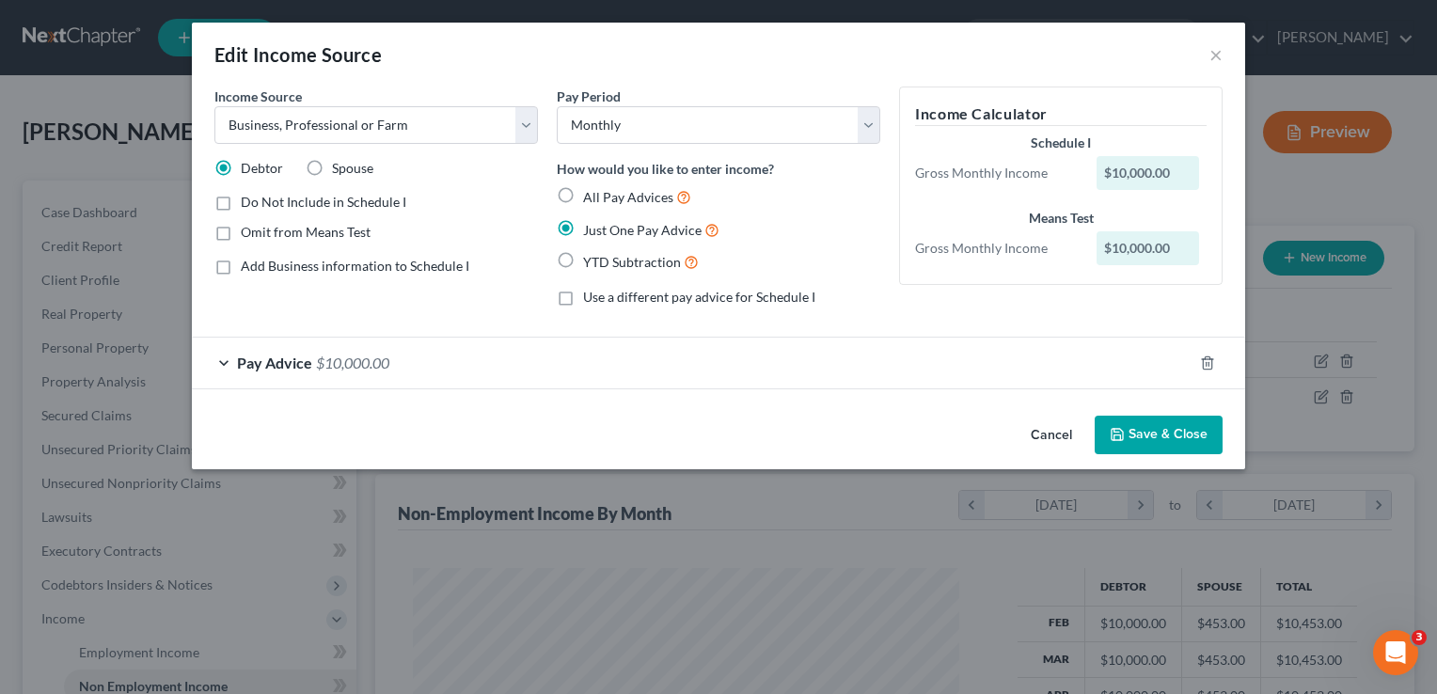
click at [282, 361] on span "Pay Advice" at bounding box center [274, 363] width 75 height 18
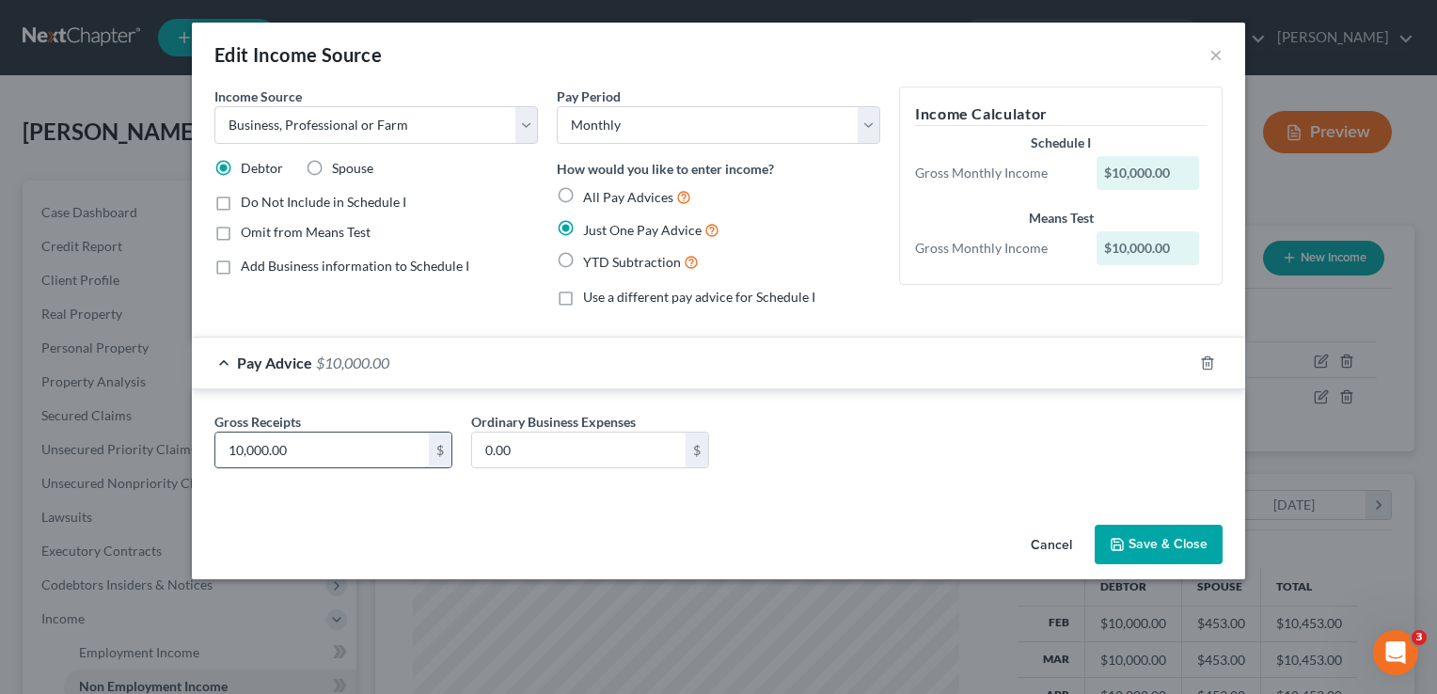
click at [292, 448] on input "10,000.00" at bounding box center [321, 451] width 213 height 36
type input "9,500"
click at [1151, 550] on button "Save & Close" at bounding box center [1159, 544] width 128 height 39
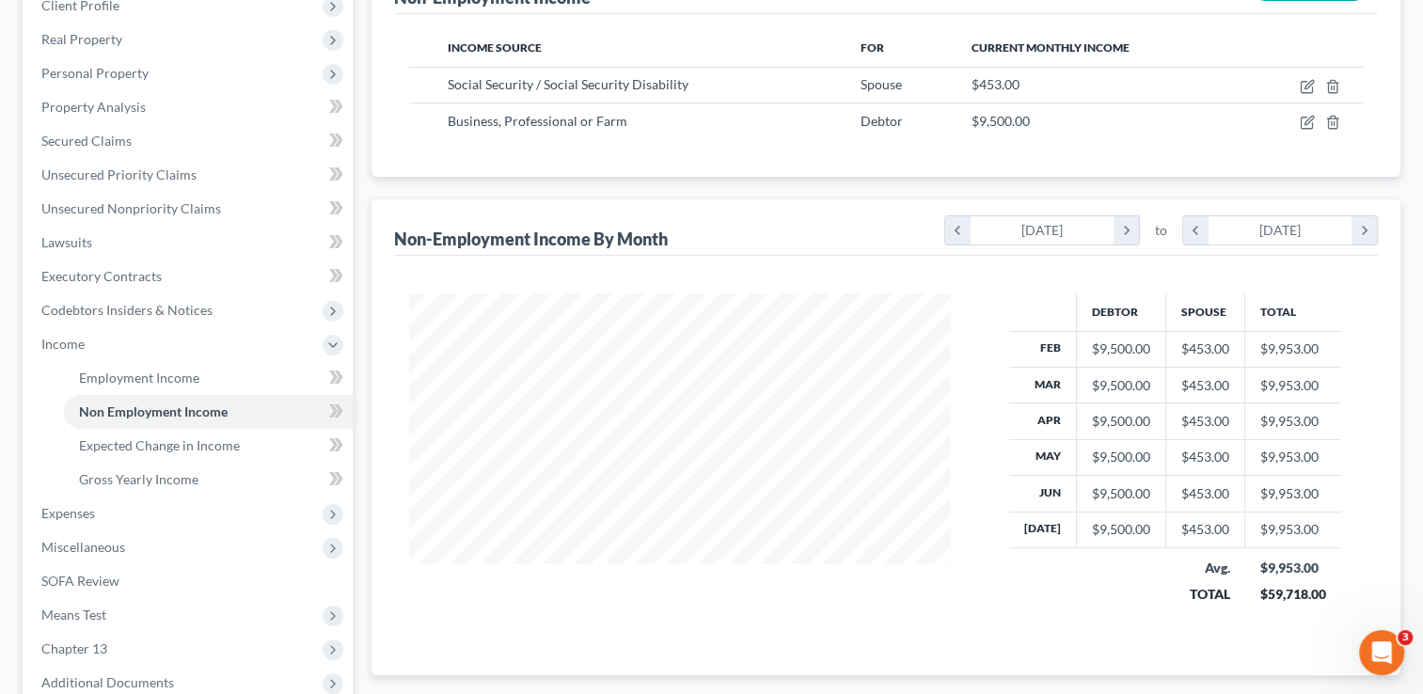
scroll to position [278, 0]
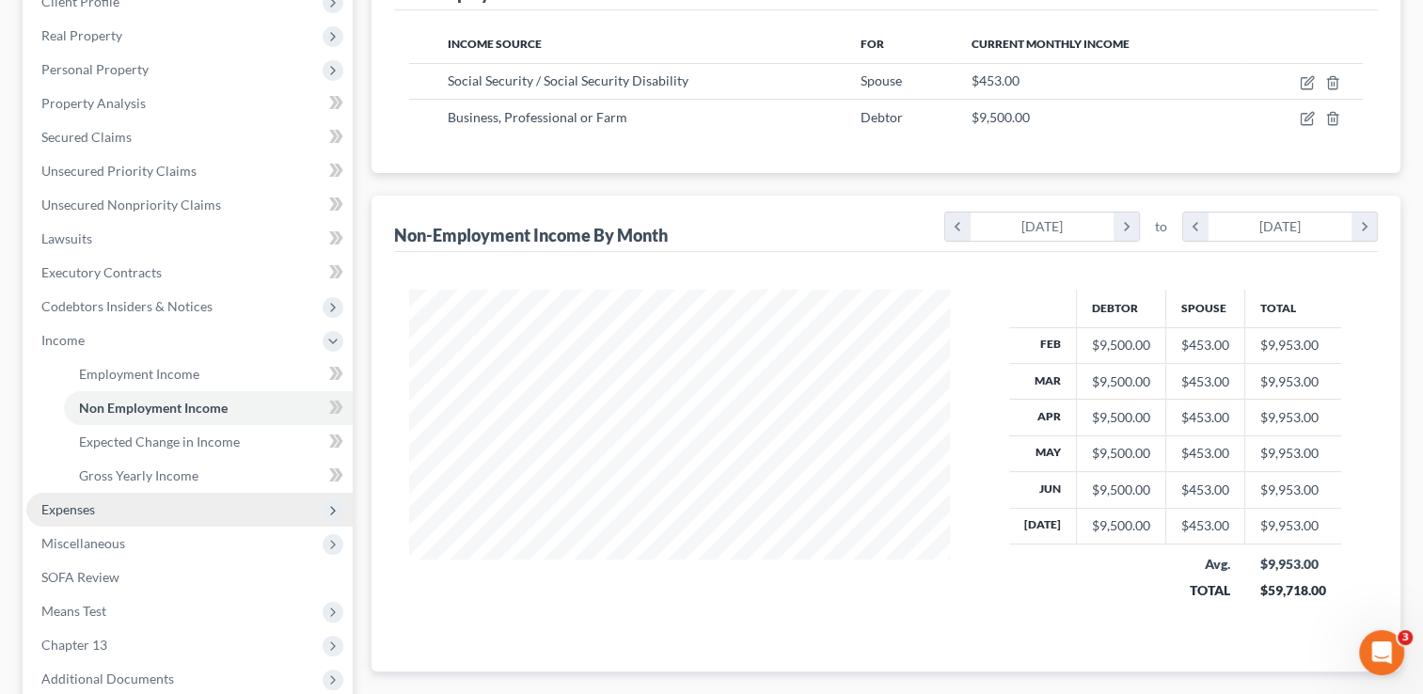
click at [85, 505] on span "Expenses" at bounding box center [68, 509] width 54 height 16
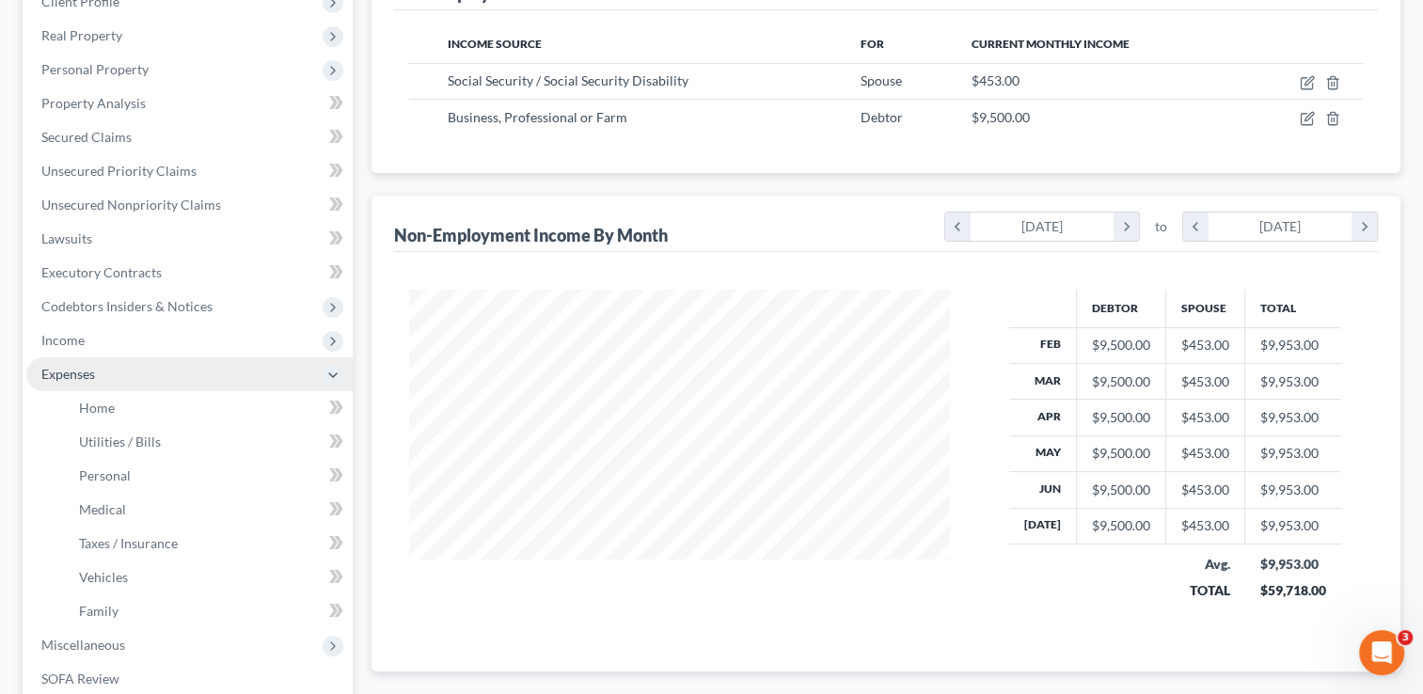
drag, startPoint x: 97, startPoint y: 412, endPoint x: 154, endPoint y: 375, distance: 68.1
click at [154, 375] on span "Expenses" at bounding box center [189, 374] width 326 height 34
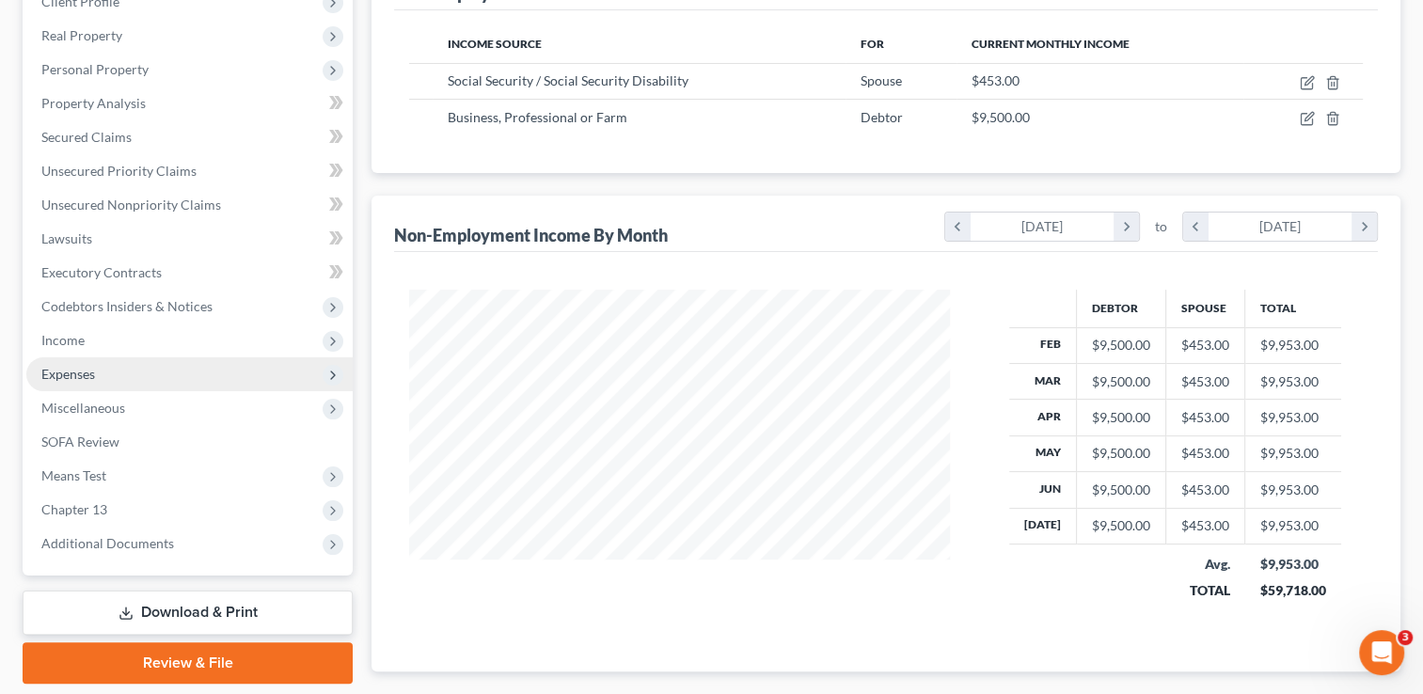
click at [84, 368] on span "Expenses" at bounding box center [68, 374] width 54 height 16
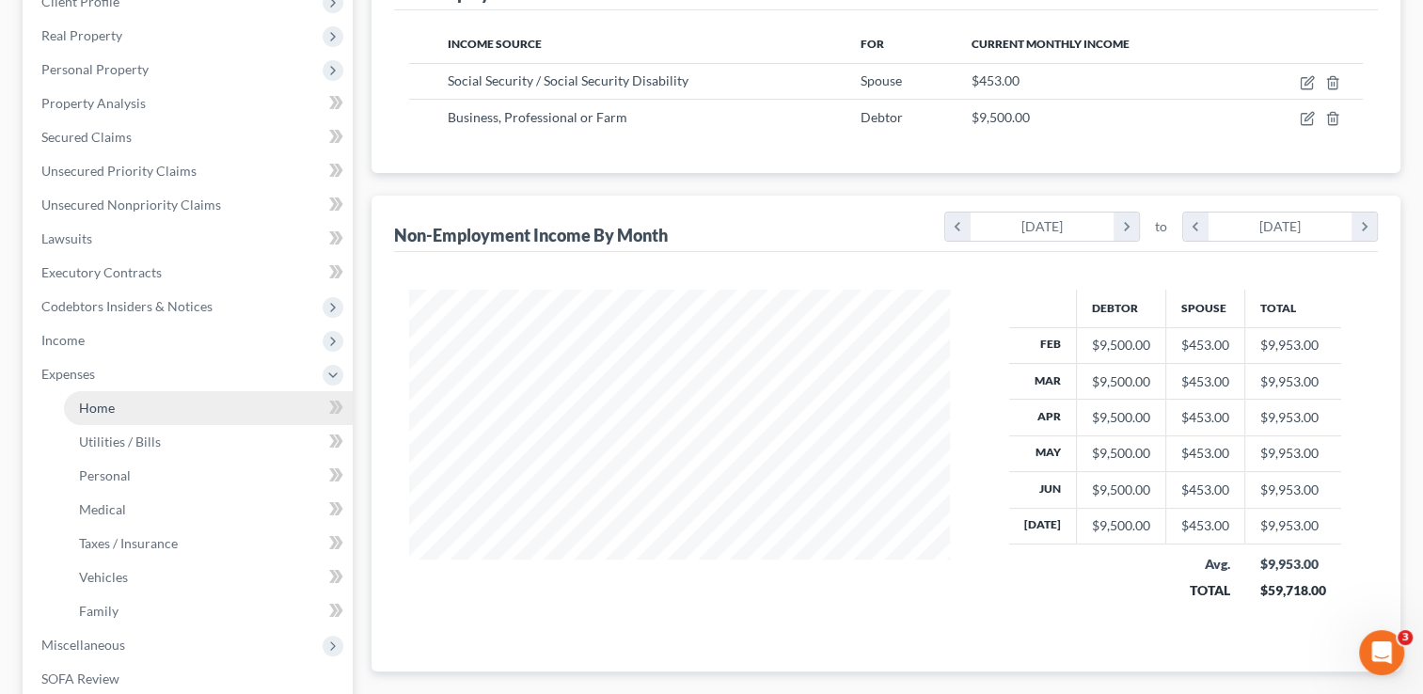
click at [101, 408] on span "Home" at bounding box center [97, 408] width 36 height 16
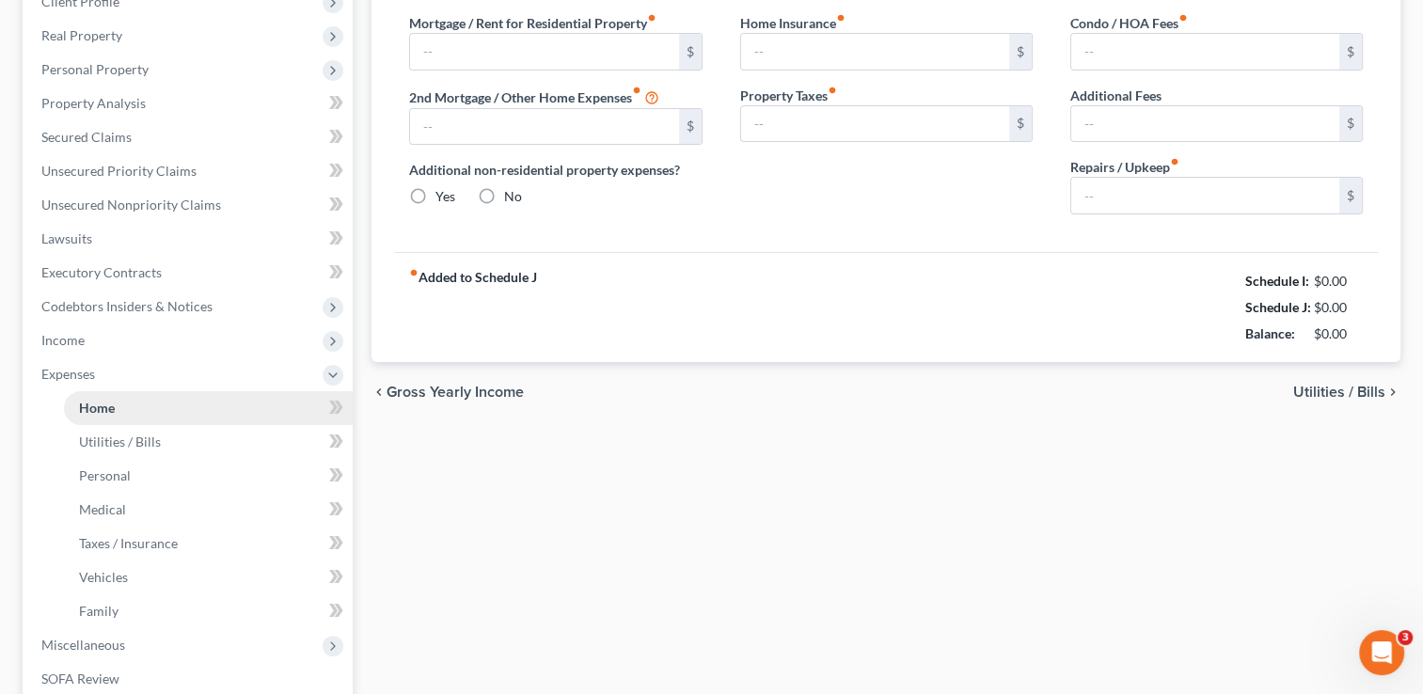
scroll to position [203, 0]
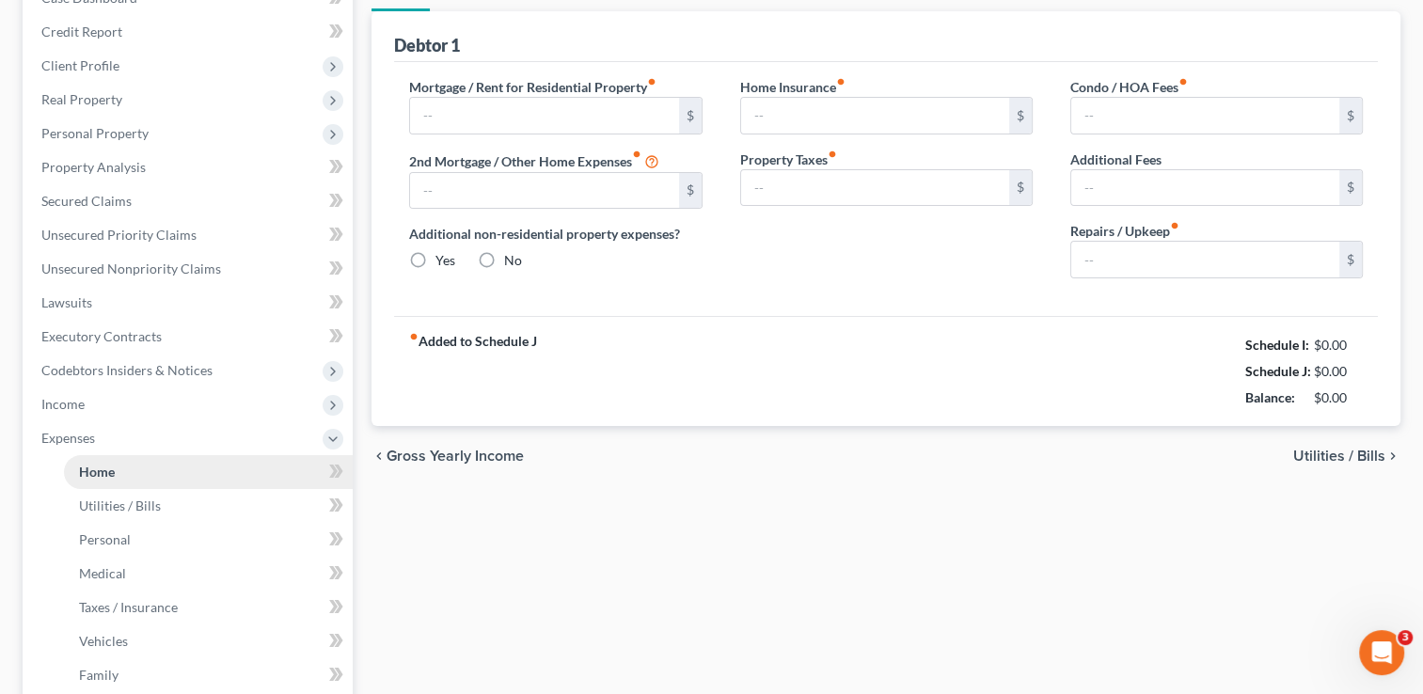
type input "0.00"
radio input "true"
type input "0.00"
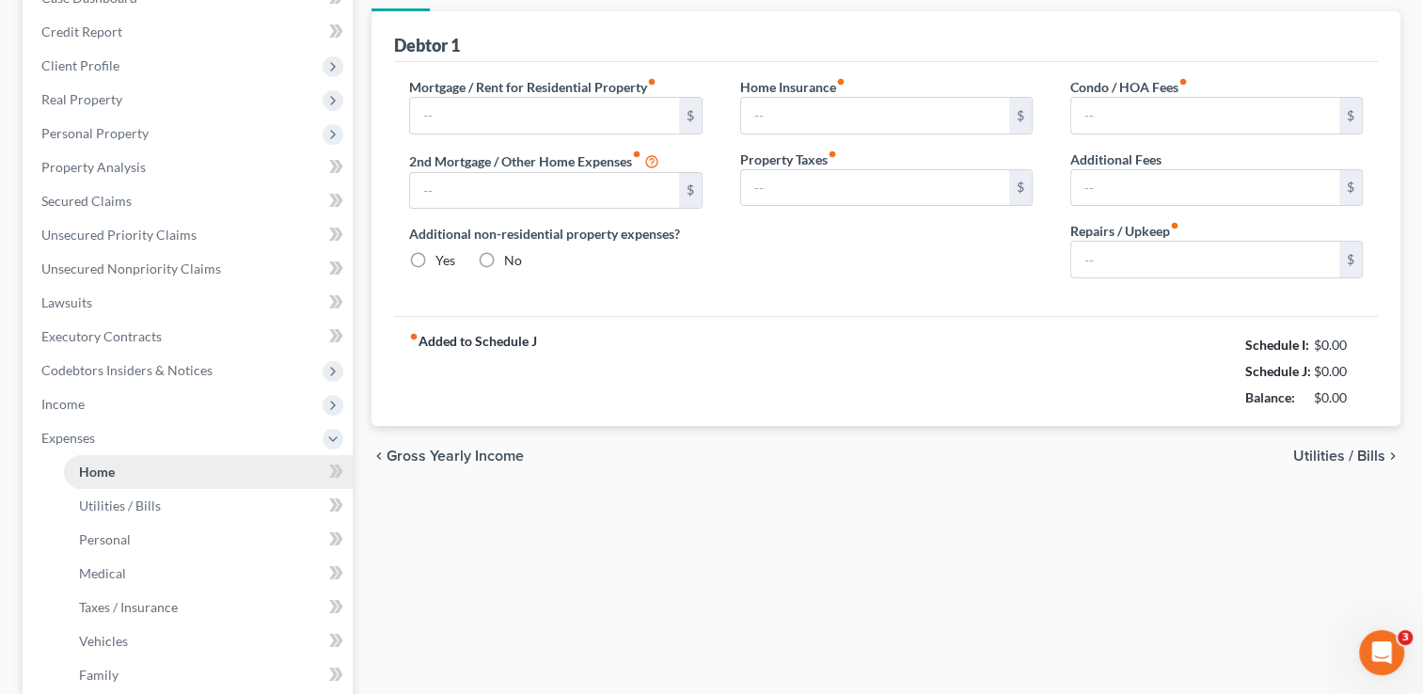
type input "0.00"
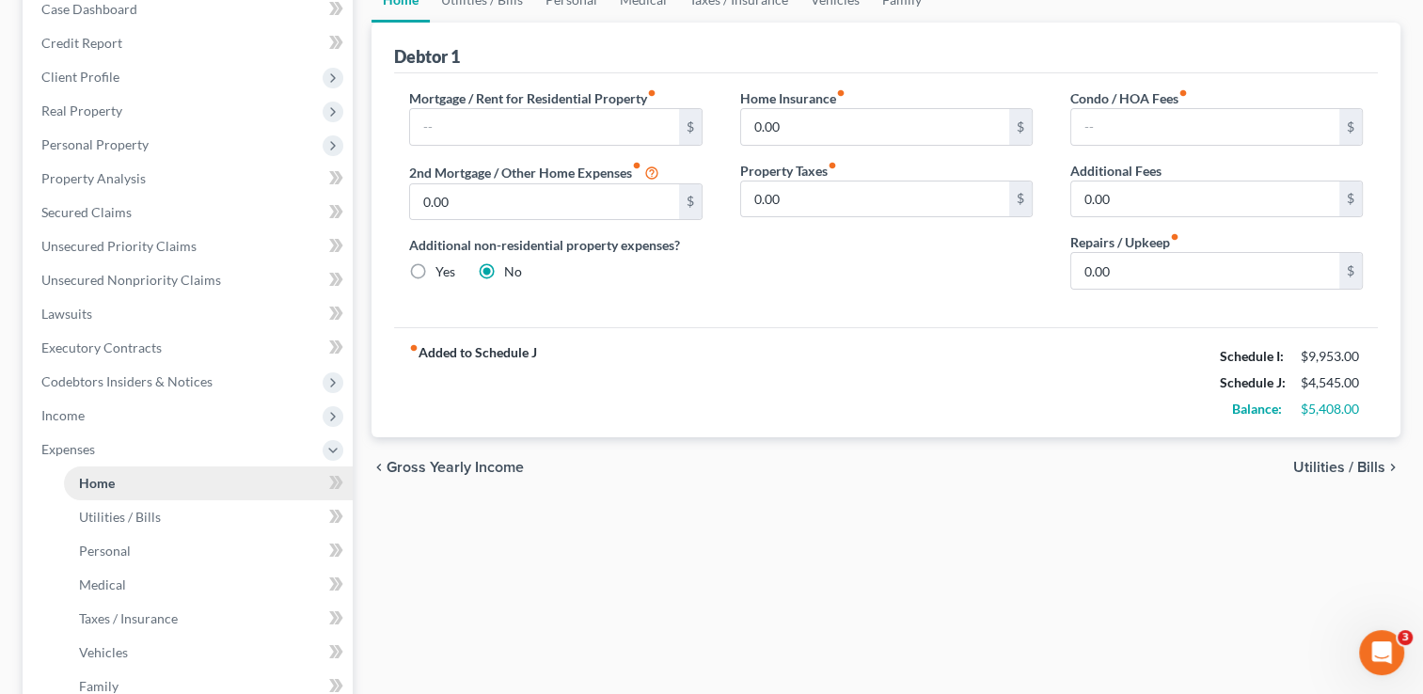
scroll to position [0, 0]
